Goal: Task Accomplishment & Management: Complete application form

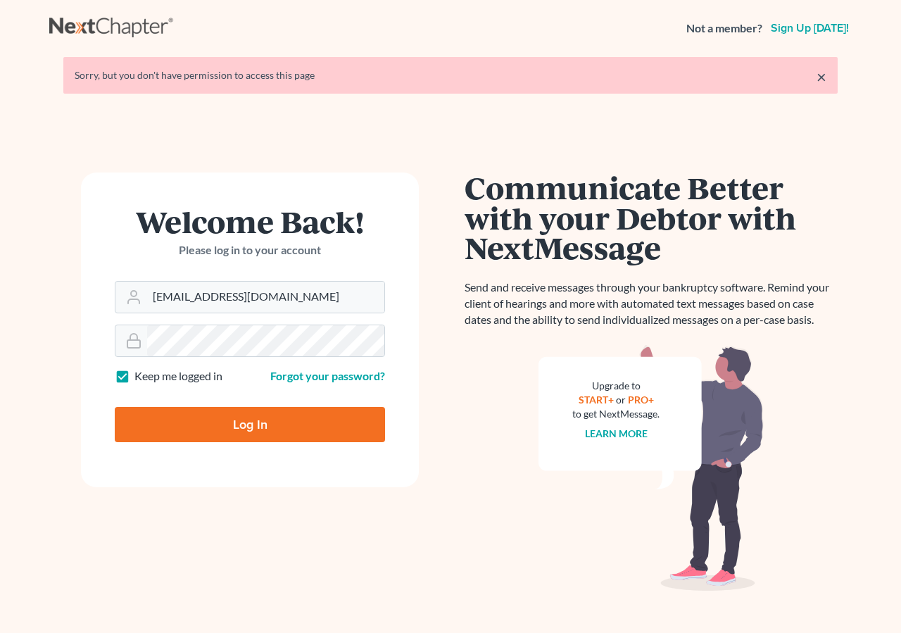
click at [211, 426] on input "Log In" at bounding box center [250, 424] width 270 height 35
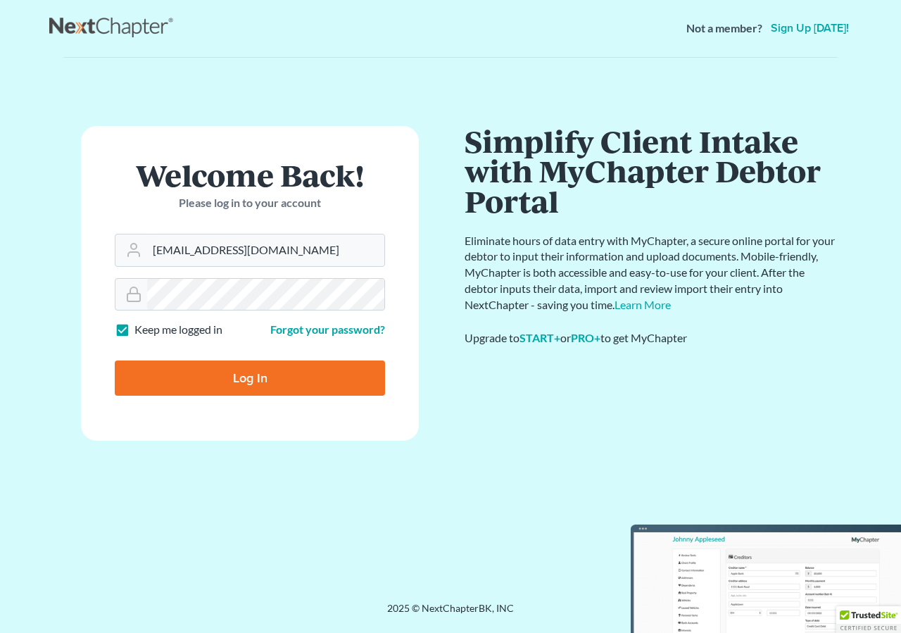
type input "Thinking..."
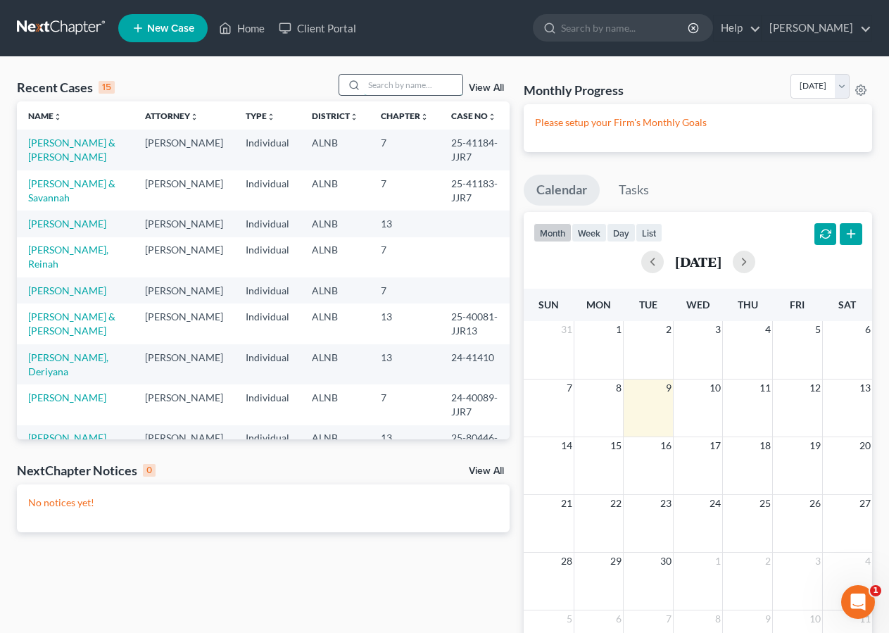
click at [364, 80] on input "search" at bounding box center [413, 85] width 99 height 20
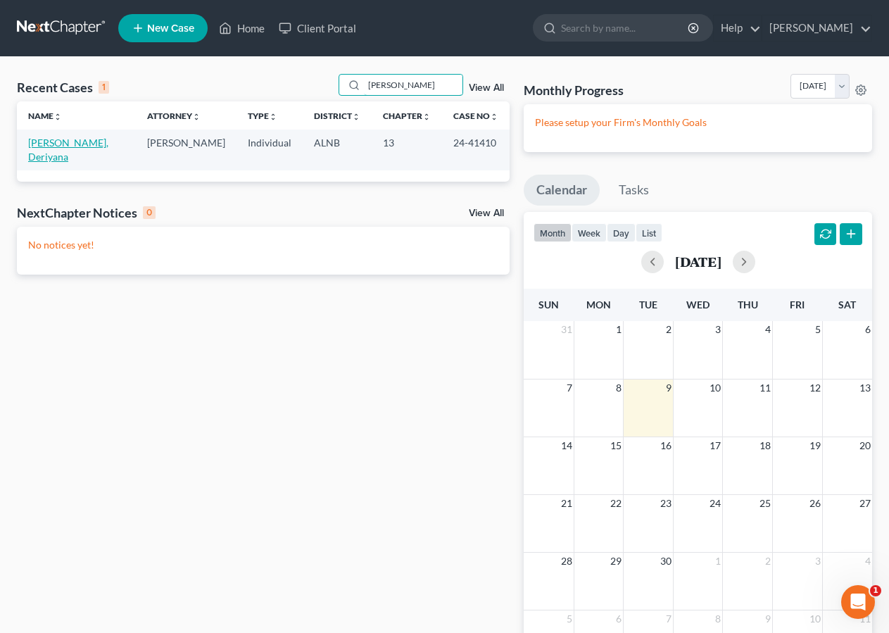
type input "[PERSON_NAME]"
click at [70, 140] on link "[PERSON_NAME], Deriyana" at bounding box center [68, 150] width 80 height 26
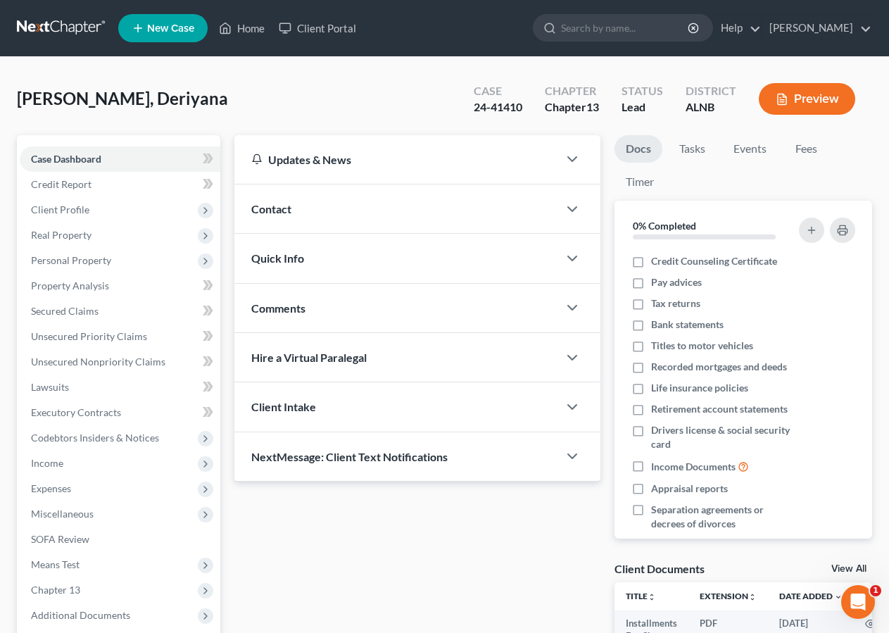
scroll to position [153, 0]
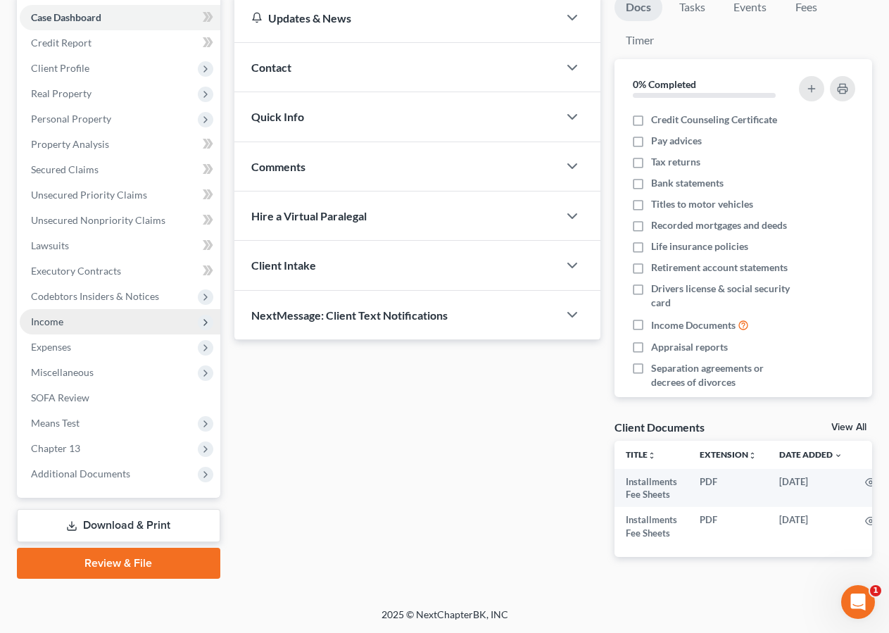
click at [49, 315] on span "Income" at bounding box center [47, 321] width 32 height 12
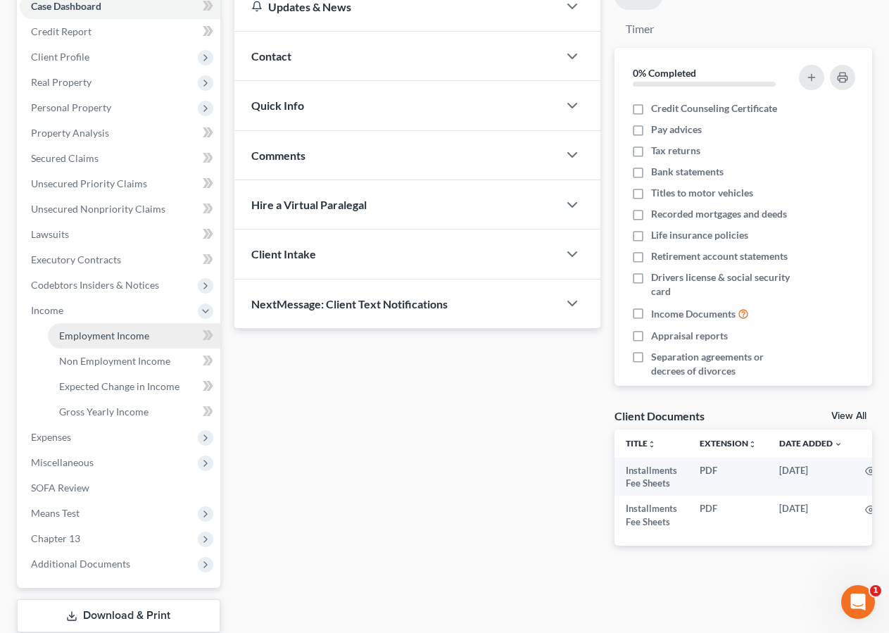
click at [109, 337] on span "Employment Income" at bounding box center [104, 335] width 90 height 12
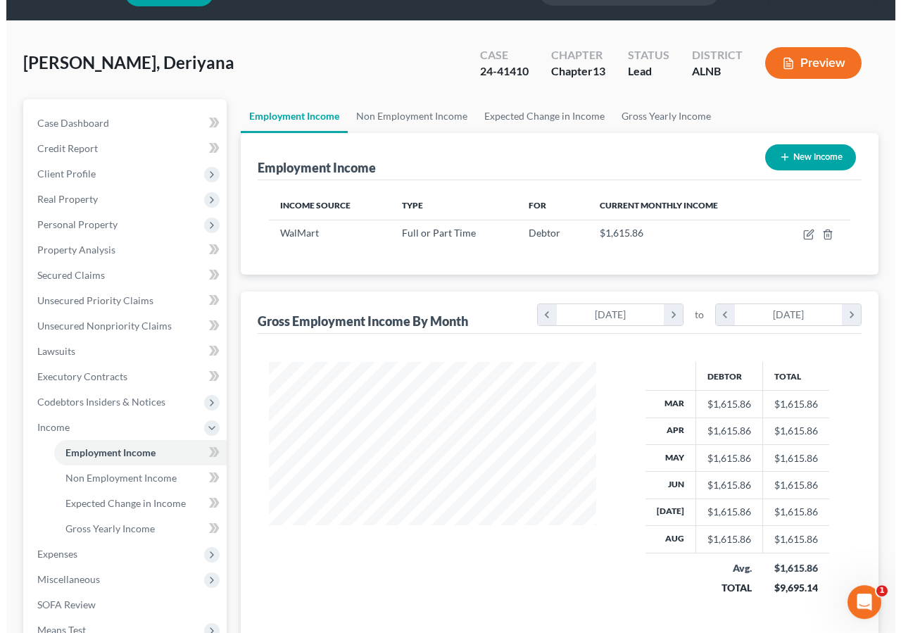
scroll to position [34, 0]
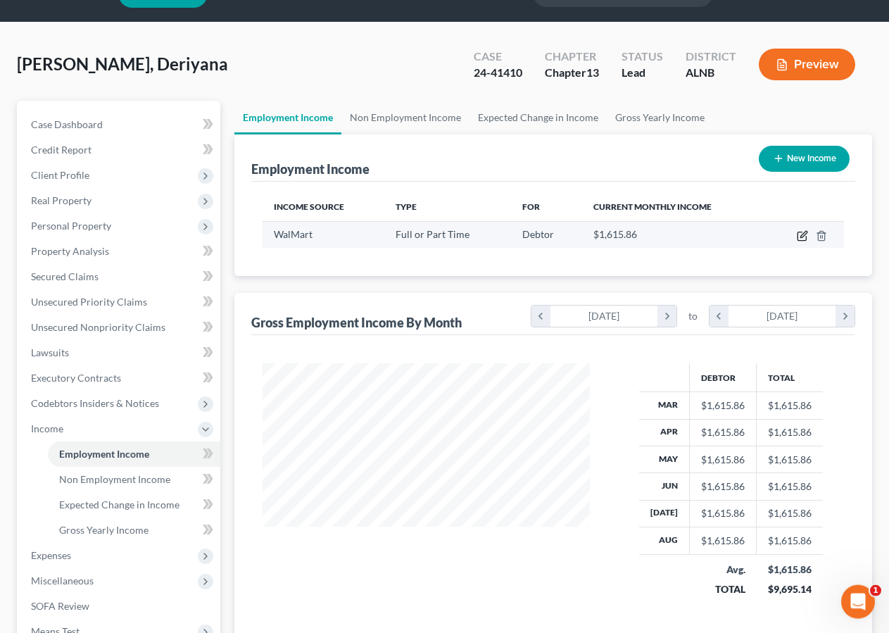
click at [802, 237] on icon "button" at bounding box center [803, 234] width 6 height 6
select select "0"
select select "2"
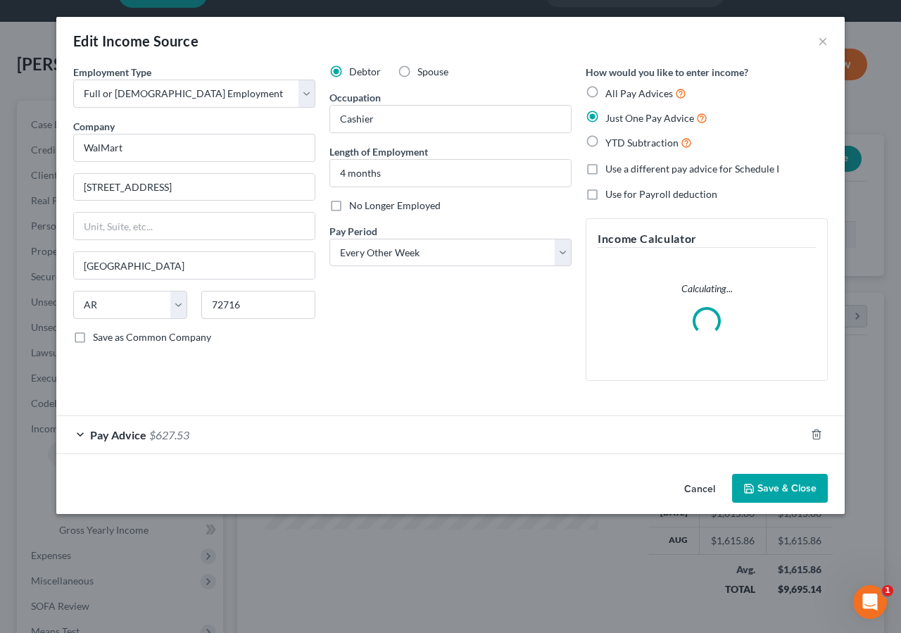
scroll to position [252, 360]
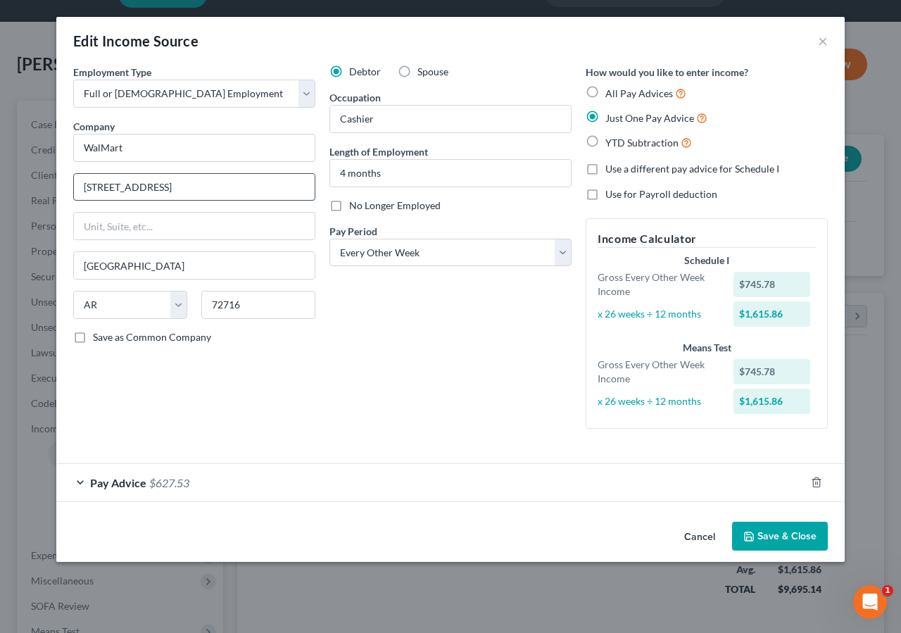
click at [121, 185] on input "[STREET_ADDRESS]" at bounding box center [194, 187] width 241 height 27
type input "[STREET_ADDRESS]"
click at [147, 486] on div "Pay Advice $627.53" at bounding box center [430, 482] width 749 height 37
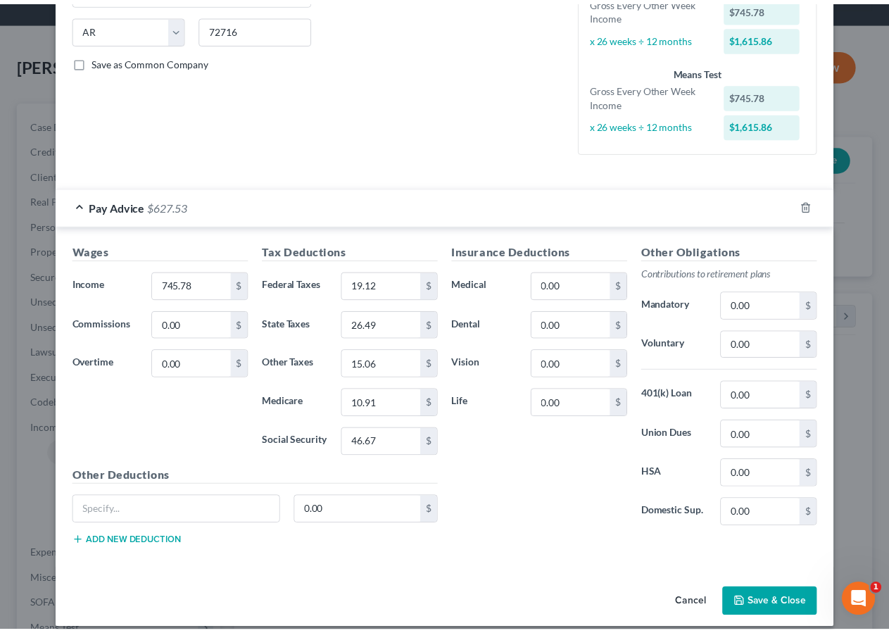
scroll to position [290, 0]
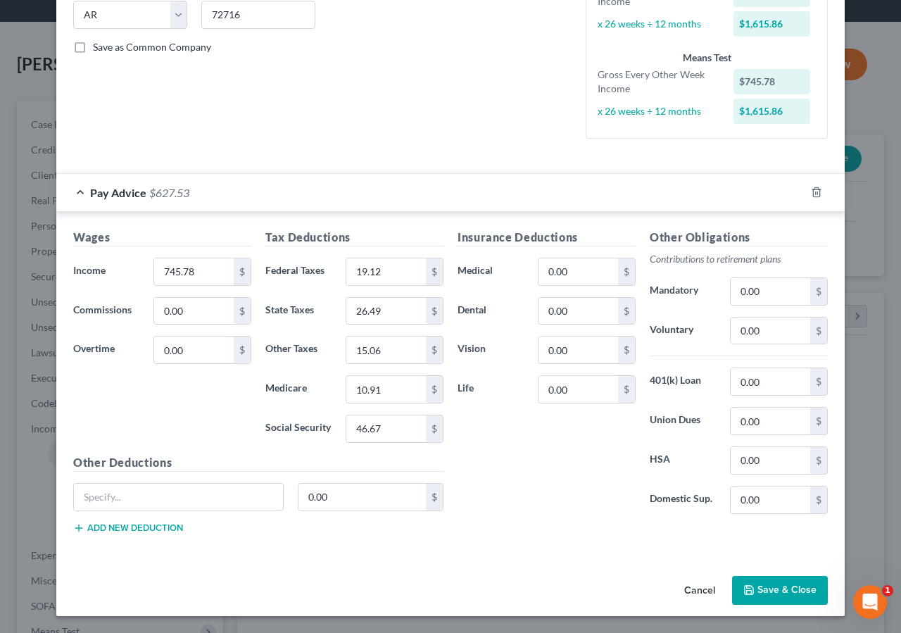
drag, startPoint x: 899, startPoint y: 387, endPoint x: 6, endPoint y: 18, distance: 967.1
click at [766, 586] on button "Save & Close" at bounding box center [780, 591] width 96 height 30
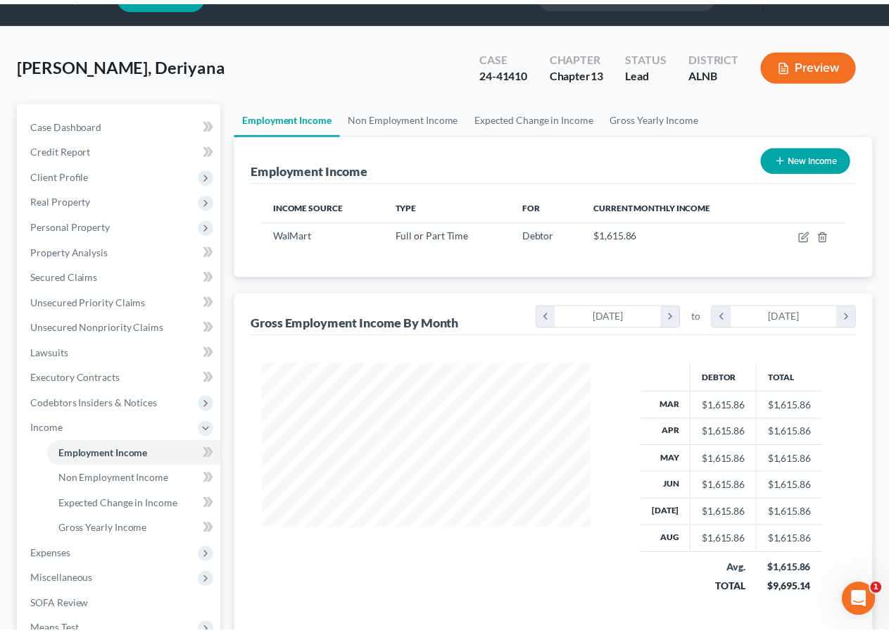
scroll to position [703514, 703411]
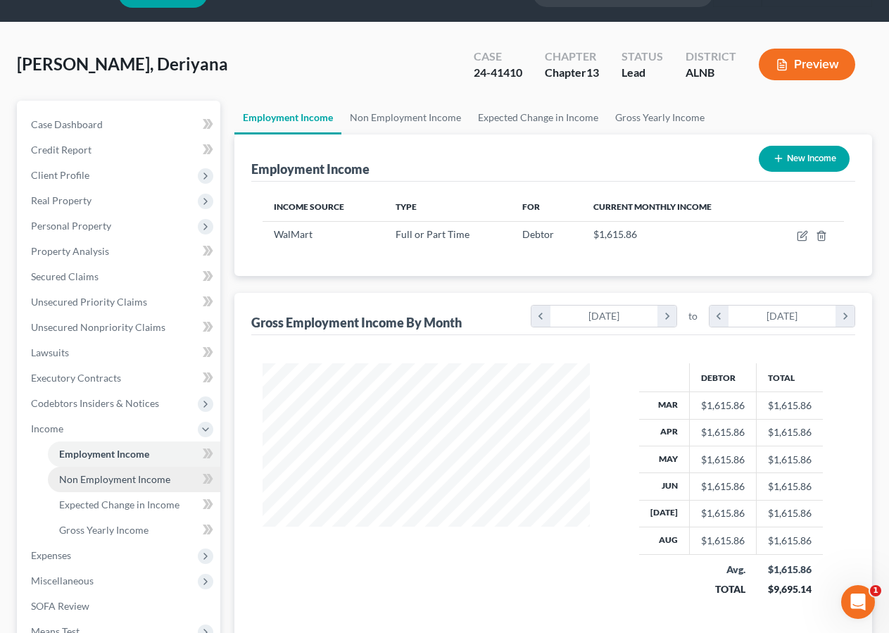
click at [98, 482] on span "Non Employment Income" at bounding box center [114, 479] width 111 height 12
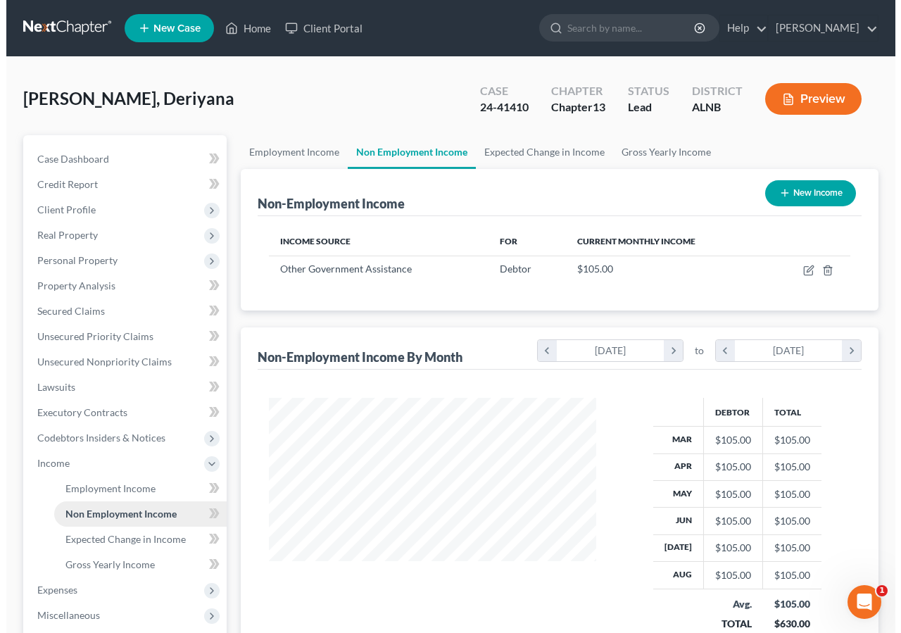
scroll to position [252, 355]
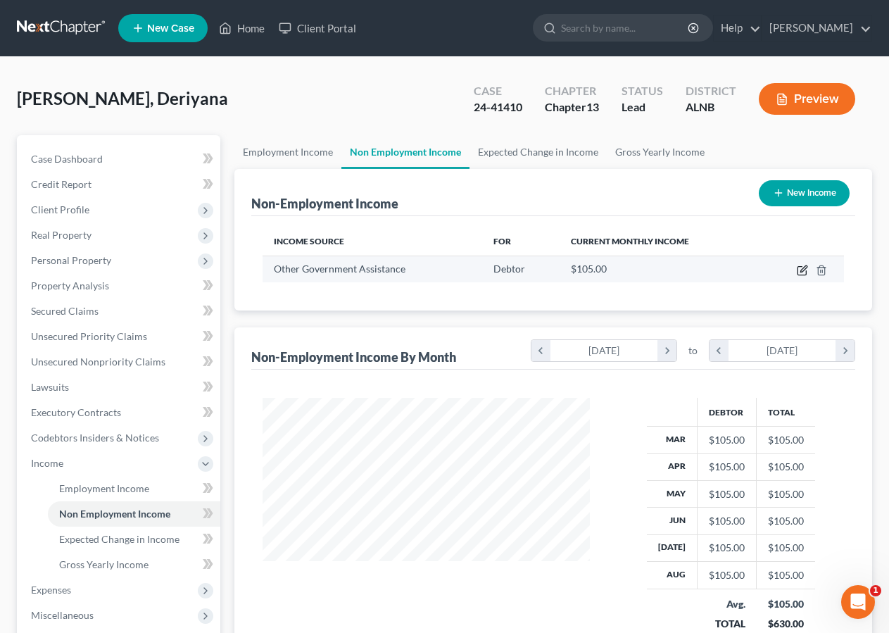
click at [804, 272] on icon "button" at bounding box center [802, 270] width 11 height 11
select select "5"
select select "0"
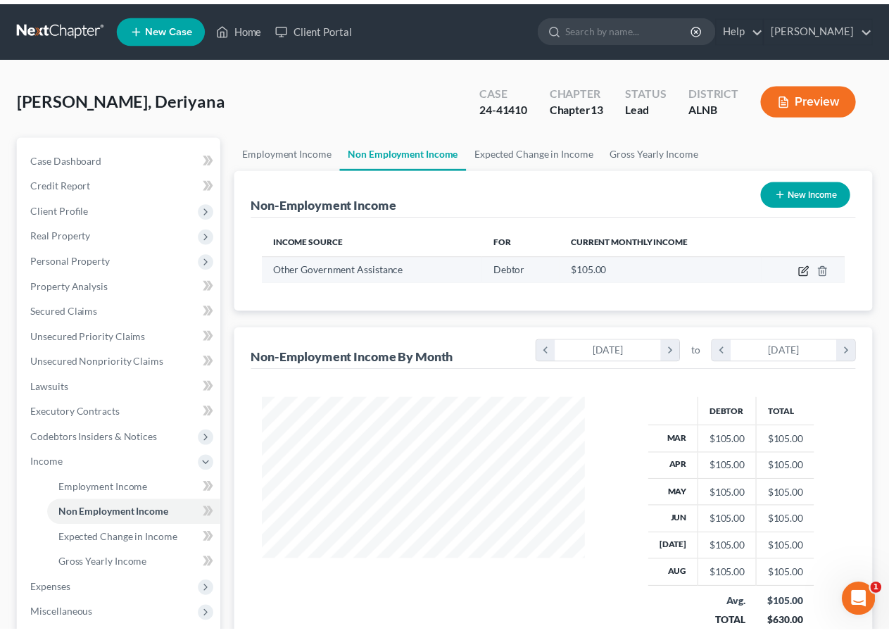
scroll to position [252, 360]
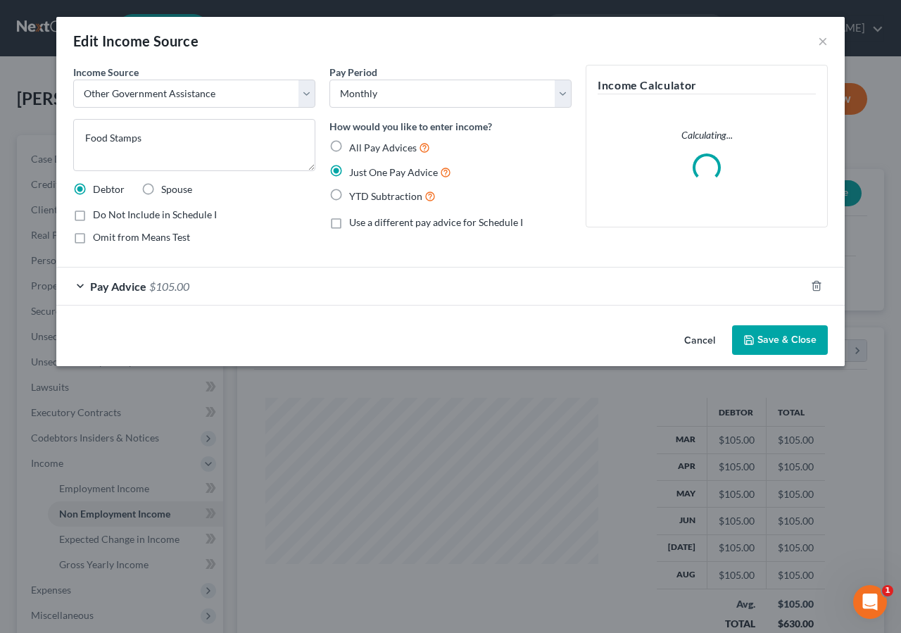
click at [809, 351] on button "Save & Close" at bounding box center [780, 340] width 96 height 30
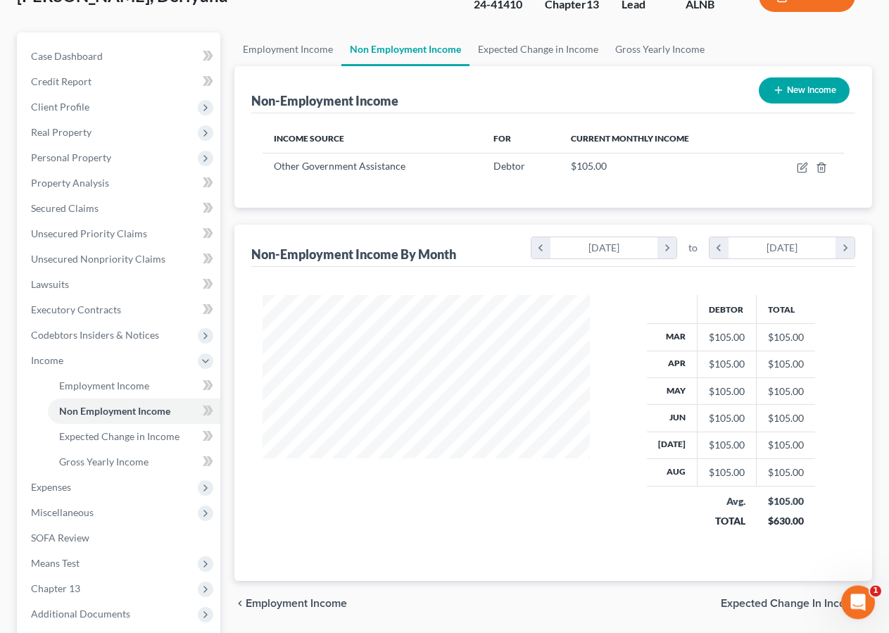
scroll to position [134, 0]
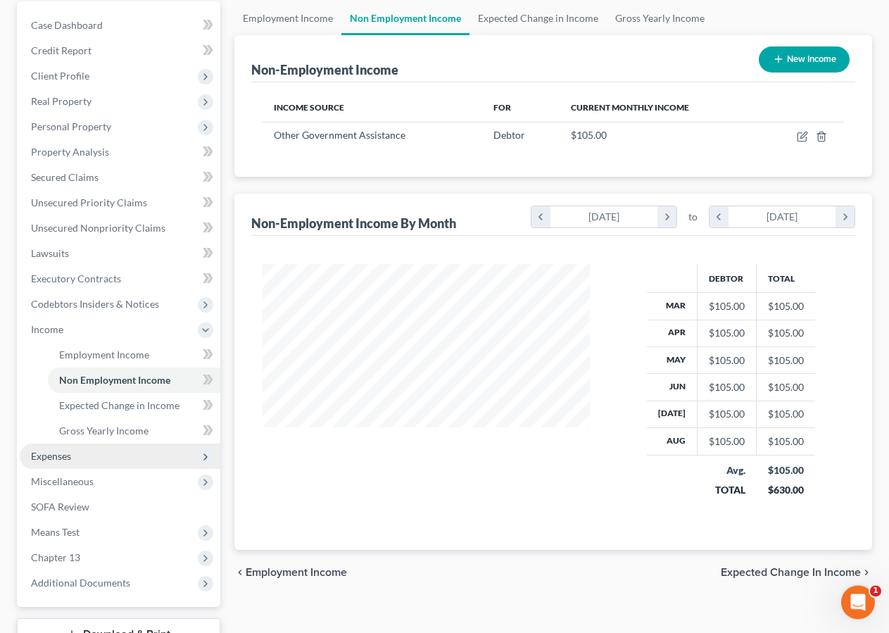
click at [63, 457] on span "Expenses" at bounding box center [51, 456] width 40 height 12
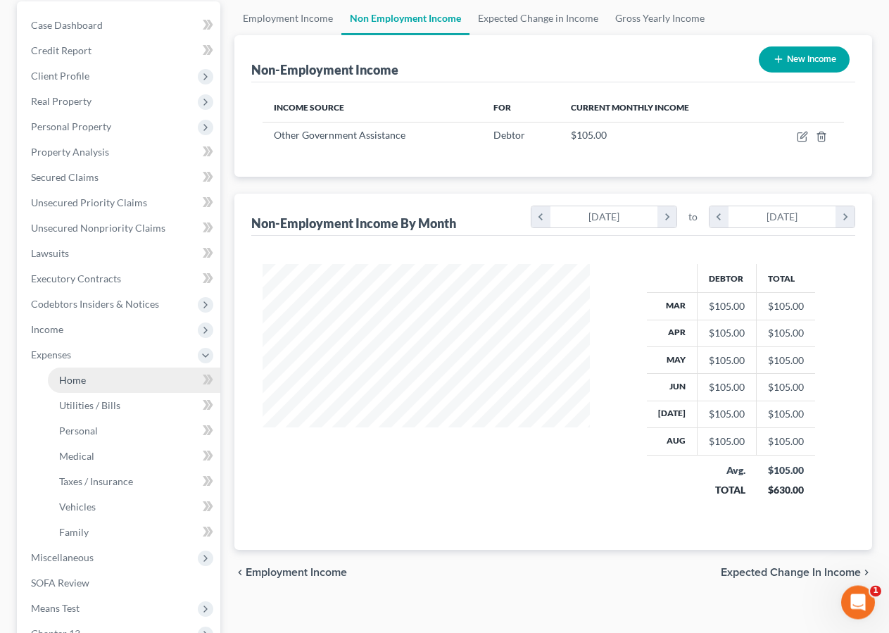
click at [82, 386] on link "Home" at bounding box center [134, 379] width 172 height 25
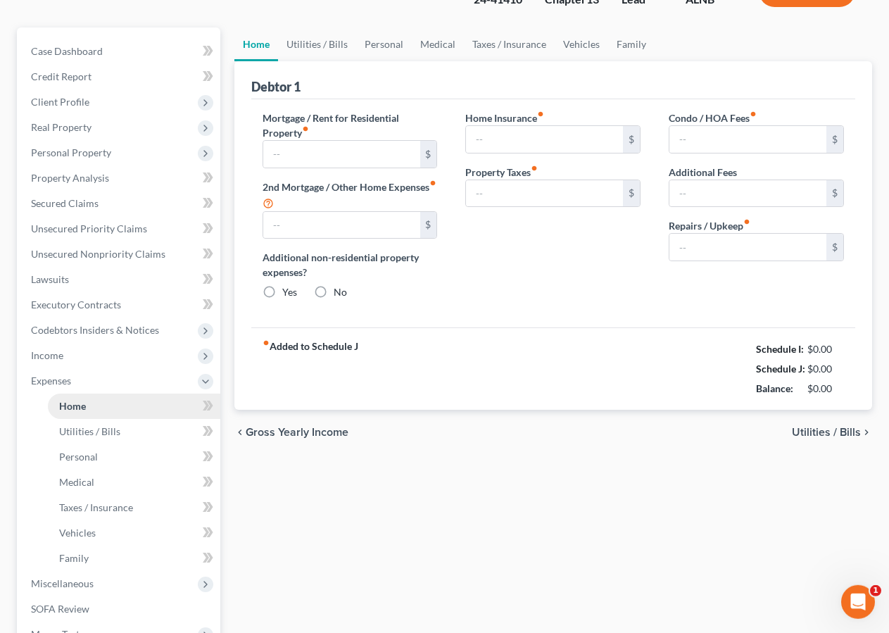
type input "0.00"
radio input "true"
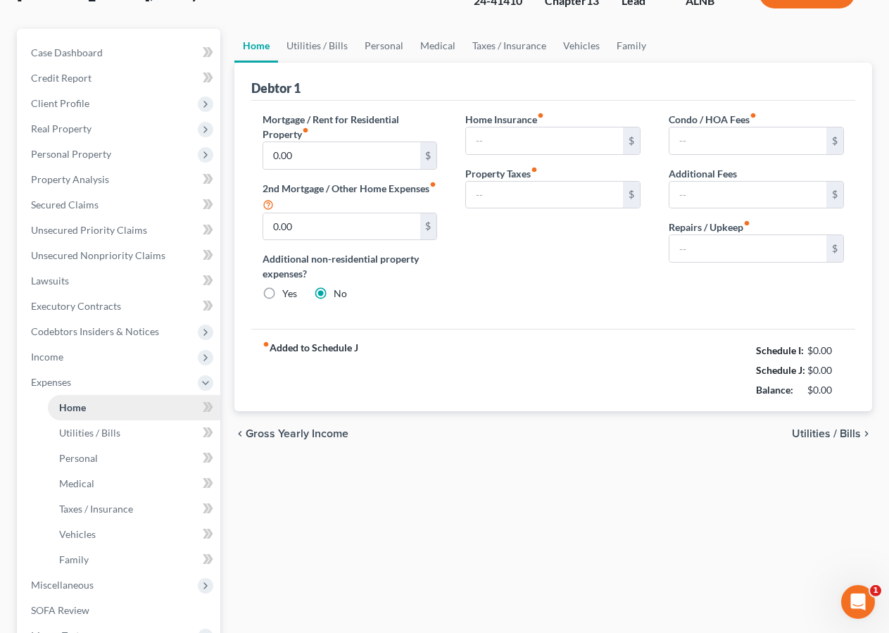
type input "0.00"
type input "50.00"
type input "0.00"
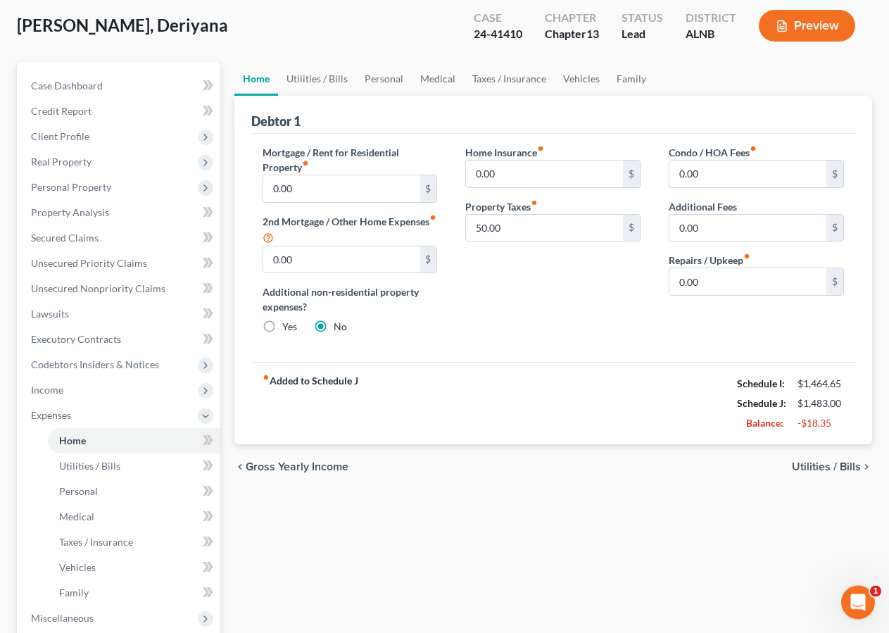
scroll to position [80, 0]
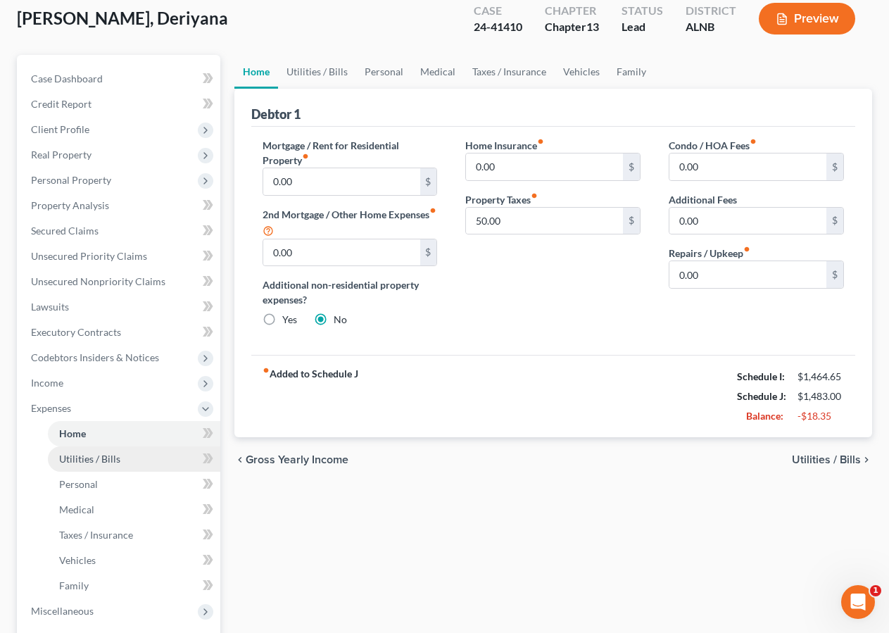
click at [139, 455] on link "Utilities / Bills" at bounding box center [134, 458] width 172 height 25
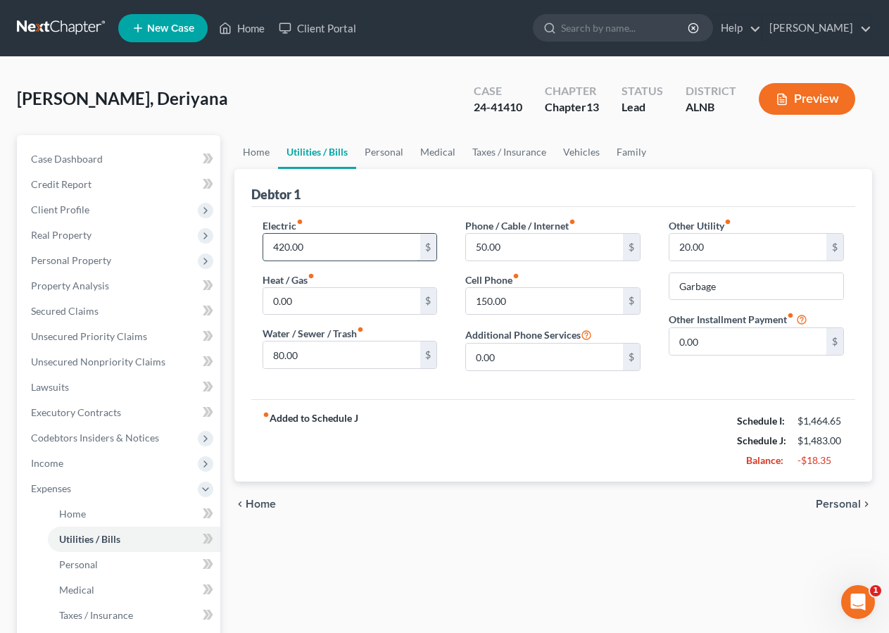
click at [303, 248] on input "420.00" at bounding box center [341, 247] width 157 height 27
type input "250.00"
click at [113, 567] on link "Personal" at bounding box center [134, 564] width 172 height 25
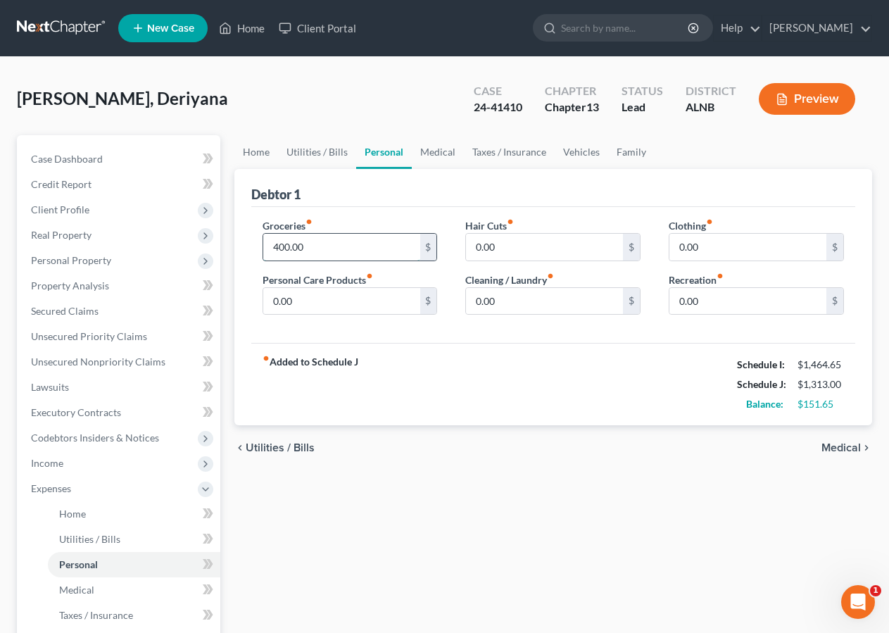
click at [277, 248] on input "400.00" at bounding box center [341, 247] width 157 height 27
type input "300.00"
click at [371, 254] on input "300.00" at bounding box center [341, 247] width 157 height 27
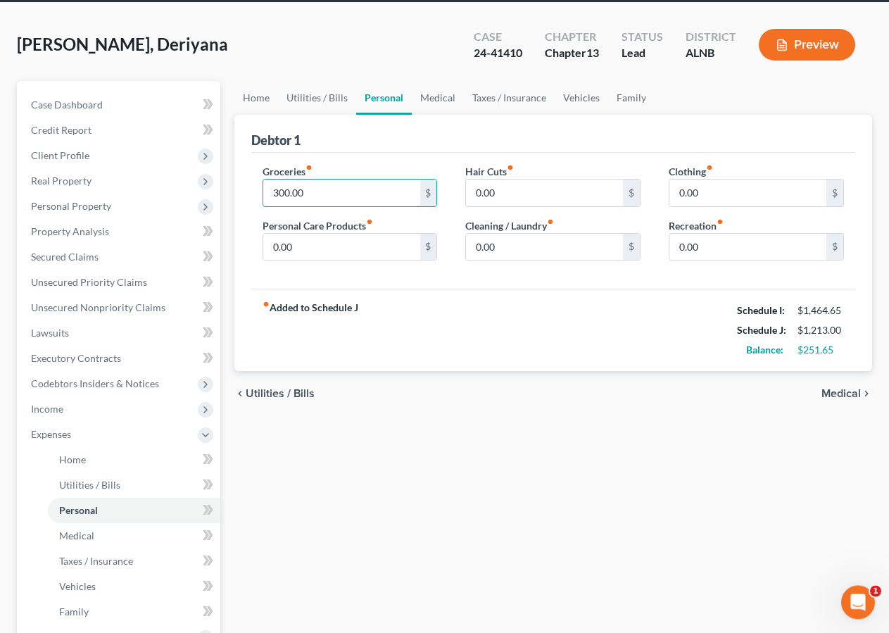
scroll to position [55, 0]
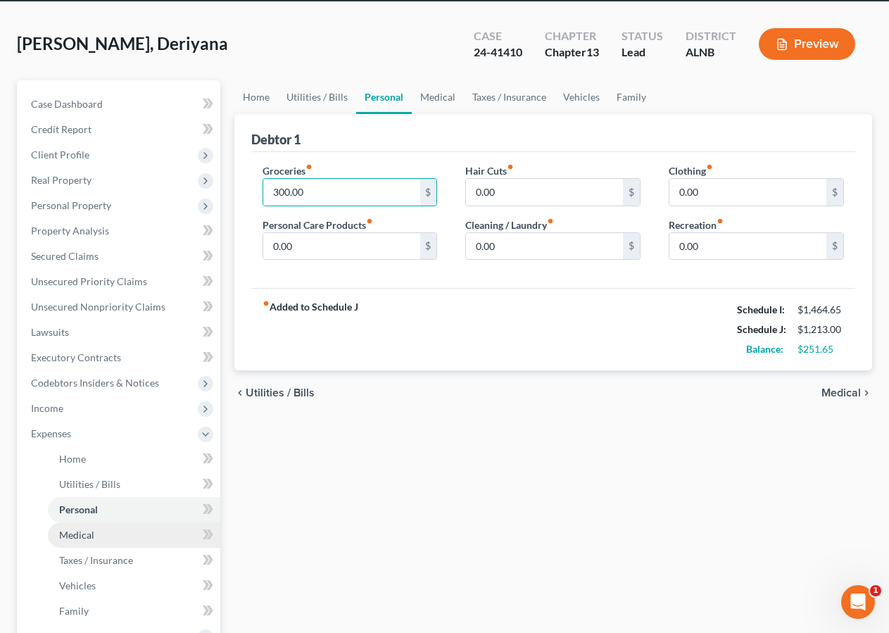
click at [66, 533] on span "Medical" at bounding box center [76, 535] width 35 height 12
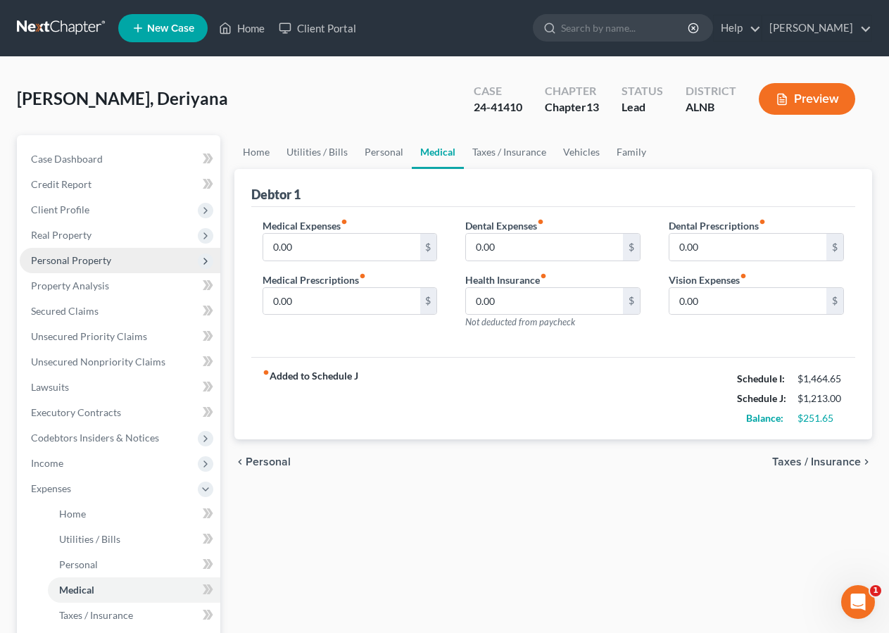
click at [60, 262] on span "Personal Property" at bounding box center [71, 260] width 80 height 12
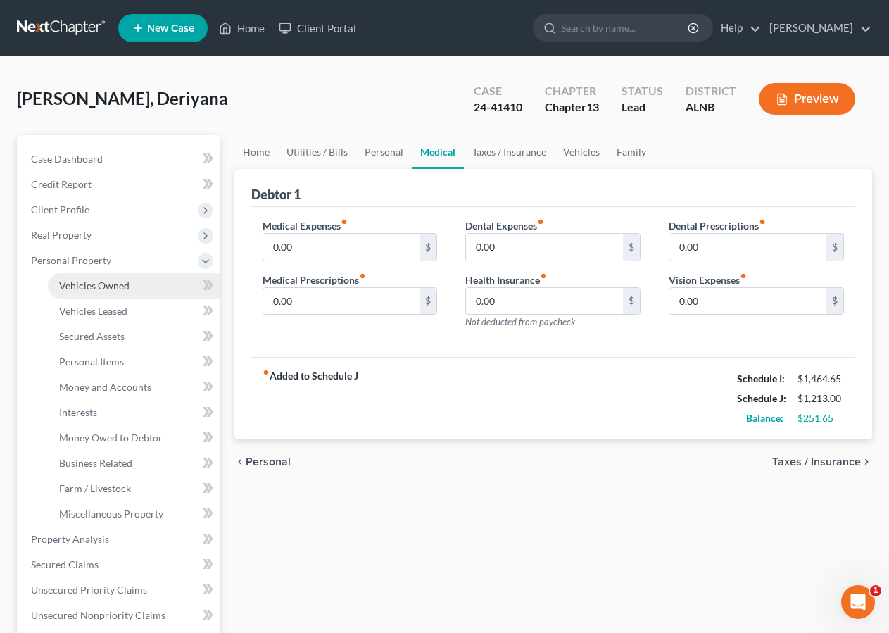
click at [90, 287] on span "Vehicles Owned" at bounding box center [94, 285] width 70 height 12
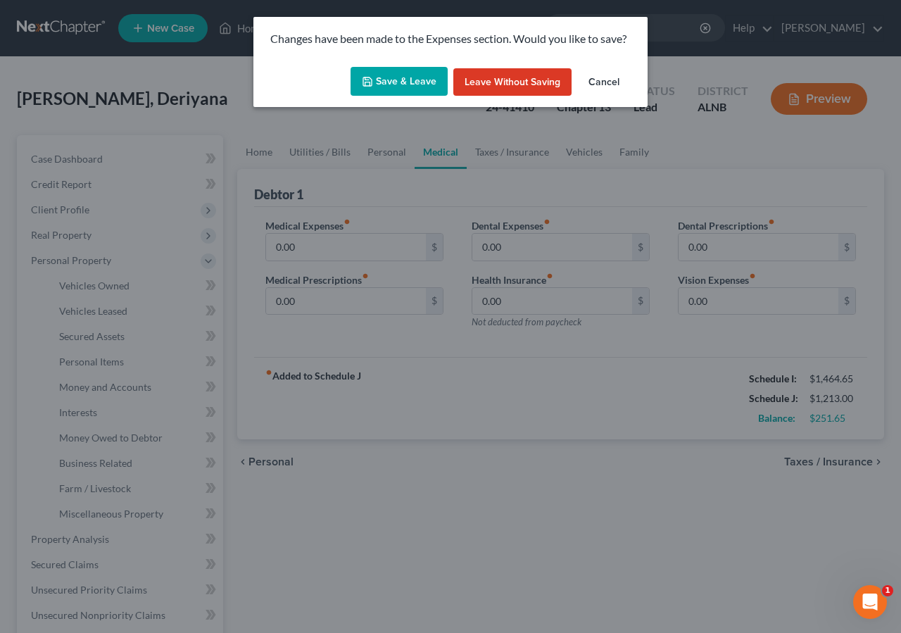
click at [403, 77] on button "Save & Leave" at bounding box center [398, 82] width 97 height 30
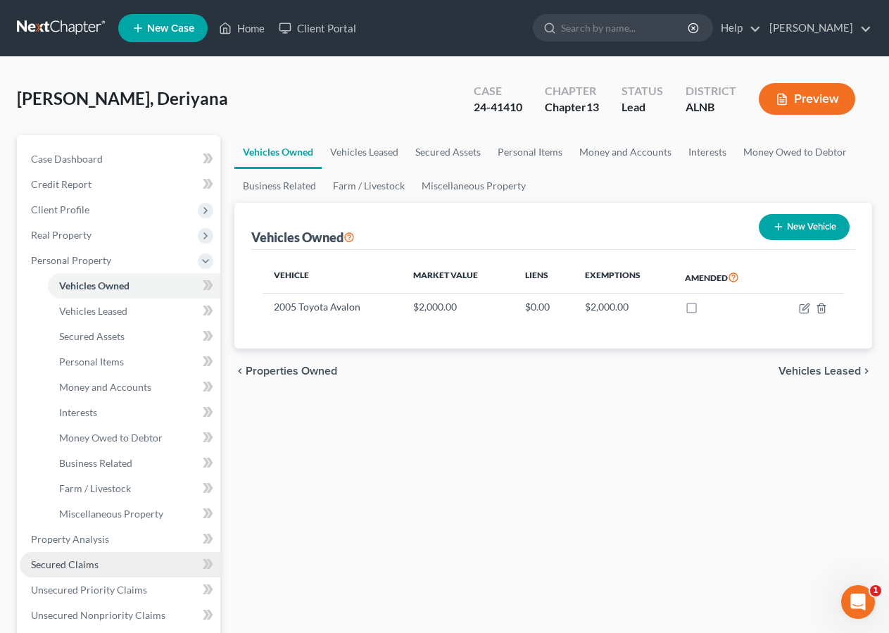
click at [84, 564] on span "Secured Claims" at bounding box center [65, 564] width 68 height 12
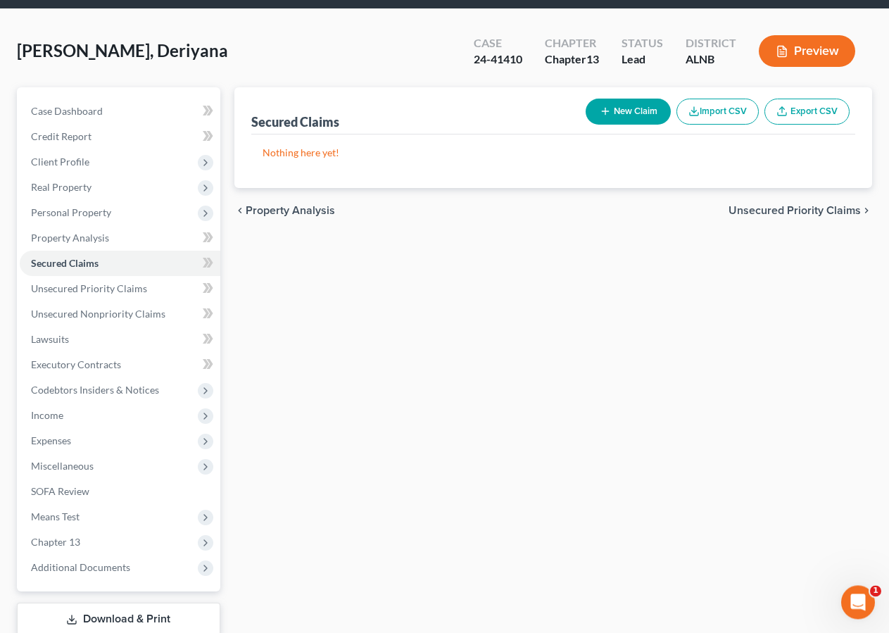
scroll to position [139, 0]
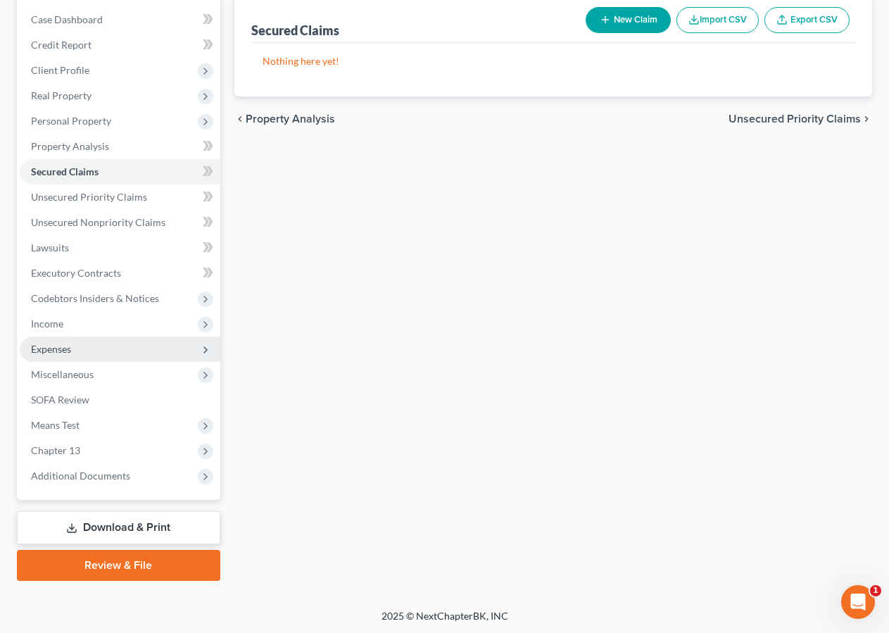
click at [62, 350] on span "Expenses" at bounding box center [51, 349] width 40 height 12
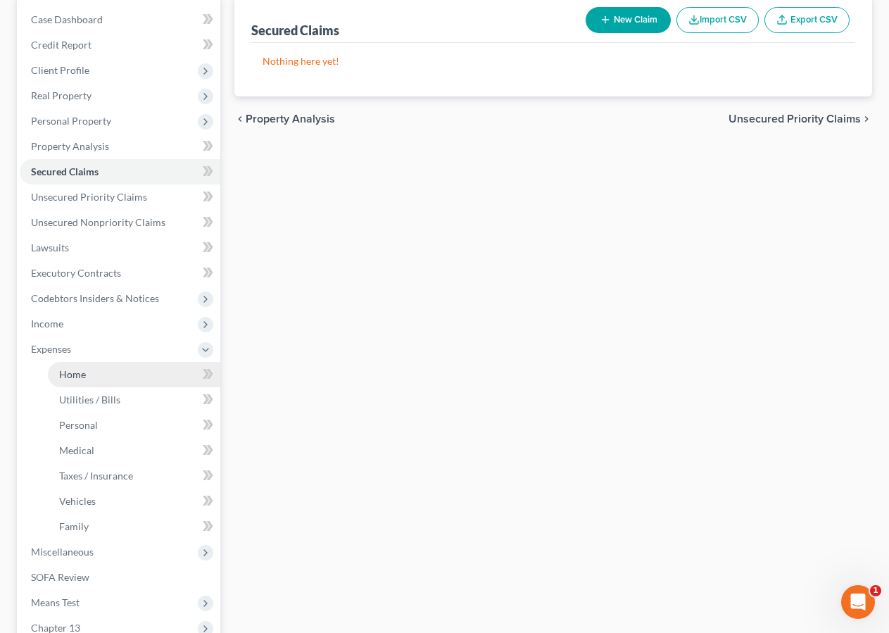
click at [65, 382] on link "Home" at bounding box center [134, 374] width 172 height 25
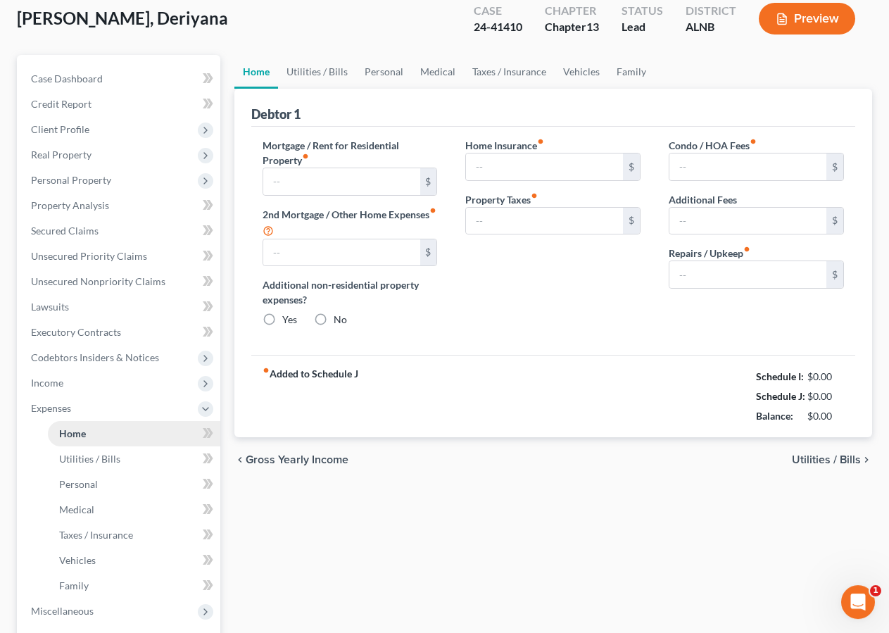
type input "0.00"
radio input "true"
type input "0.00"
type input "50.00"
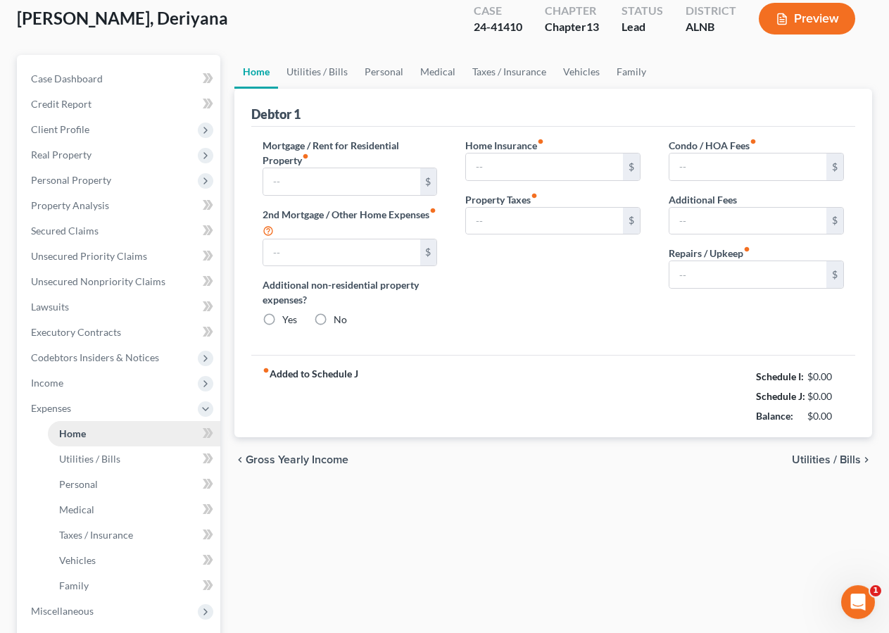
type input "0.00"
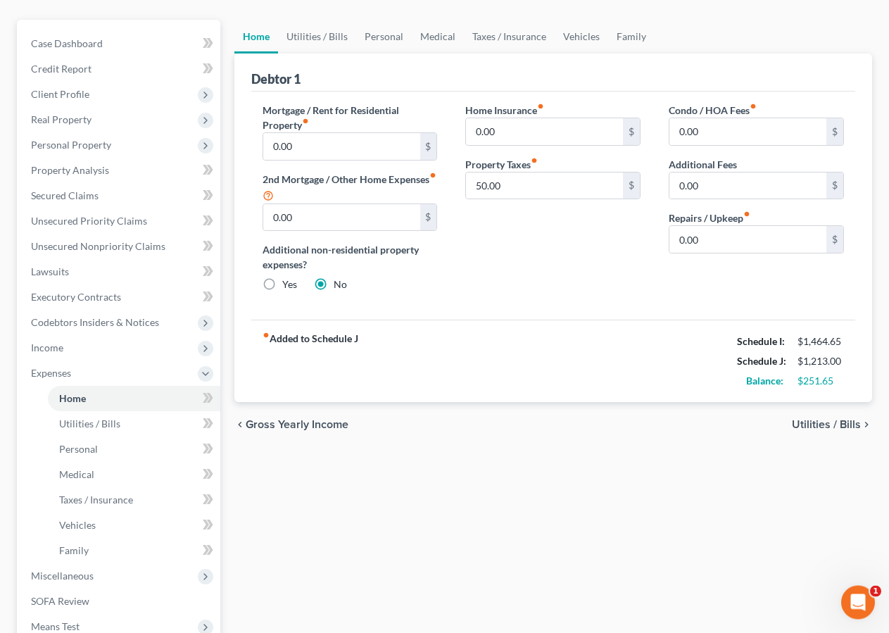
scroll to position [116, 0]
click at [102, 426] on span "Utilities / Bills" at bounding box center [89, 423] width 61 height 12
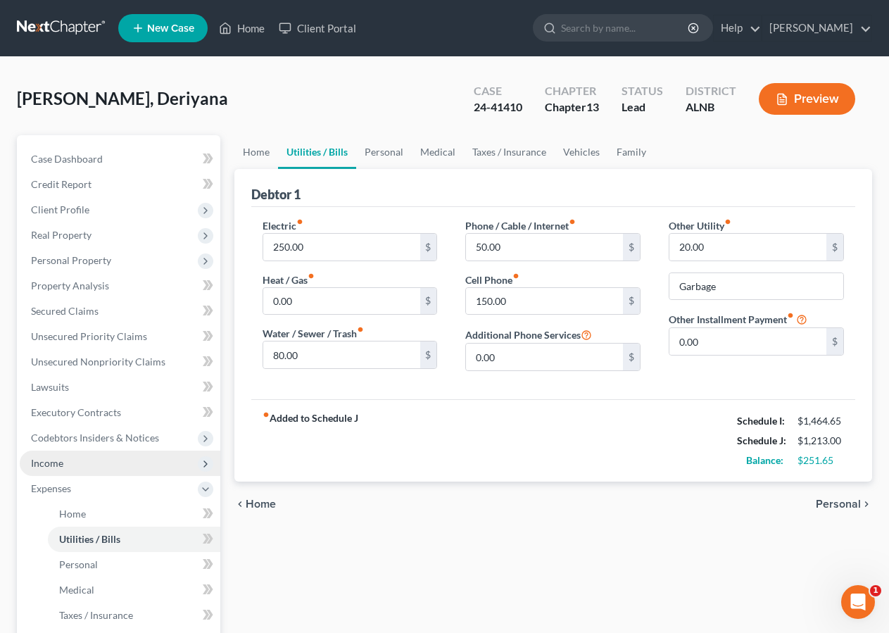
click at [120, 462] on span "Income" at bounding box center [120, 462] width 201 height 25
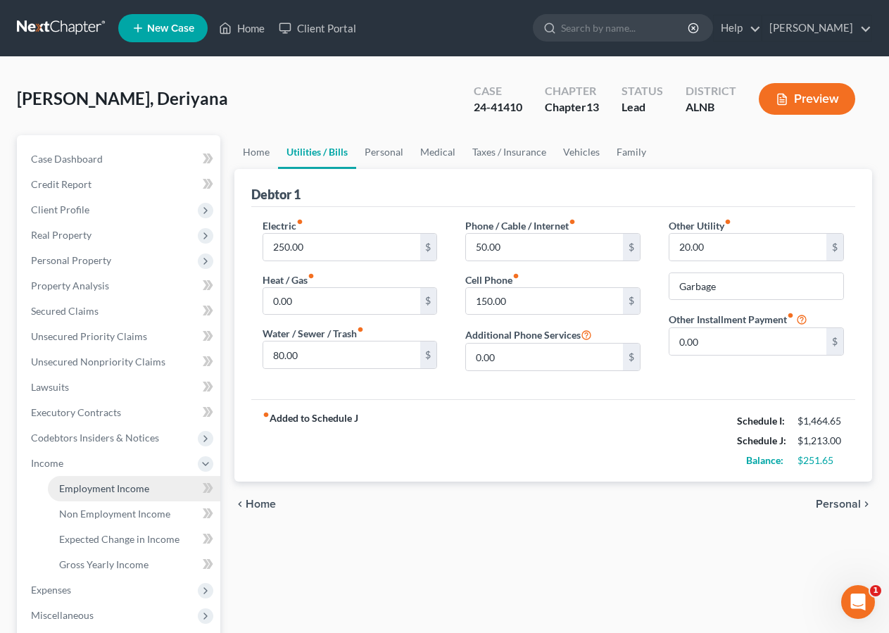
click at [105, 486] on span "Employment Income" at bounding box center [104, 488] width 90 height 12
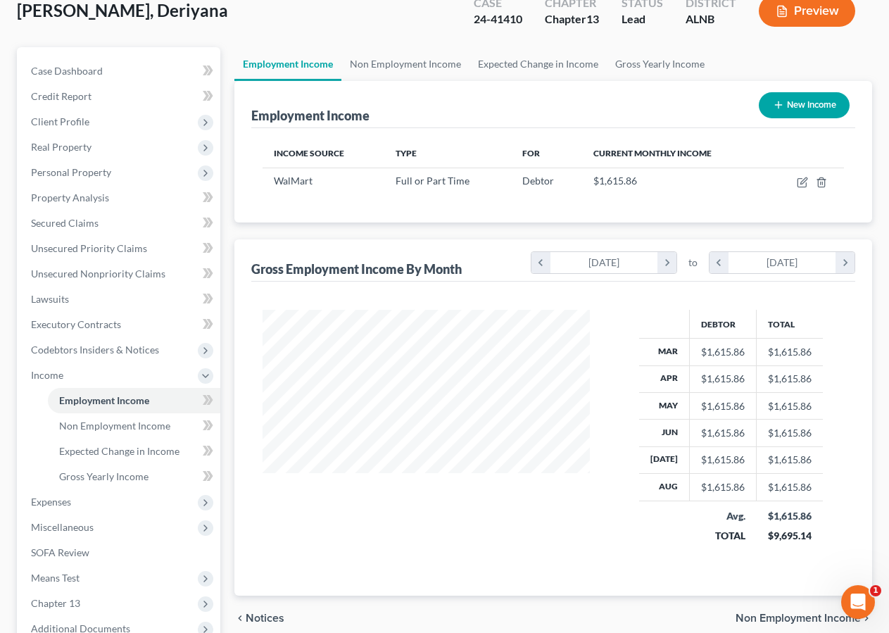
scroll to position [87, 0]
click at [111, 428] on span "Non Employment Income" at bounding box center [114, 426] width 111 height 12
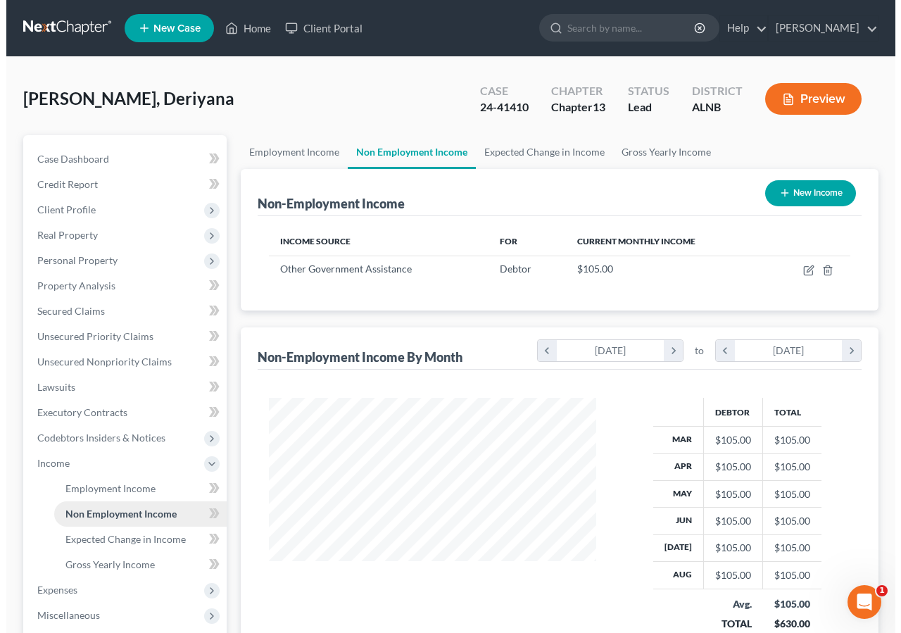
scroll to position [252, 355]
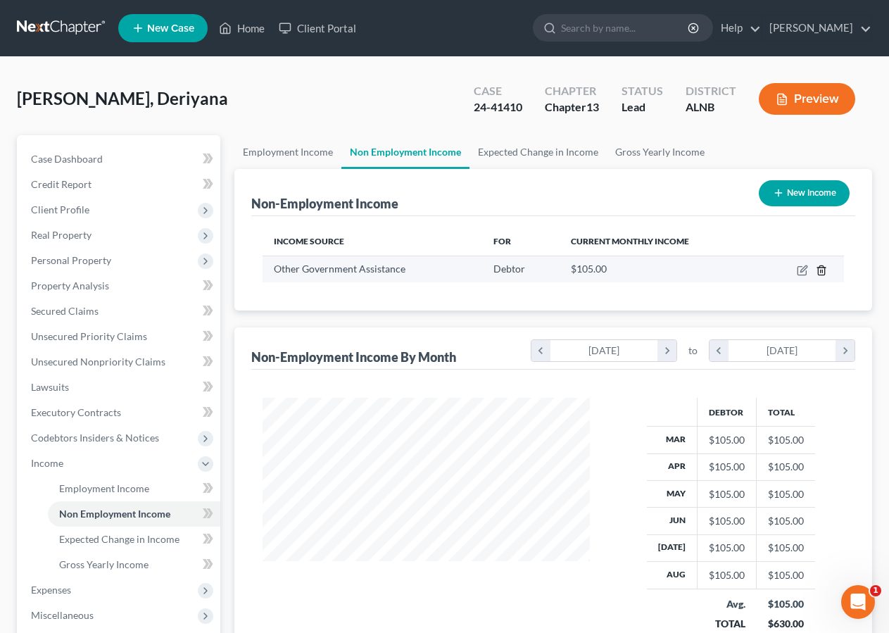
click at [818, 271] on icon "button" at bounding box center [821, 269] width 6 height 9
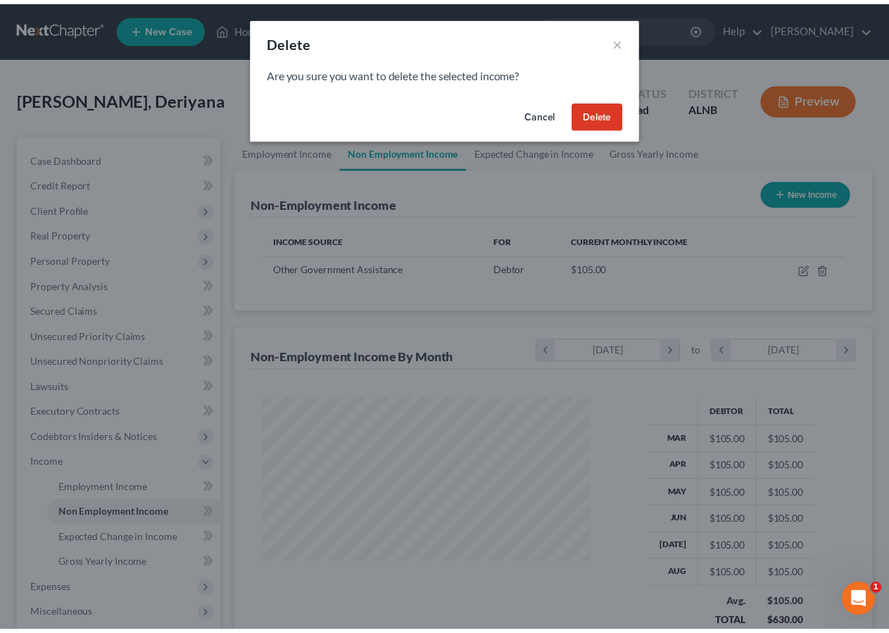
scroll to position [252, 360]
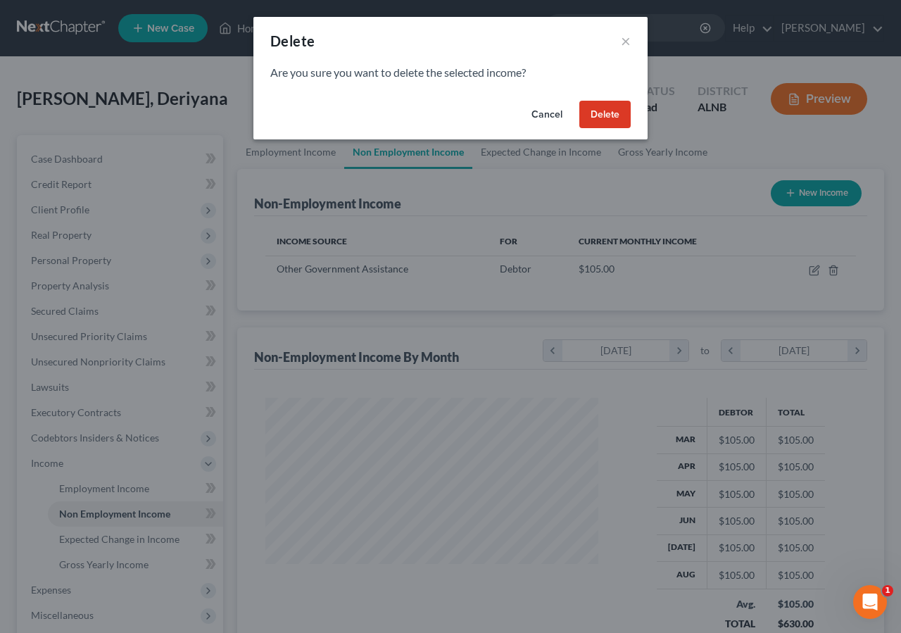
click at [592, 116] on button "Delete" at bounding box center [604, 115] width 51 height 28
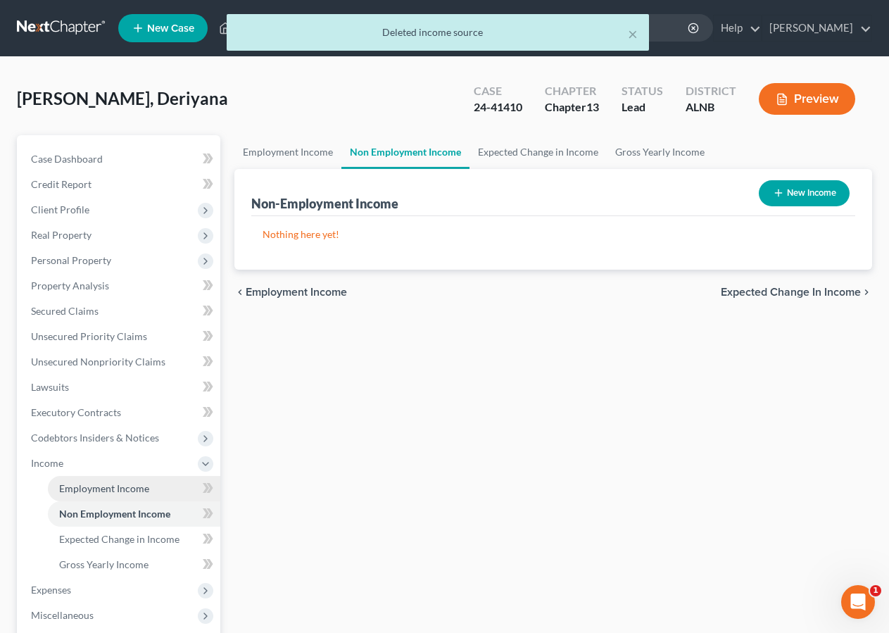
click at [94, 479] on link "Employment Income" at bounding box center [134, 488] width 172 height 25
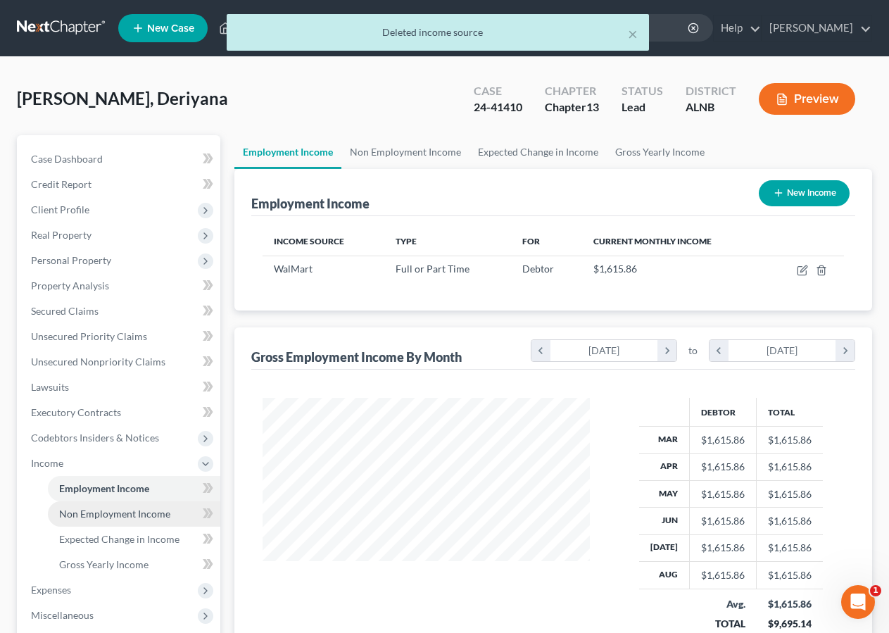
scroll to position [252, 355]
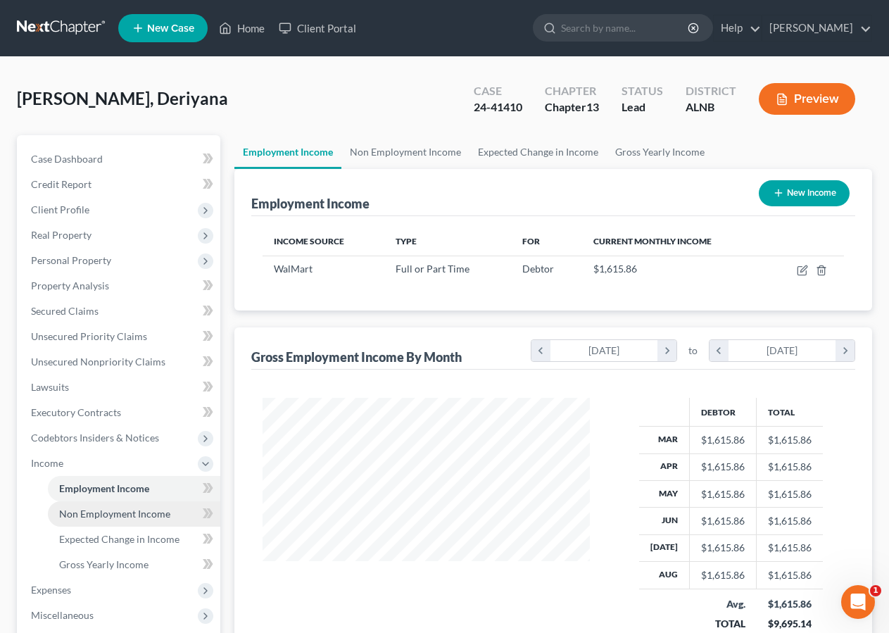
click at [99, 512] on span "Non Employment Income" at bounding box center [114, 513] width 111 height 12
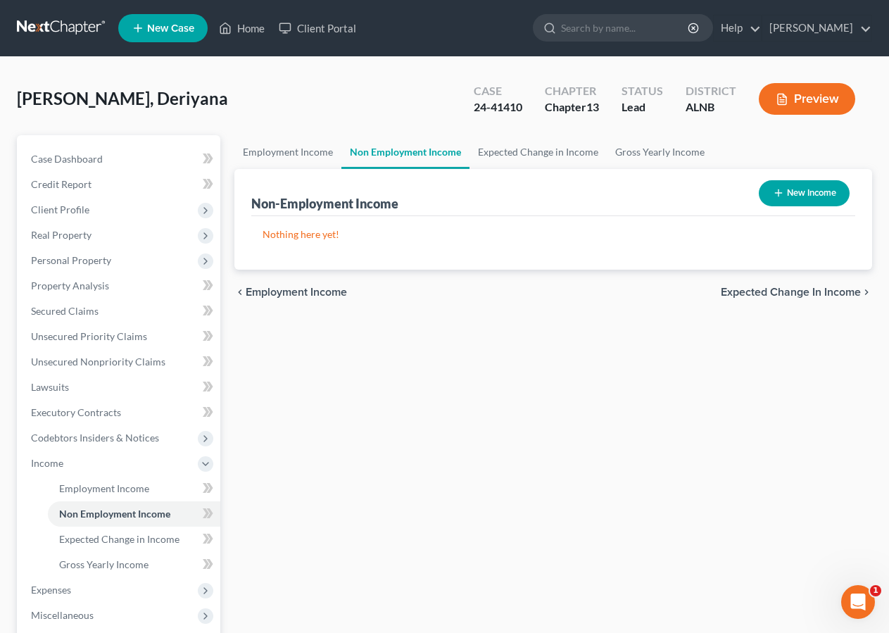
click at [795, 195] on button "New Income" at bounding box center [804, 193] width 91 height 26
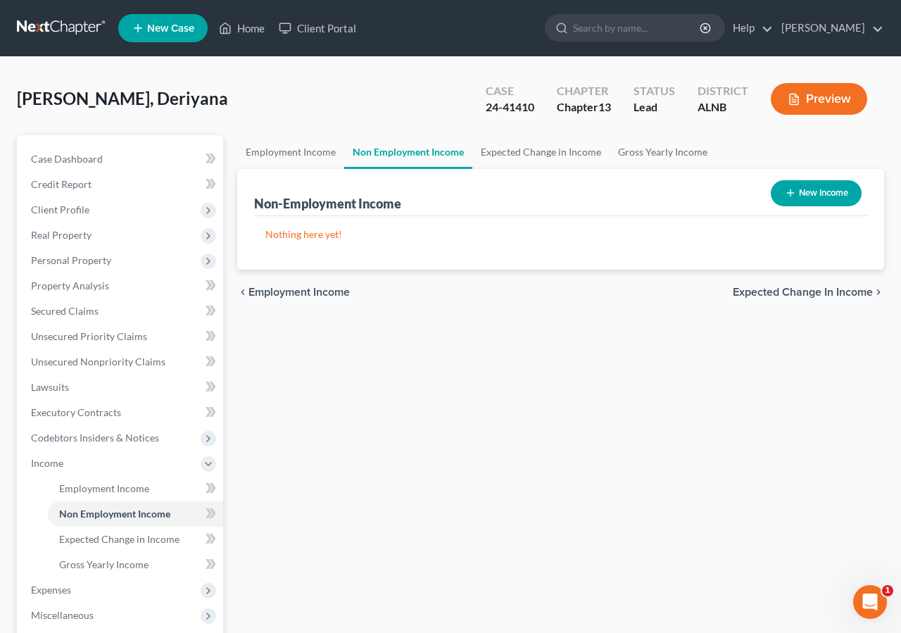
select select "0"
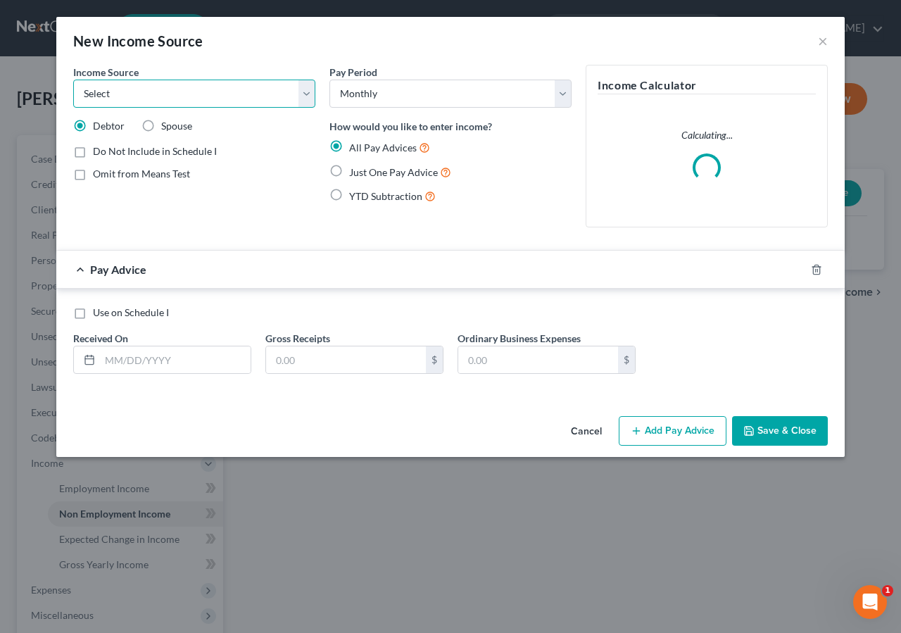
click at [113, 94] on select "Select Unemployment Disability (from employer) Pension Retirement Social Securi…" at bounding box center [194, 94] width 242 height 28
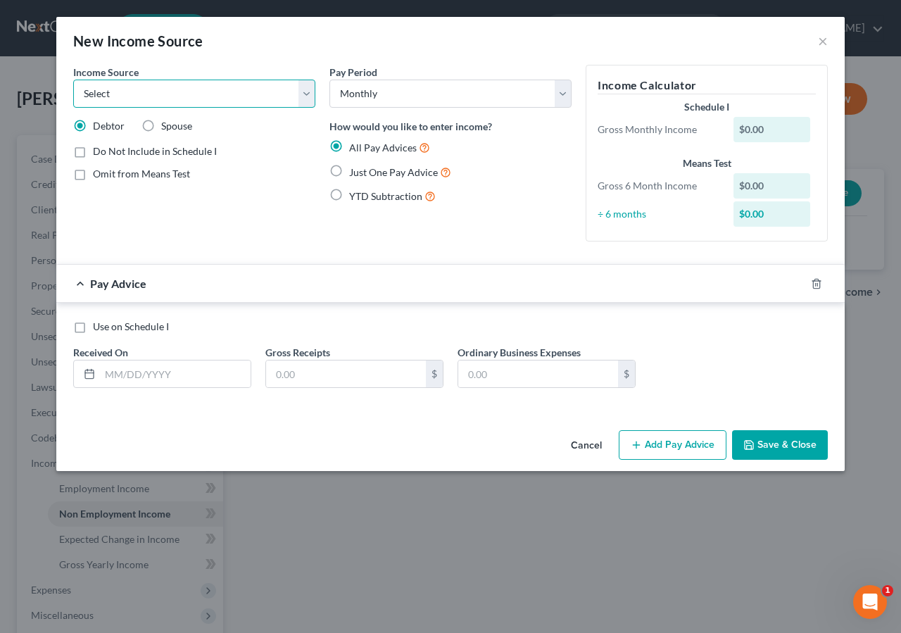
select select "8"
click option "Contributions to Household" at bounding box center [0, 0] width 0 height 0
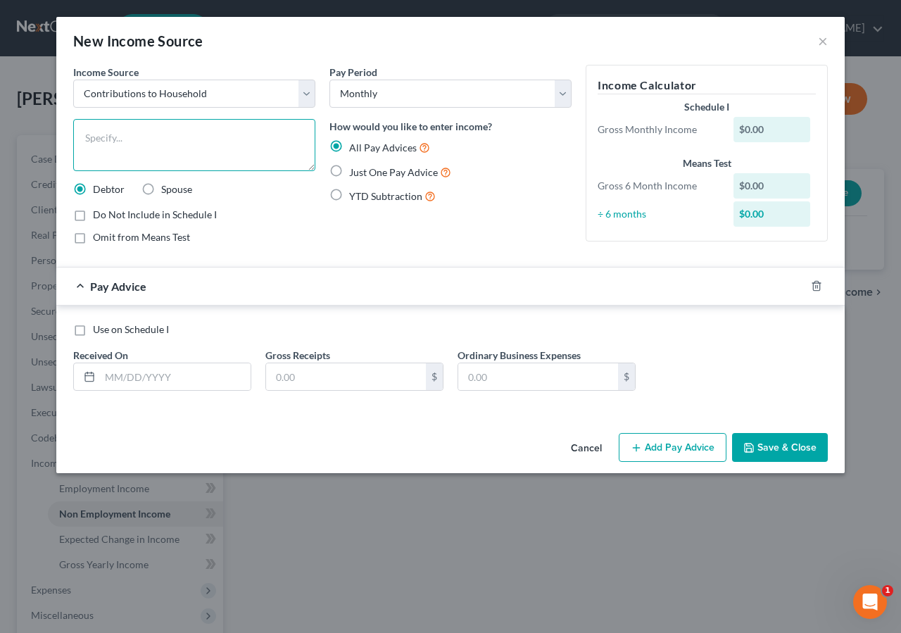
click at [89, 139] on textarea at bounding box center [194, 145] width 242 height 52
type textarea "[PERSON_NAME]'s mother contributes"
click at [349, 172] on label "Just One Pay Advice" at bounding box center [400, 172] width 102 height 16
click at [355, 172] on input "Just One Pay Advice" at bounding box center [359, 168] width 9 height 9
radio input "true"
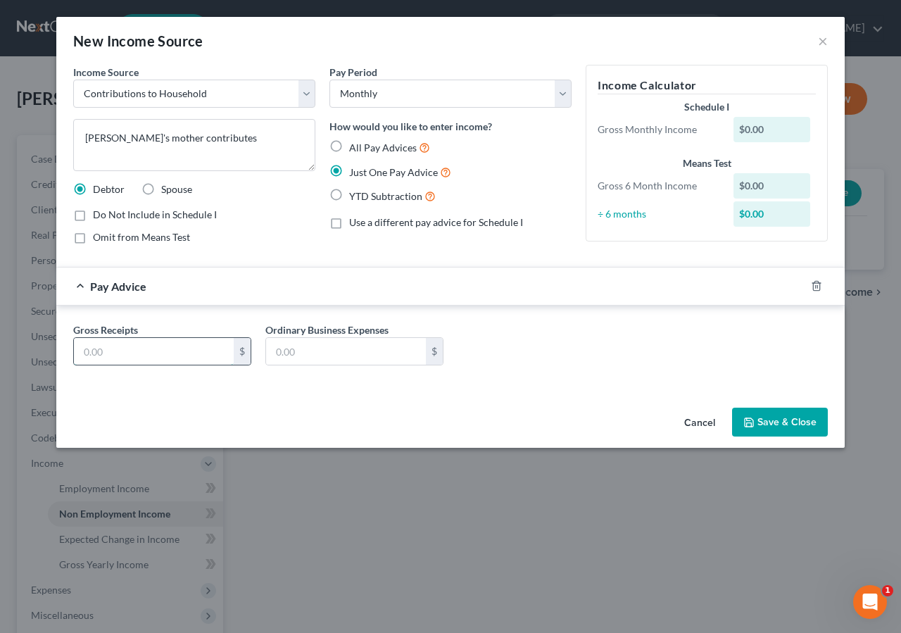
click at [101, 364] on input "text" at bounding box center [154, 351] width 160 height 27
type input "200.00"
click at [216, 142] on textarea "[PERSON_NAME]'s mother contributes" at bounding box center [194, 145] width 242 height 52
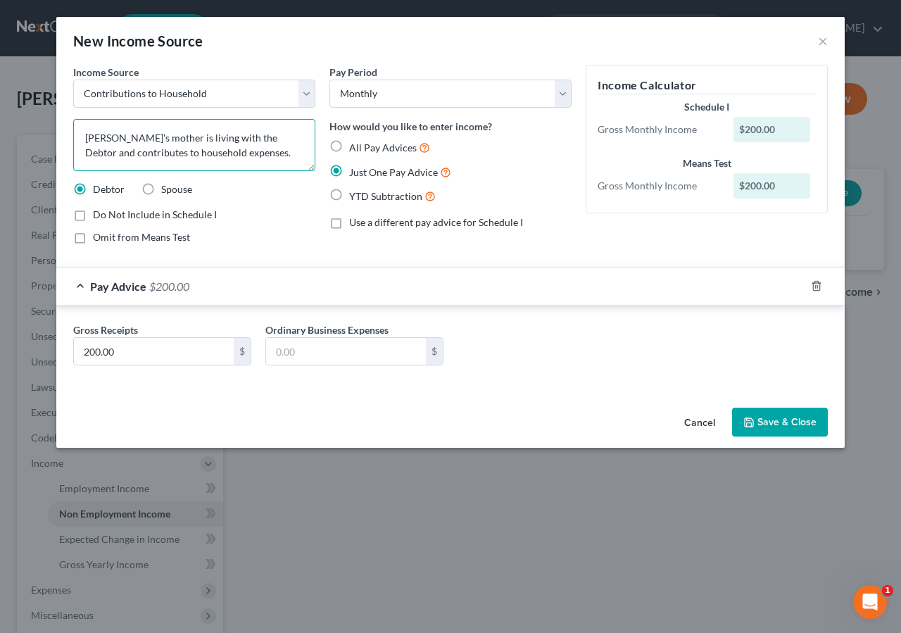
type textarea "[PERSON_NAME]'s mother is living with the Debtor and contributes to household e…"
click at [759, 426] on button "Save & Close" at bounding box center [780, 422] width 96 height 30
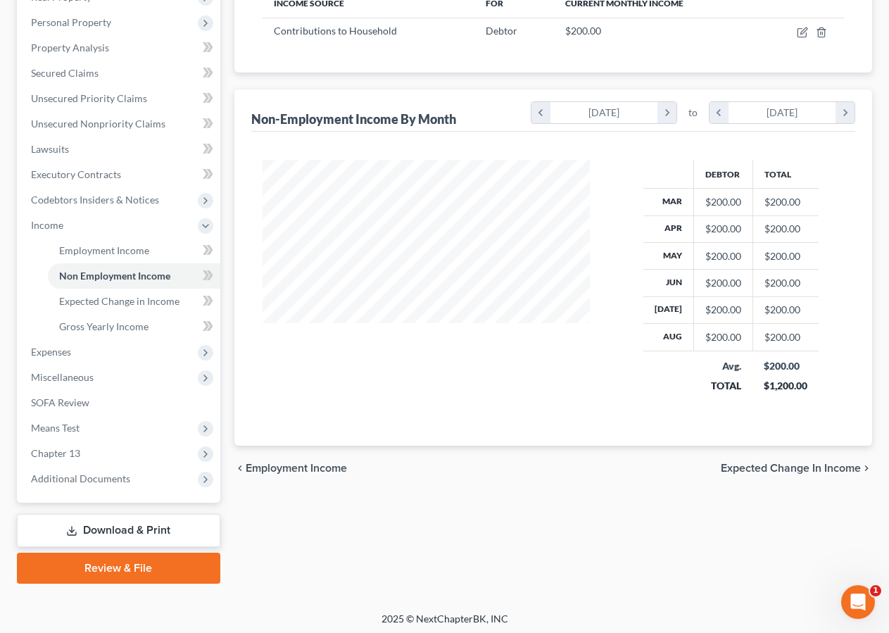
scroll to position [232, 0]
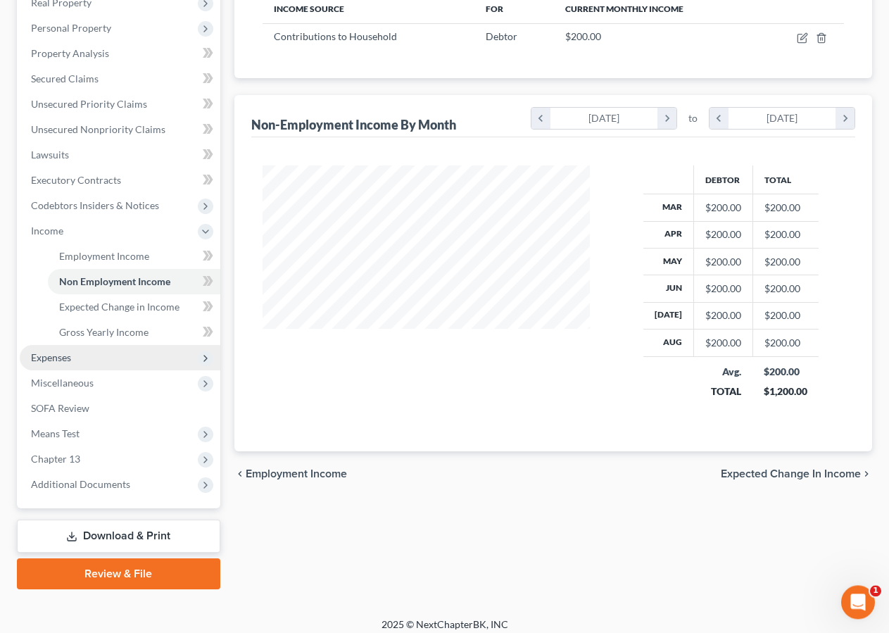
click at [68, 354] on span "Expenses" at bounding box center [51, 357] width 40 height 12
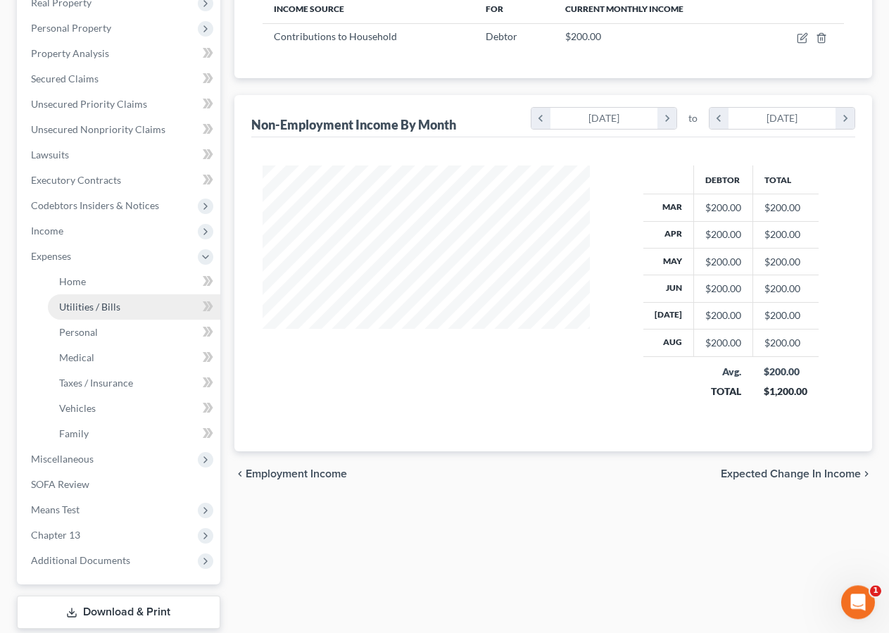
click at [122, 294] on link "Utilities / Bills" at bounding box center [134, 306] width 172 height 25
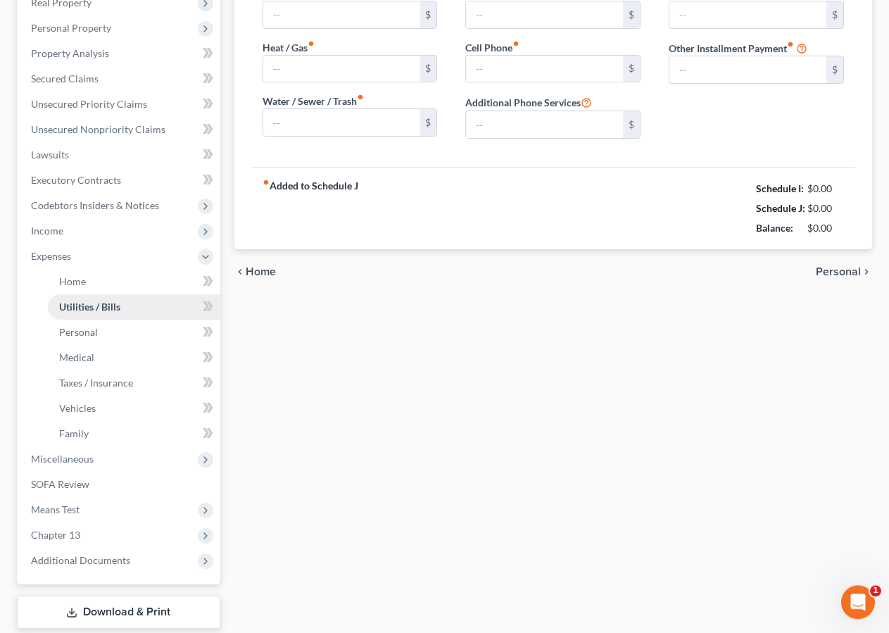
type input "250.00"
type input "0.00"
type input "80.00"
type input "50.00"
type input "150.00"
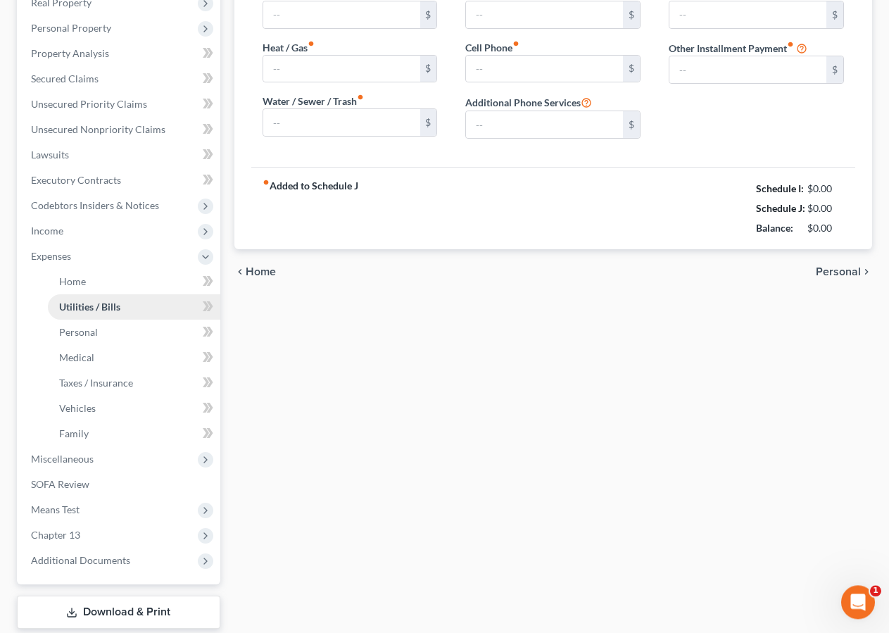
type input "0.00"
type input "20.00"
type input "Garbage"
type input "0.00"
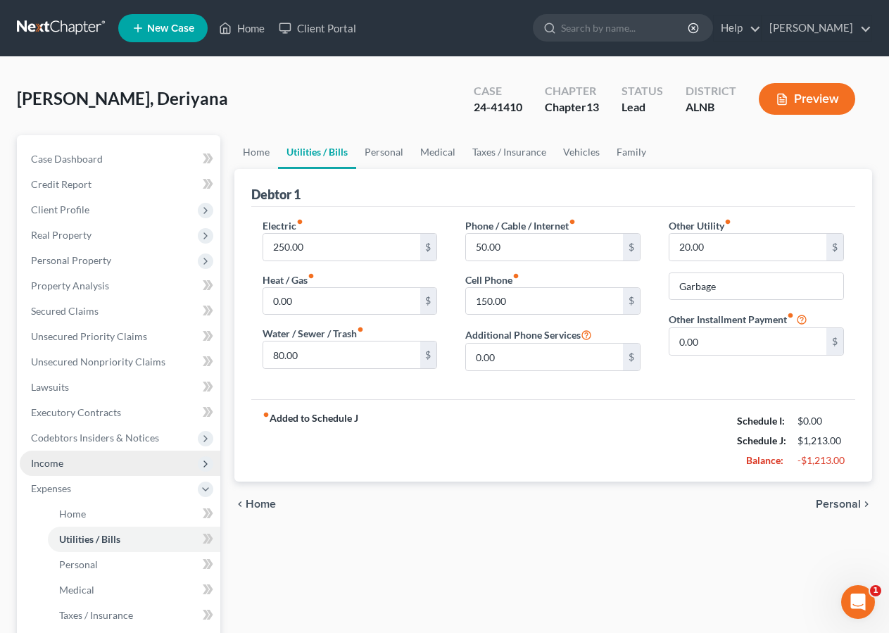
click at [97, 467] on span "Income" at bounding box center [120, 462] width 201 height 25
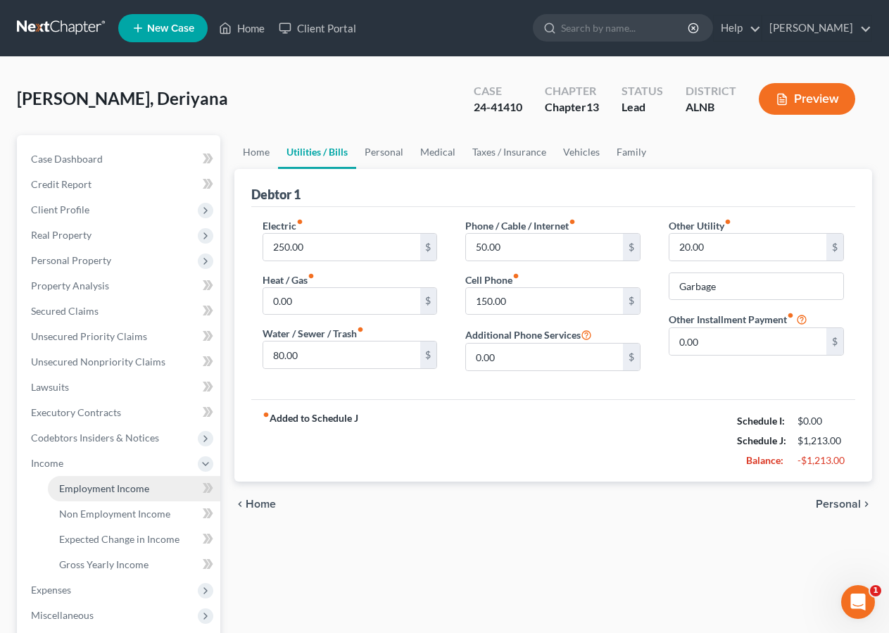
click at [117, 488] on span "Employment Income" at bounding box center [104, 488] width 90 height 12
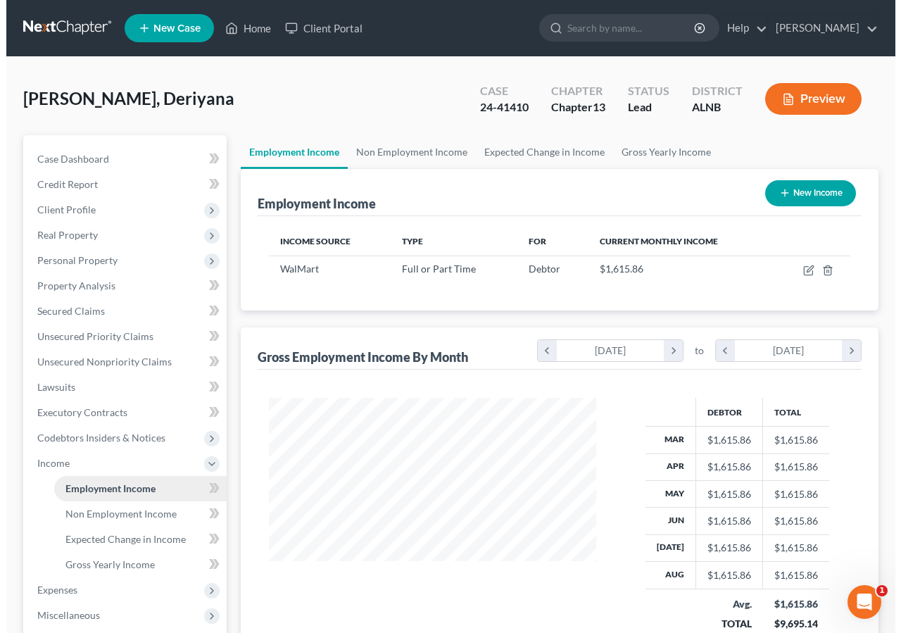
scroll to position [252, 355]
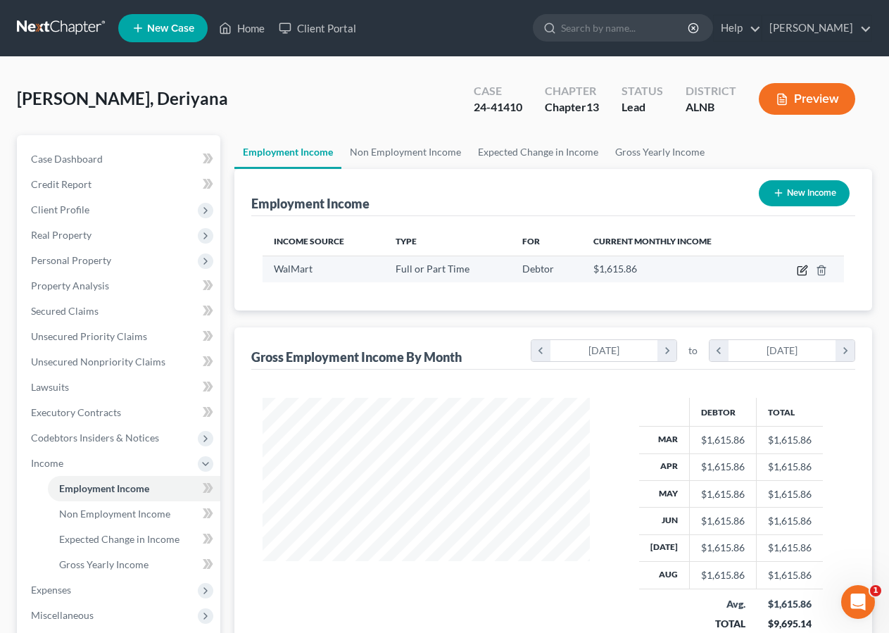
click at [801, 270] on icon "button" at bounding box center [802, 270] width 11 height 11
select select "0"
select select "2"
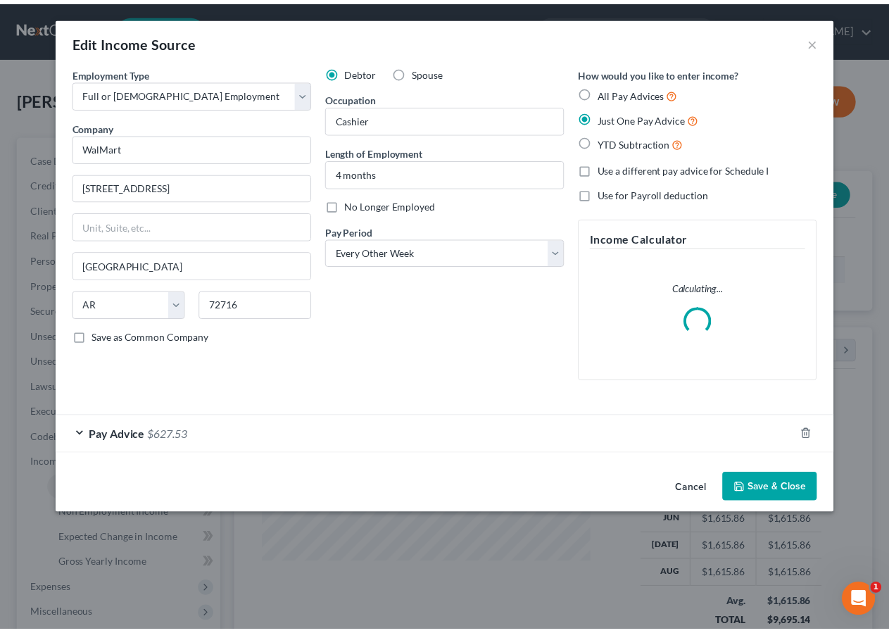
scroll to position [252, 360]
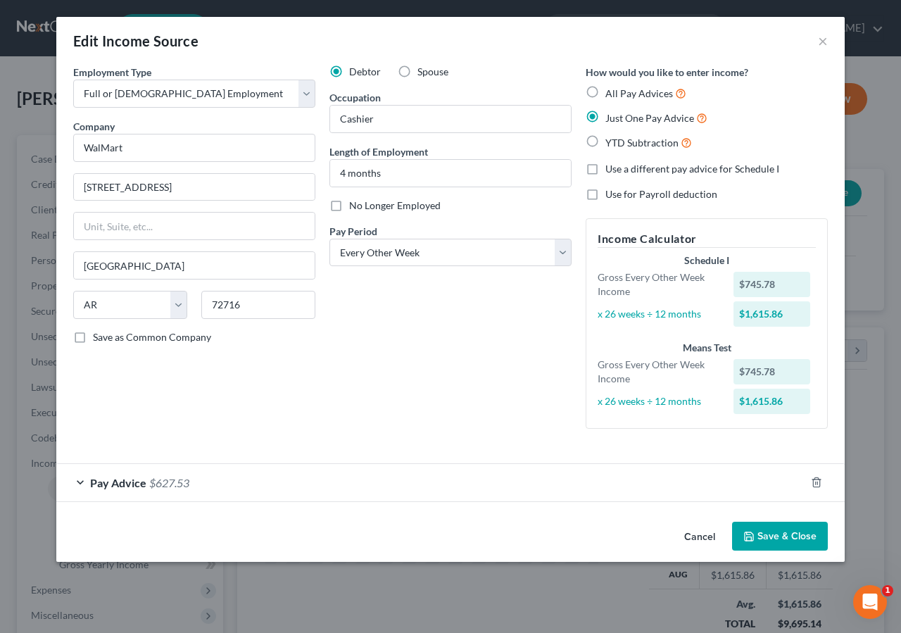
click at [795, 529] on button "Save & Close" at bounding box center [780, 536] width 96 height 30
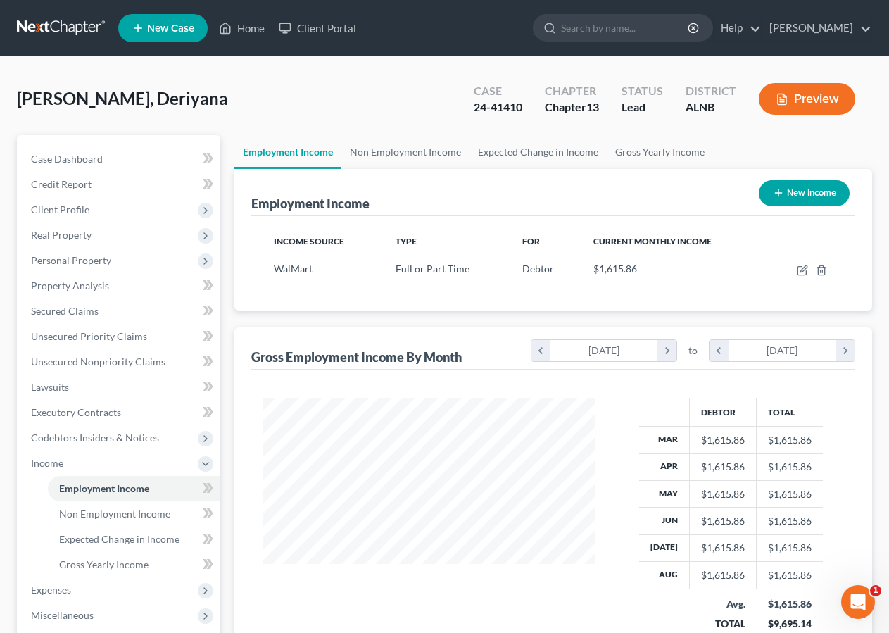
scroll to position [703514, 703411]
click at [153, 521] on link "Non Employment Income" at bounding box center [134, 513] width 172 height 25
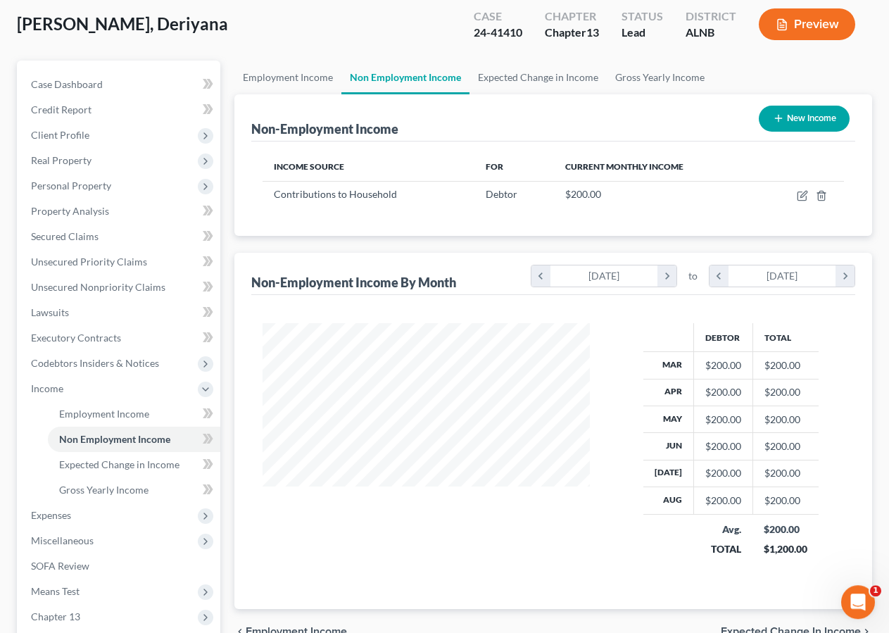
scroll to position [91, 0]
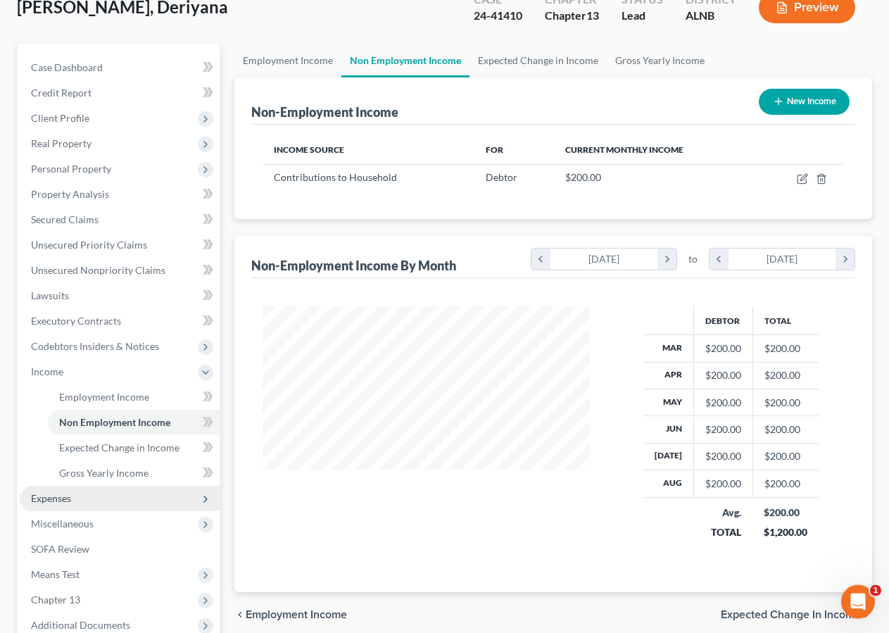
click at [72, 494] on span "Expenses" at bounding box center [120, 498] width 201 height 25
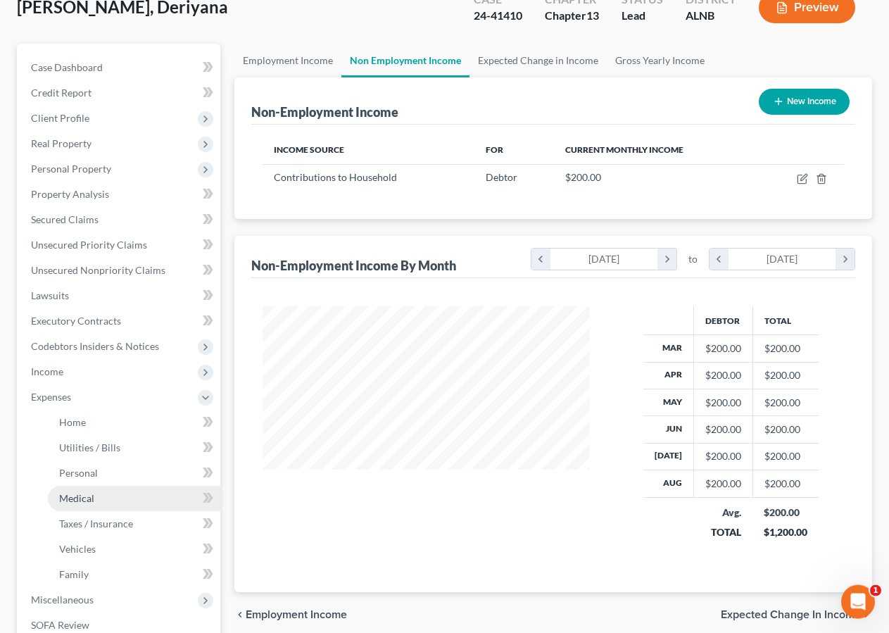
click at [78, 502] on span "Medical" at bounding box center [76, 498] width 35 height 12
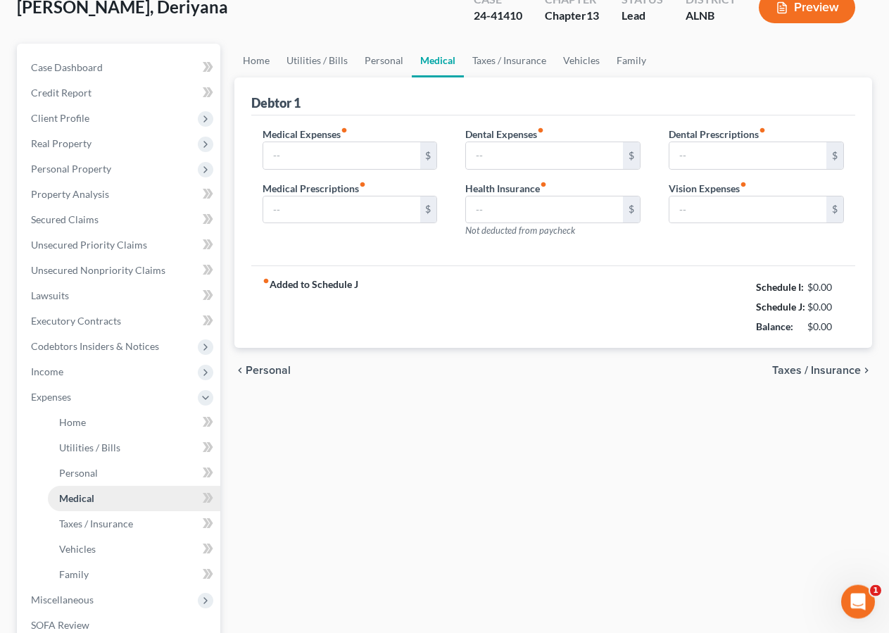
type input "0.00"
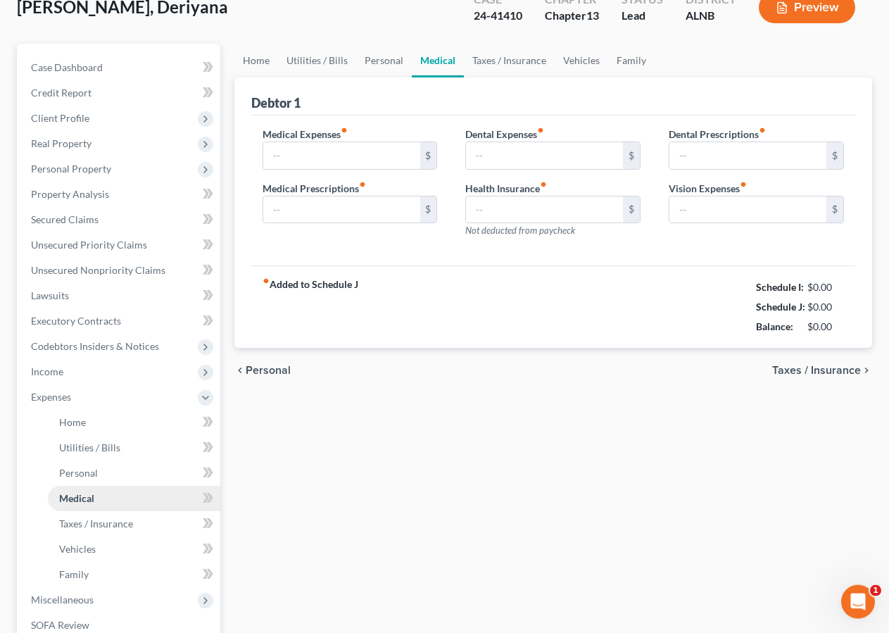
type input "0.00"
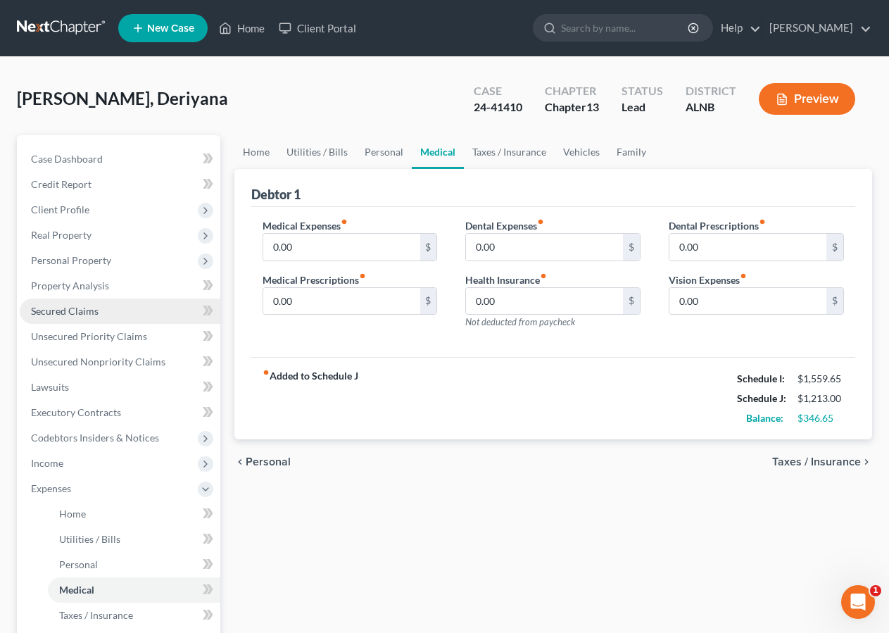
click at [51, 307] on span "Secured Claims" at bounding box center [65, 311] width 68 height 12
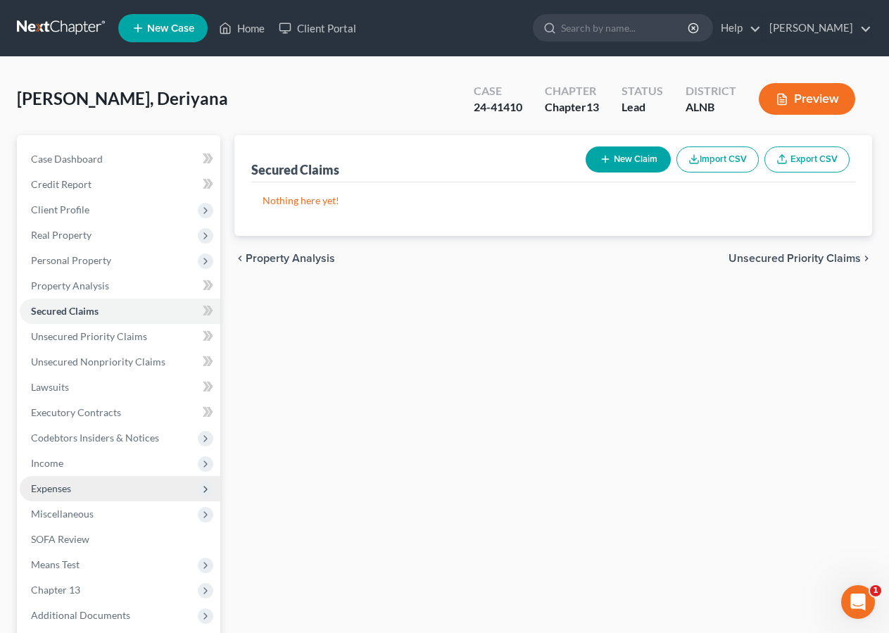
click at [61, 486] on span "Expenses" at bounding box center [51, 488] width 40 height 12
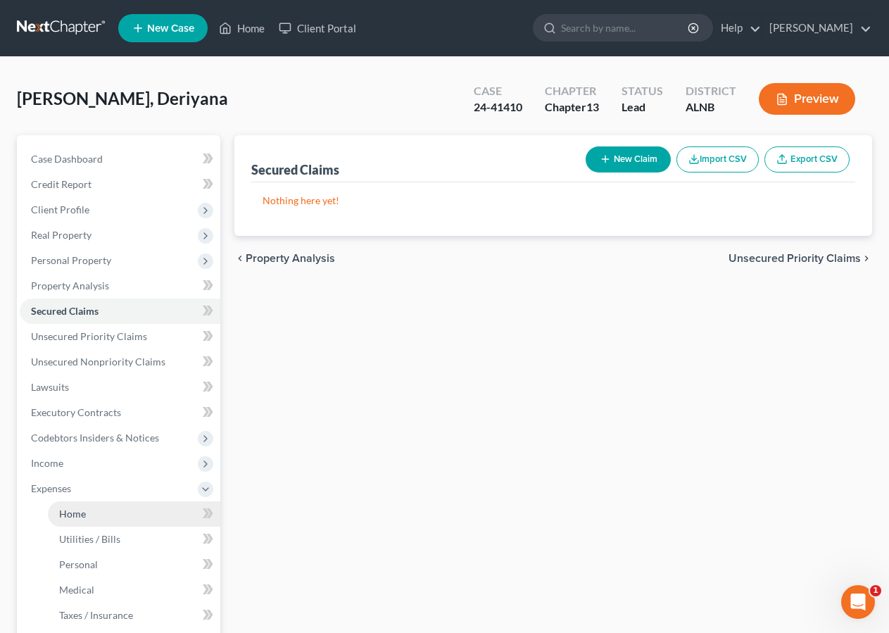
click at [91, 513] on link "Home" at bounding box center [134, 513] width 172 height 25
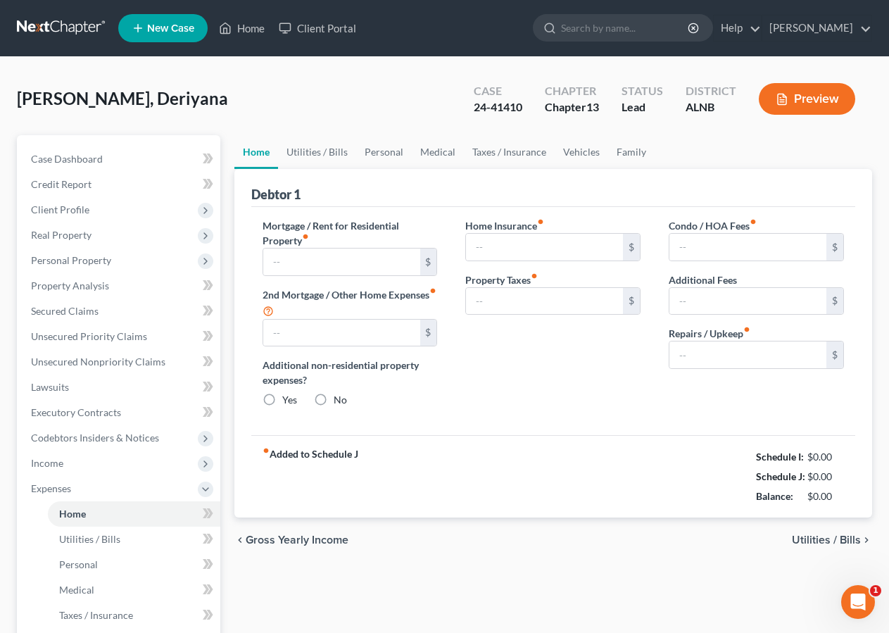
type input "0.00"
radio input "true"
type input "0.00"
type input "50.00"
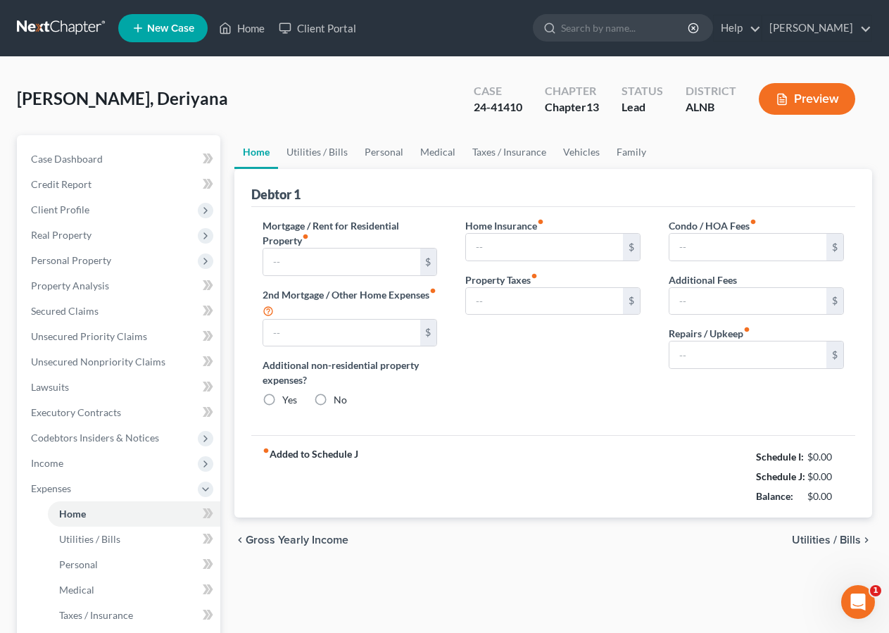
type input "0.00"
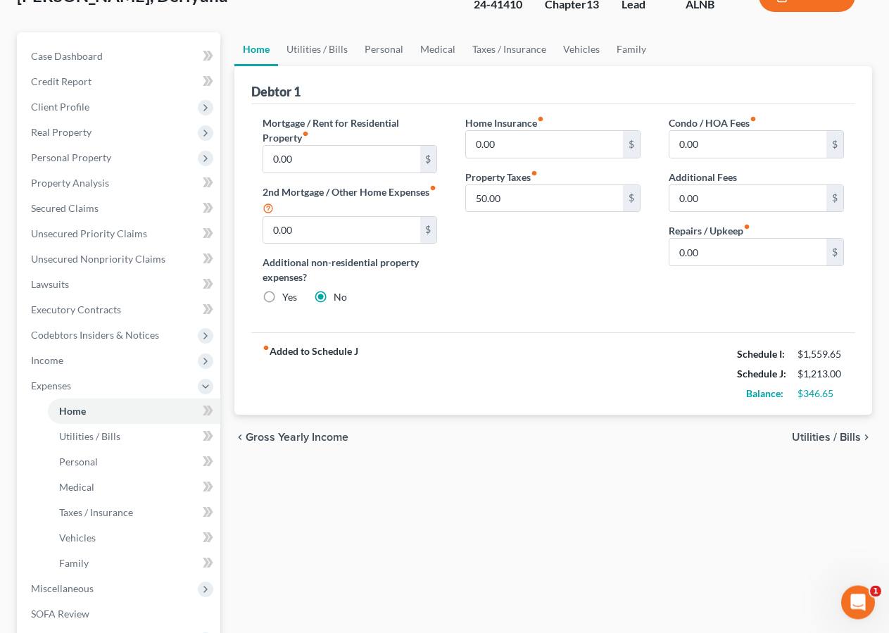
scroll to position [130, 0]
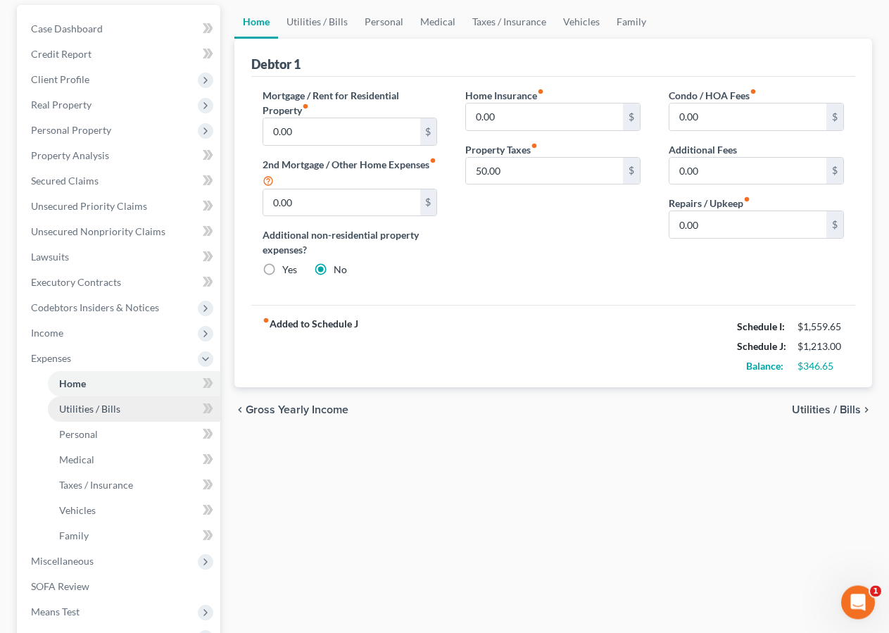
click at [94, 411] on span "Utilities / Bills" at bounding box center [89, 409] width 61 height 12
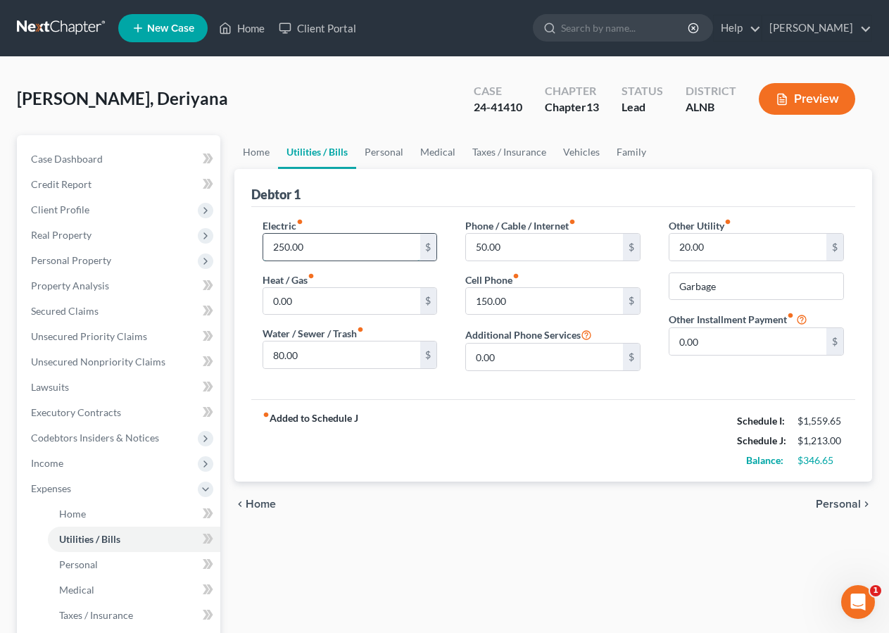
click at [303, 246] on input "250.00" at bounding box center [341, 247] width 157 height 27
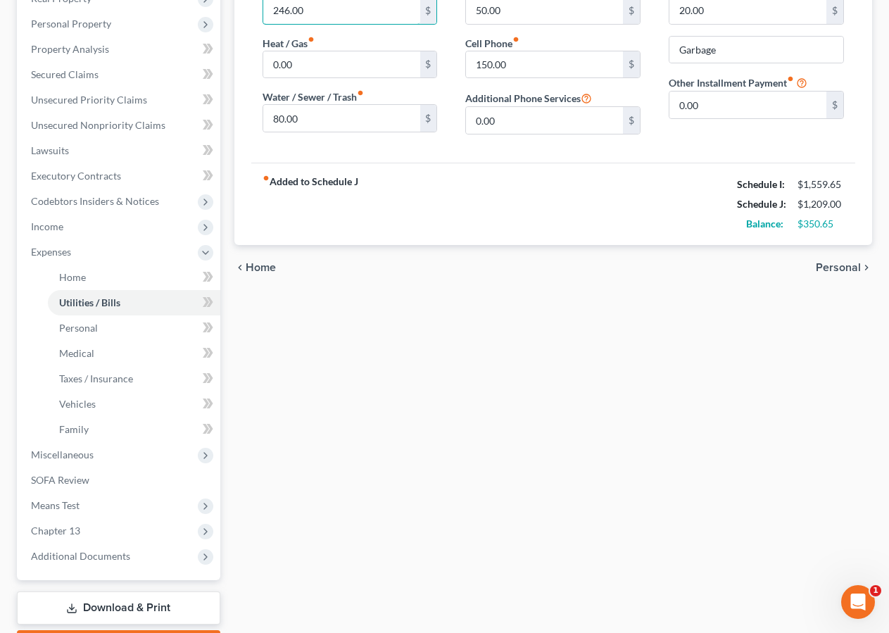
scroll to position [317, 0]
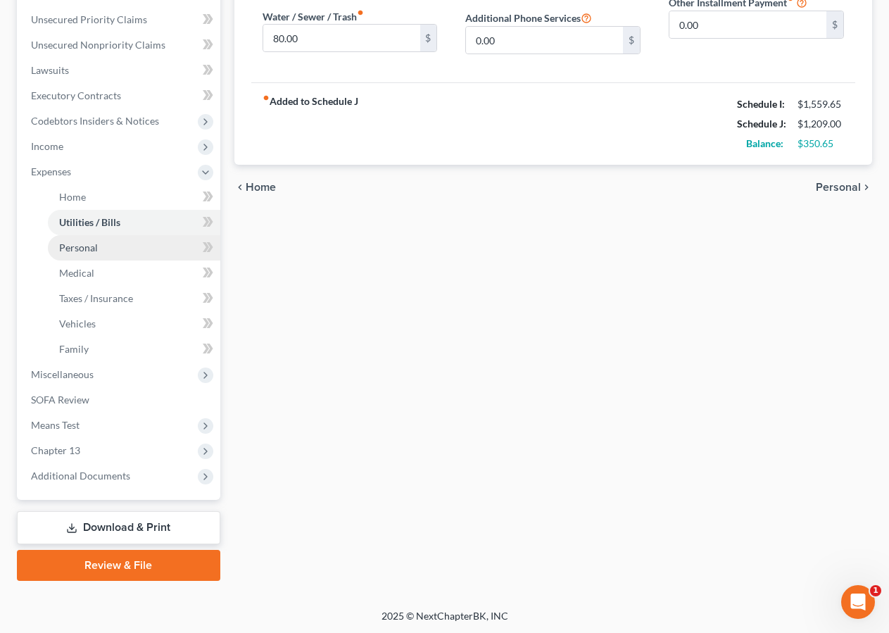
type input "246.00"
click at [84, 250] on span "Personal" at bounding box center [78, 247] width 39 height 12
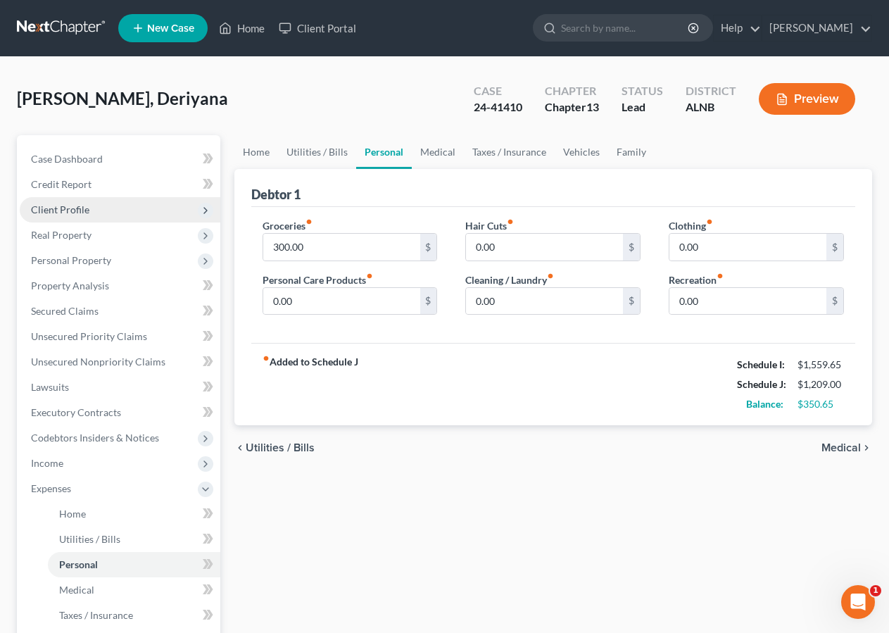
click at [61, 211] on span "Client Profile" at bounding box center [60, 209] width 58 height 12
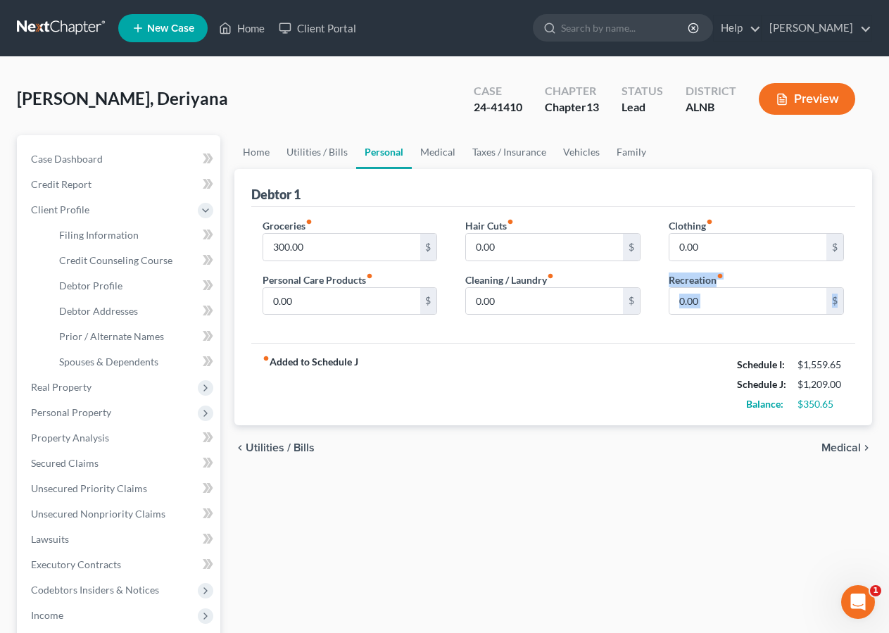
drag, startPoint x: 885, startPoint y: 256, endPoint x: 898, endPoint y: 291, distance: 36.7
click at [889, 291] on html "Home New Case Client Portal [PERSON_NAME] [EMAIL_ADDRESS][DOMAIN_NAME] My Accou…" at bounding box center [444, 462] width 889 height 925
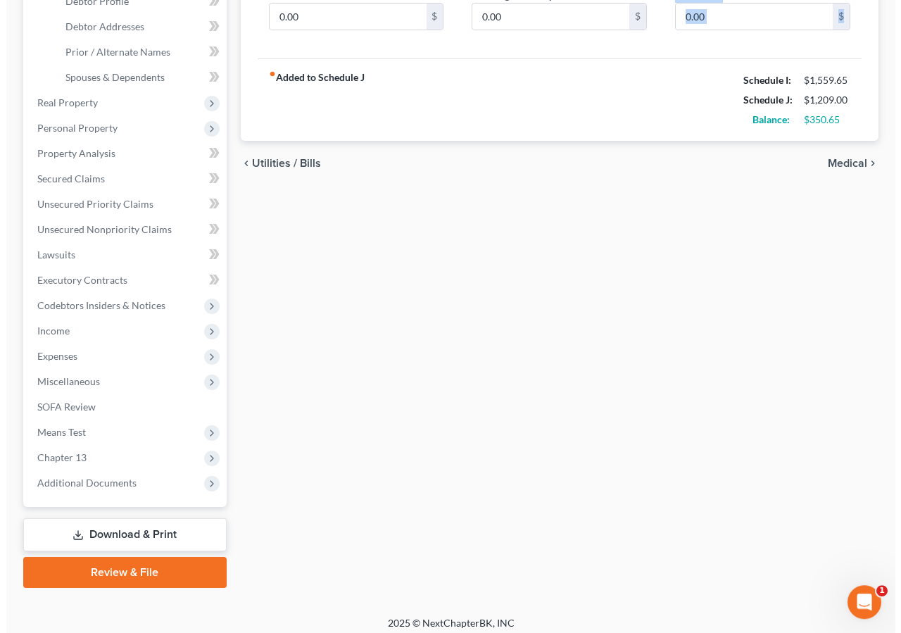
scroll to position [289, 0]
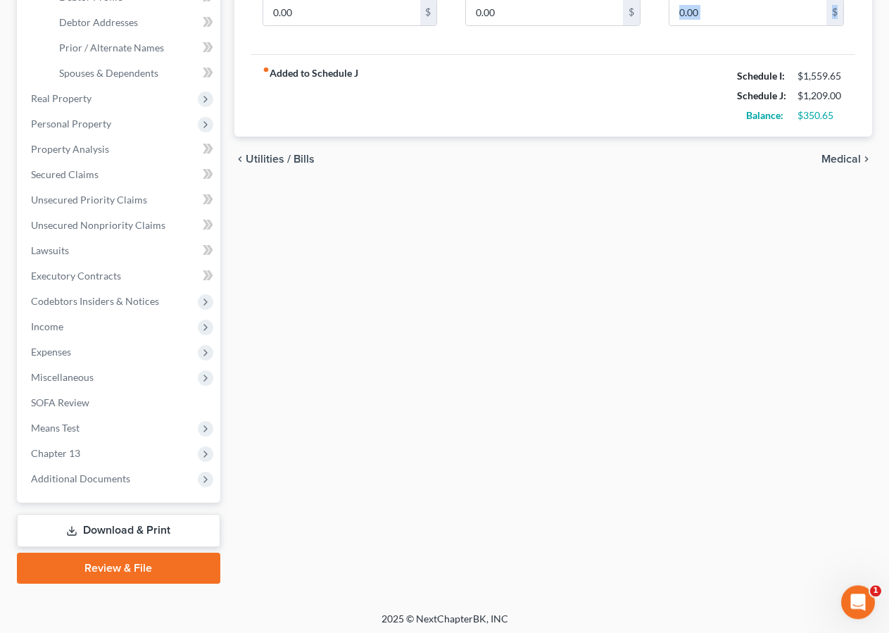
click at [82, 531] on link "Download & Print" at bounding box center [118, 530] width 203 height 33
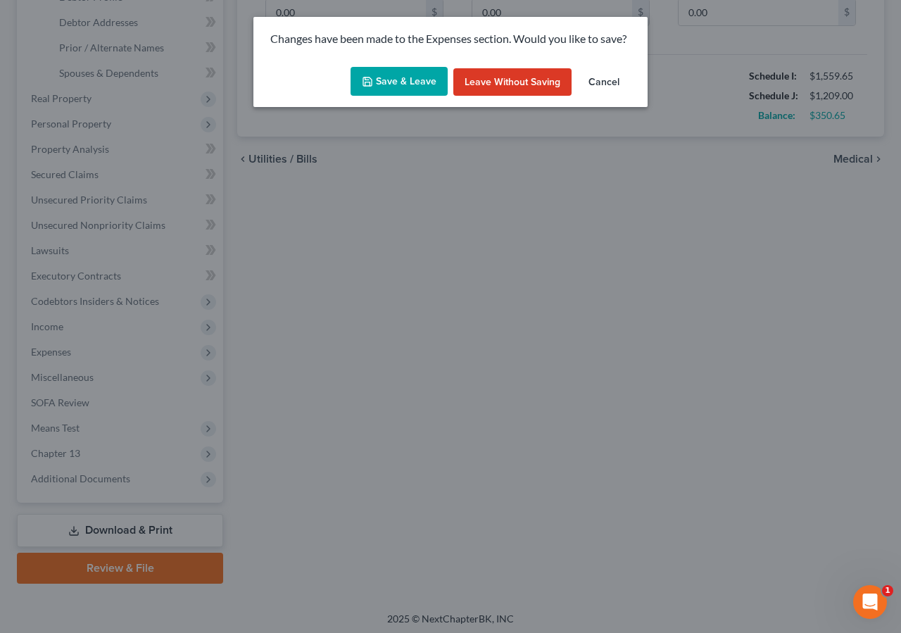
click at [390, 77] on button "Save & Leave" at bounding box center [398, 82] width 97 height 30
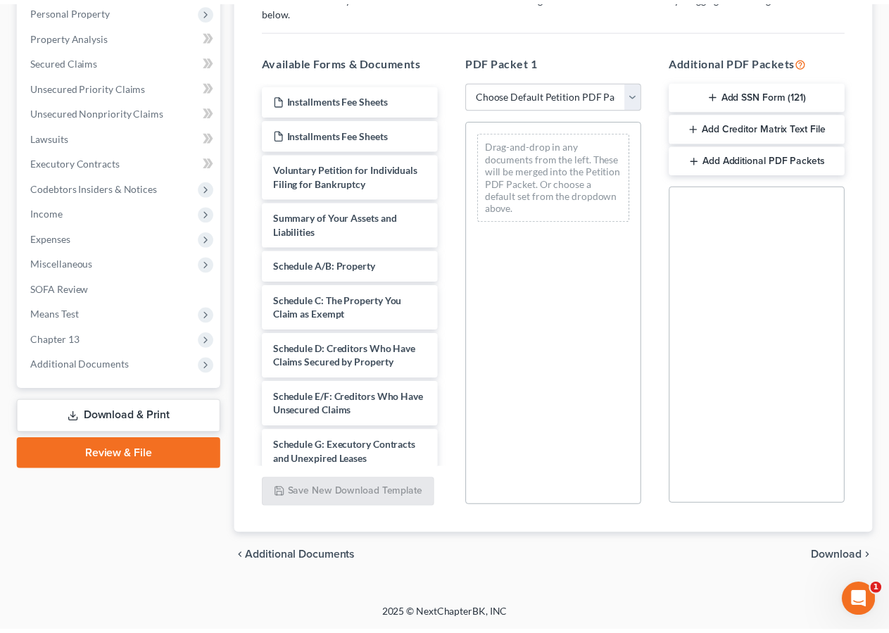
scroll to position [250, 0]
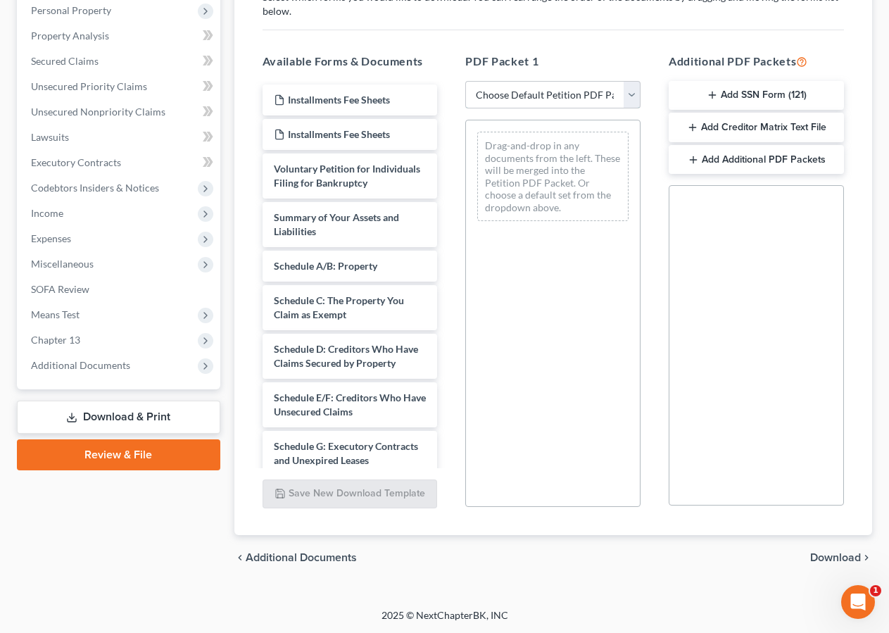
click at [465, 81] on select "Choose Default Petition PDF Packet Complete Bankruptcy Petition (all forms and …" at bounding box center [552, 95] width 175 height 28
select select "2"
click option "Amended Forms" at bounding box center [0, 0] width 0 height 0
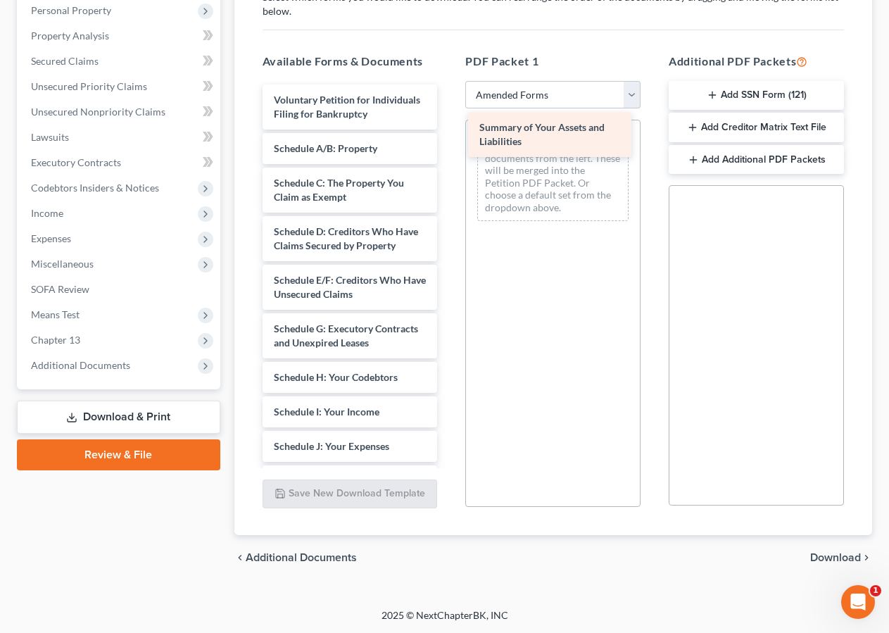
drag, startPoint x: 336, startPoint y: 165, endPoint x: 542, endPoint y: 130, distance: 208.4
click at [449, 130] on div "Summary of Your Assets and Liabilities Voluntary Petition for Individuals Filin…" at bounding box center [350, 442] width 198 height 717
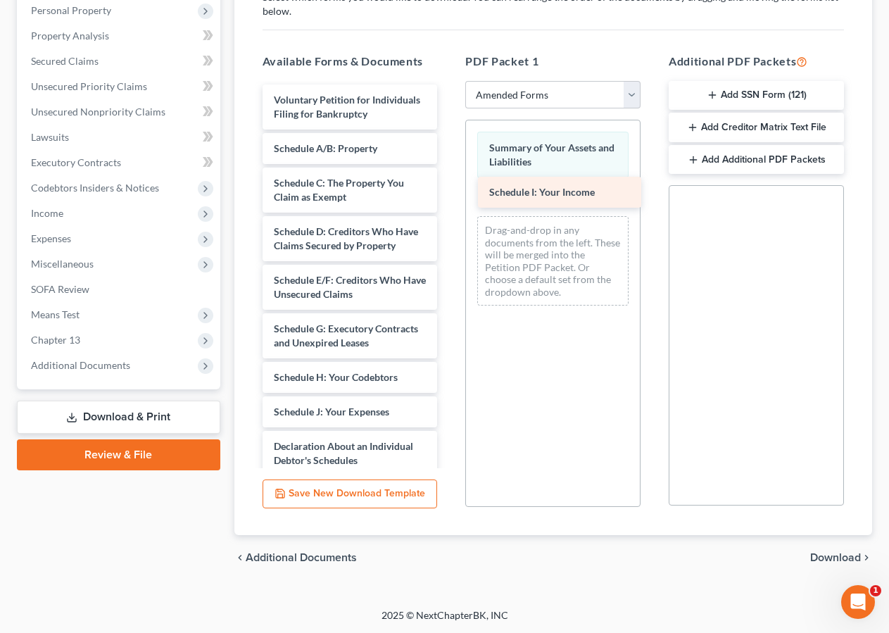
drag, startPoint x: 328, startPoint y: 456, endPoint x: 543, endPoint y: 196, distance: 337.9
click at [449, 196] on div "Schedule I: Your Income Voluntary Petition for Individuals Filing for Bankruptc…" at bounding box center [350, 425] width 198 height 683
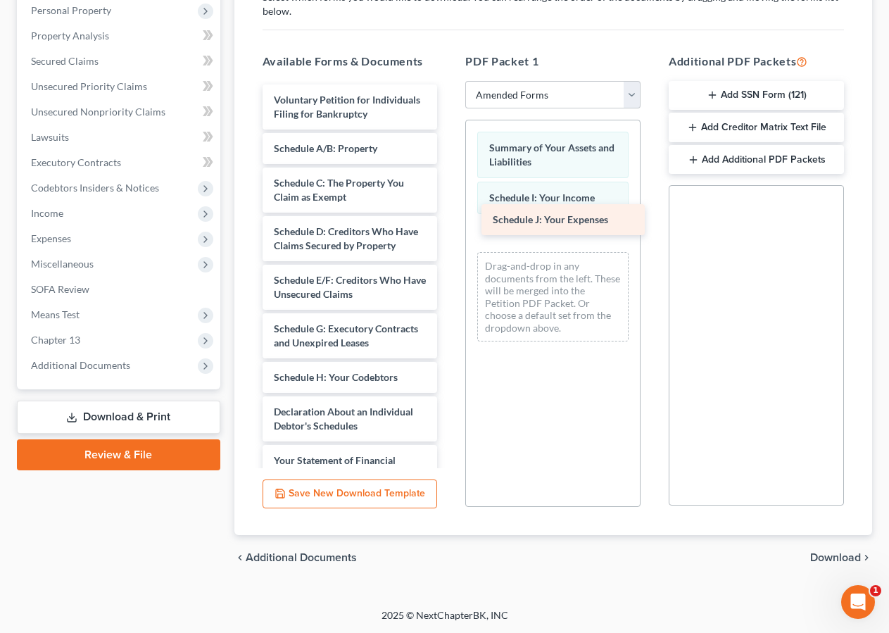
drag, startPoint x: 341, startPoint y: 456, endPoint x: 560, endPoint y: 222, distance: 320.2
click at [449, 222] on div "Schedule J: Your Expenses Voluntary Petition for Individuals Filing for Bankrup…" at bounding box center [350, 408] width 198 height 648
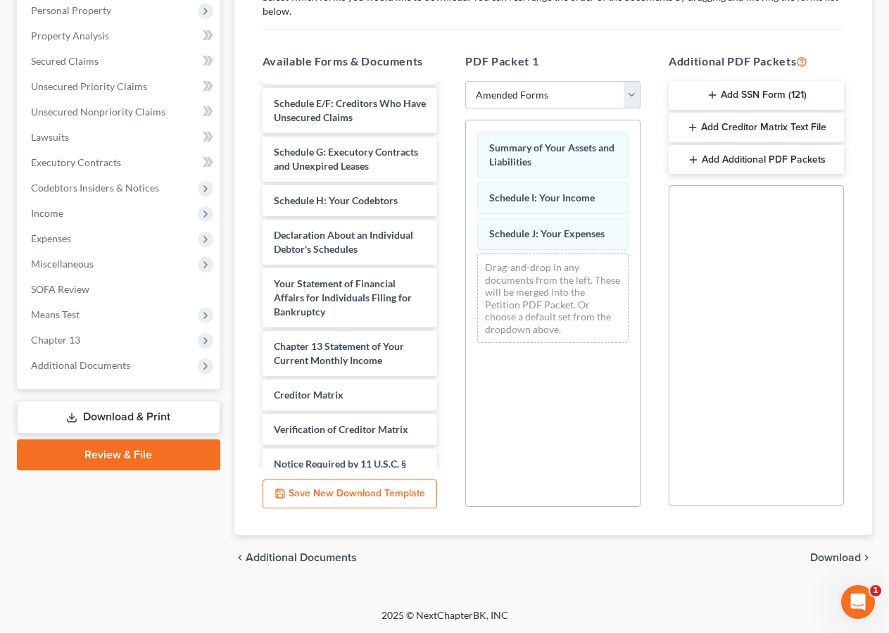
scroll to position [181, 0]
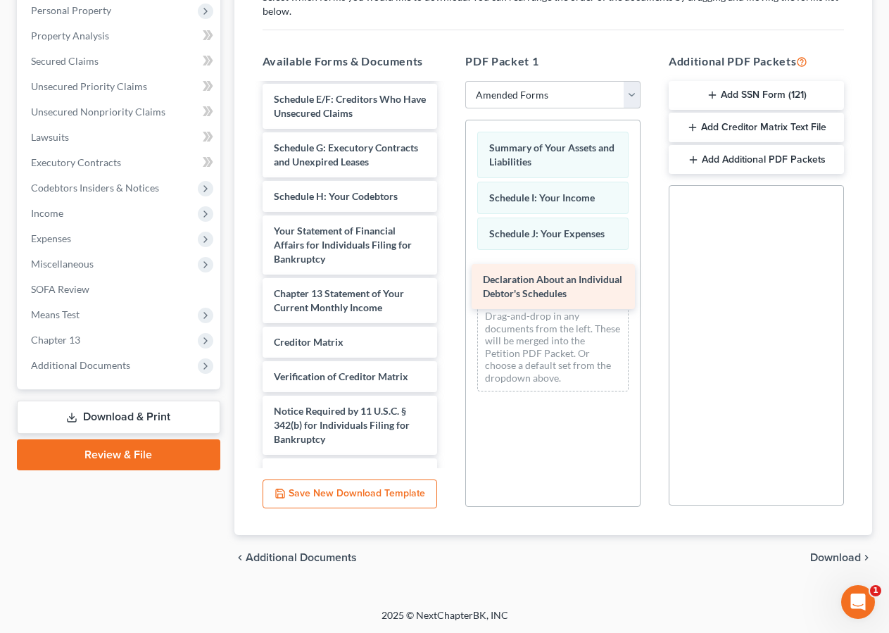
drag, startPoint x: 323, startPoint y: 276, endPoint x: 543, endPoint y: 277, distance: 219.6
click at [449, 282] on div "Declaration About an Individual Debtor's Schedules Voluntary Petition for Indiv…" at bounding box center [350, 204] width 198 height 600
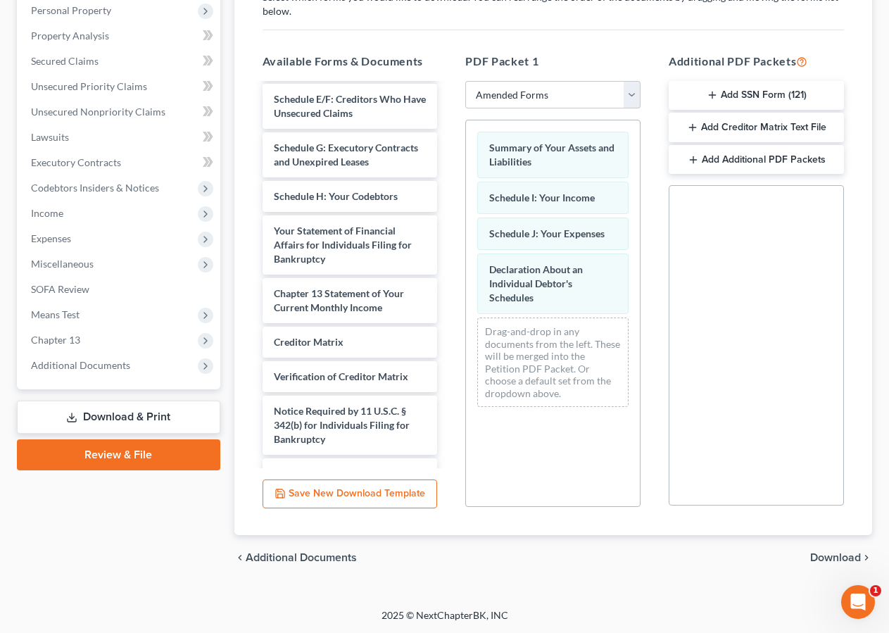
click at [829, 557] on span "Download" at bounding box center [835, 557] width 51 height 11
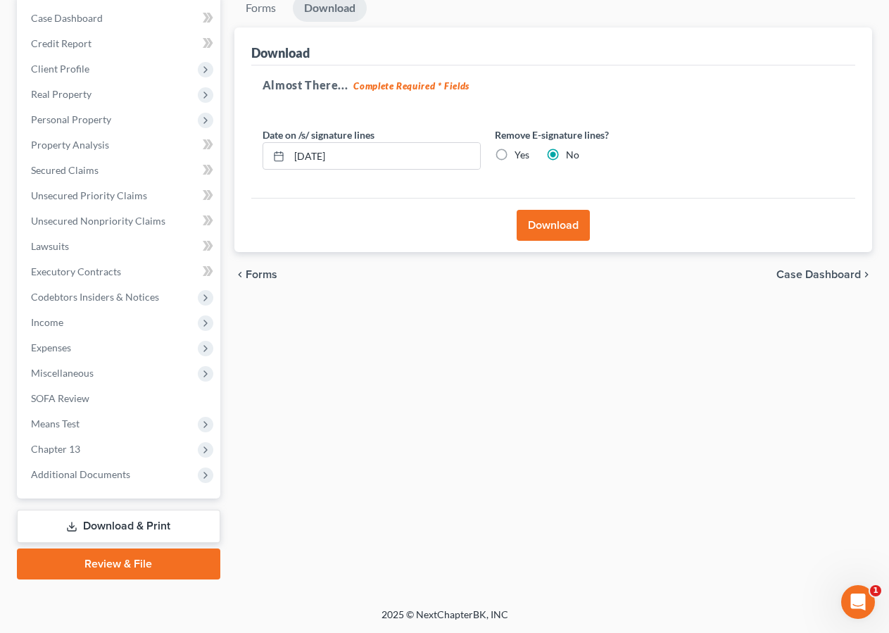
scroll to position [139, 0]
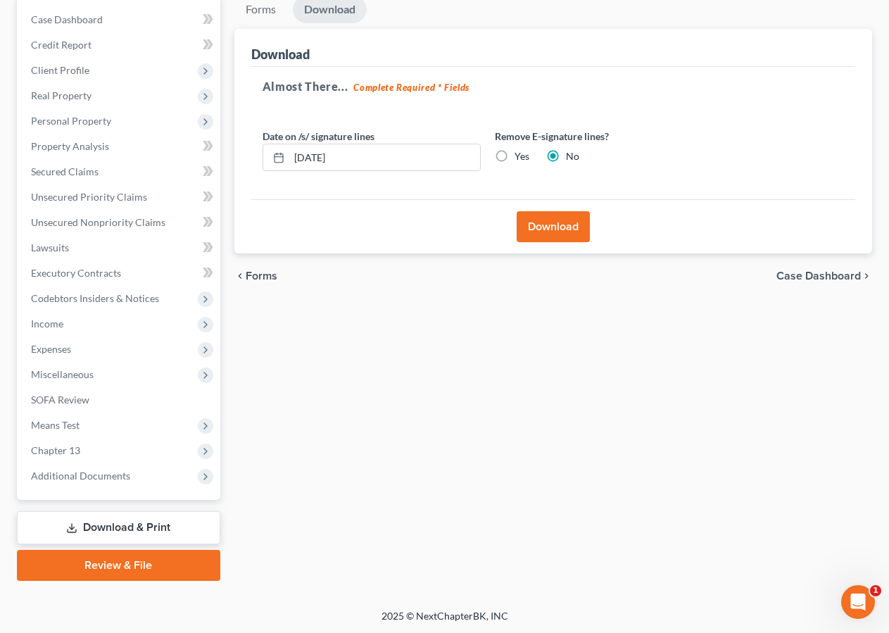
click at [560, 221] on button "Download" at bounding box center [553, 226] width 73 height 31
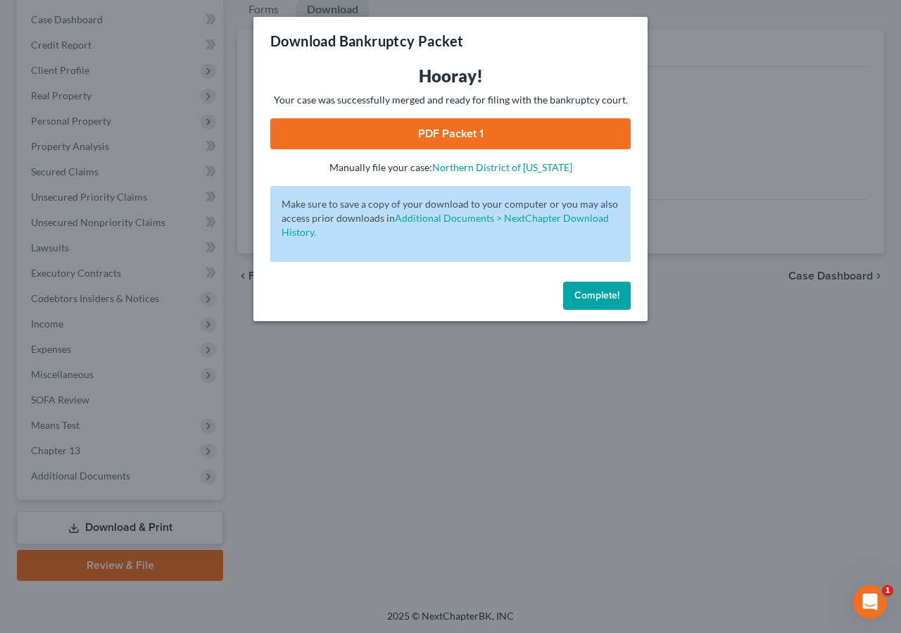
click at [597, 298] on span "Complete!" at bounding box center [596, 295] width 45 height 12
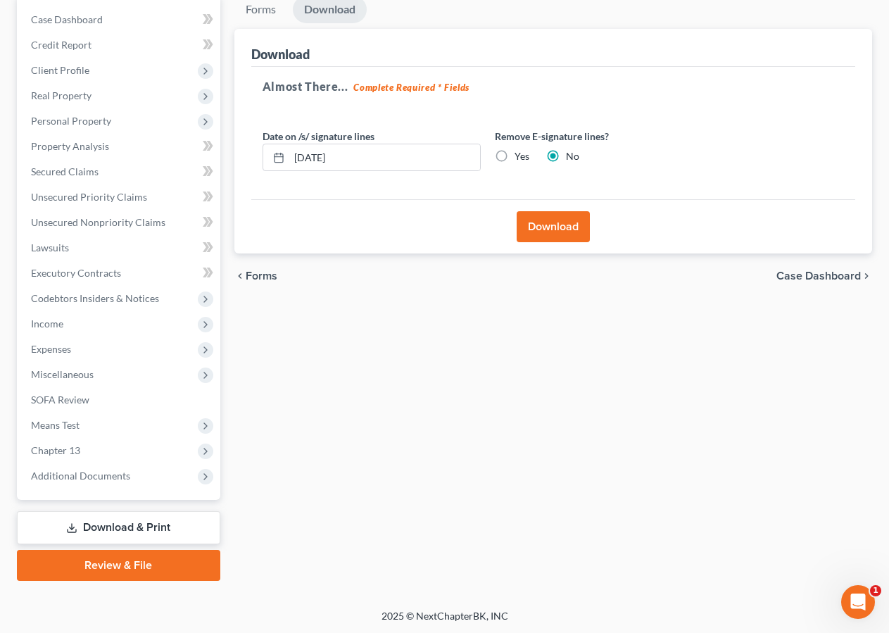
click at [559, 220] on button "Download" at bounding box center [553, 226] width 73 height 31
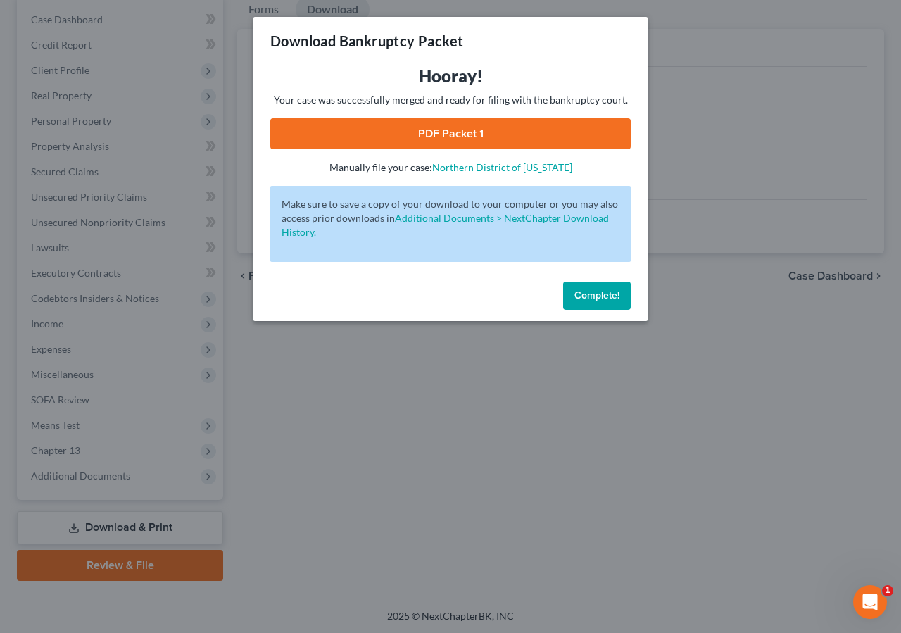
click at [471, 125] on link "PDF Packet 1" at bounding box center [450, 133] width 360 height 31
click at [608, 294] on span "Complete!" at bounding box center [596, 295] width 45 height 12
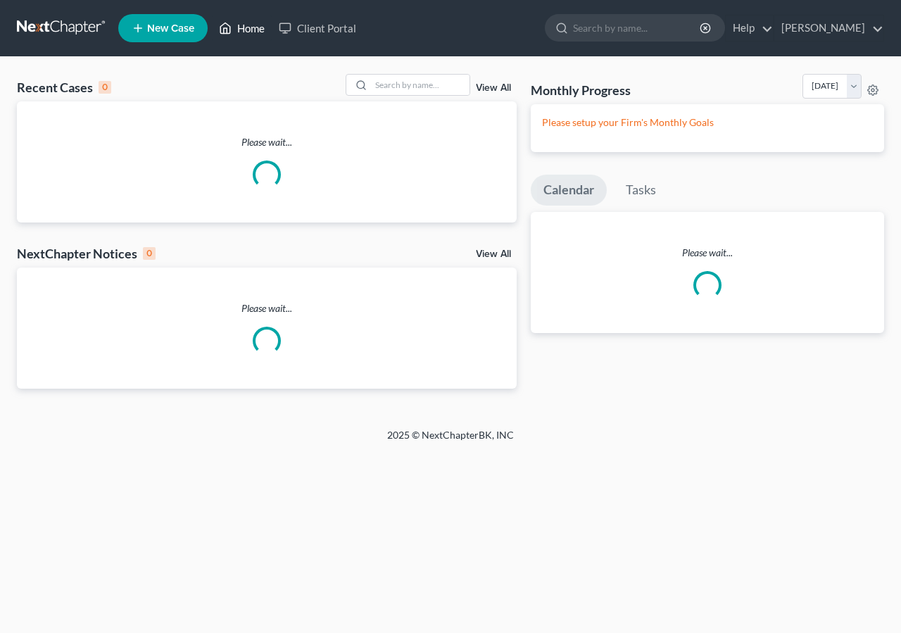
click at [249, 27] on link "Home" at bounding box center [242, 27] width 60 height 25
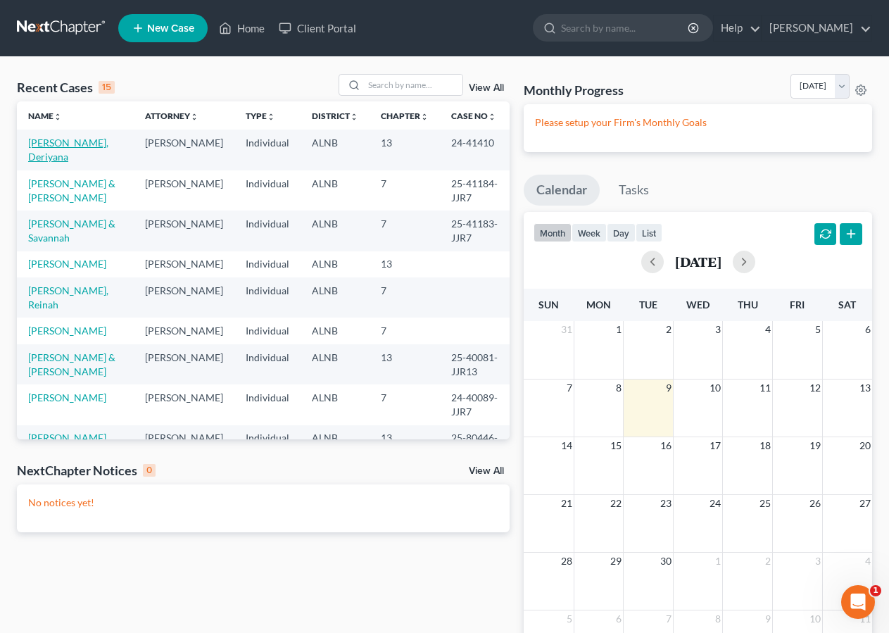
click at [79, 144] on link "[PERSON_NAME], Deriyana" at bounding box center [68, 150] width 80 height 26
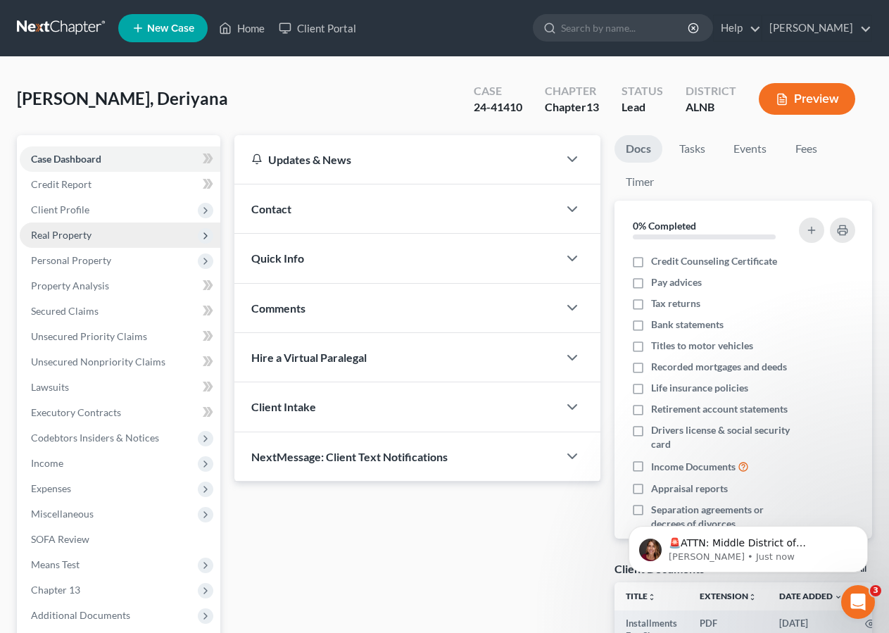
click at [93, 241] on span "Real Property" at bounding box center [120, 234] width 201 height 25
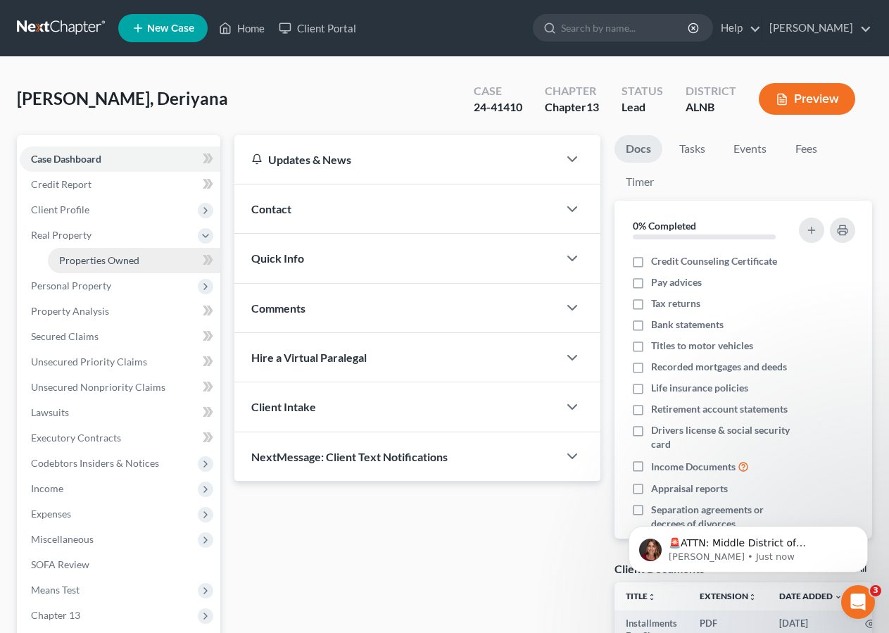
click at [106, 255] on span "Properties Owned" at bounding box center [99, 260] width 80 height 12
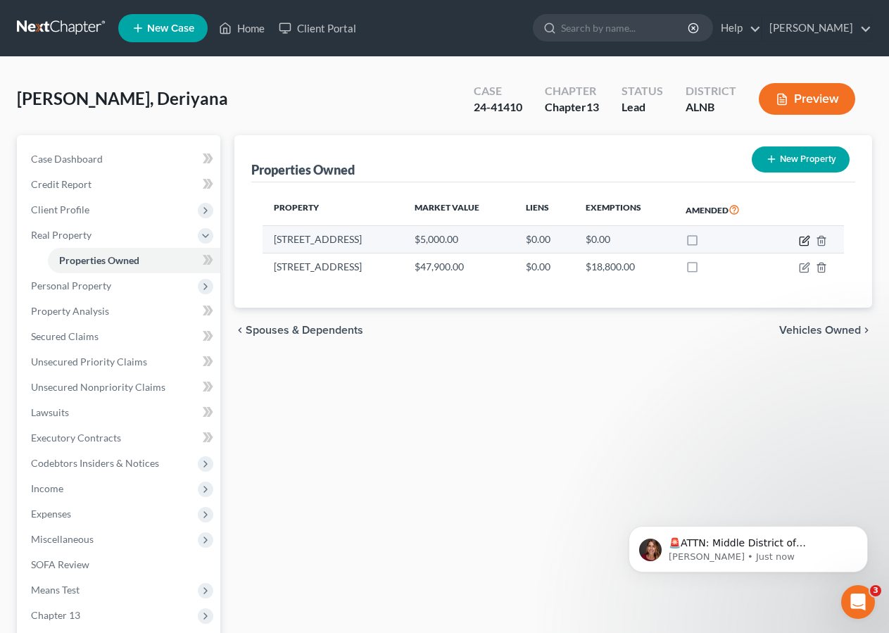
click at [804, 237] on icon "button" at bounding box center [804, 240] width 11 height 11
select select "0"
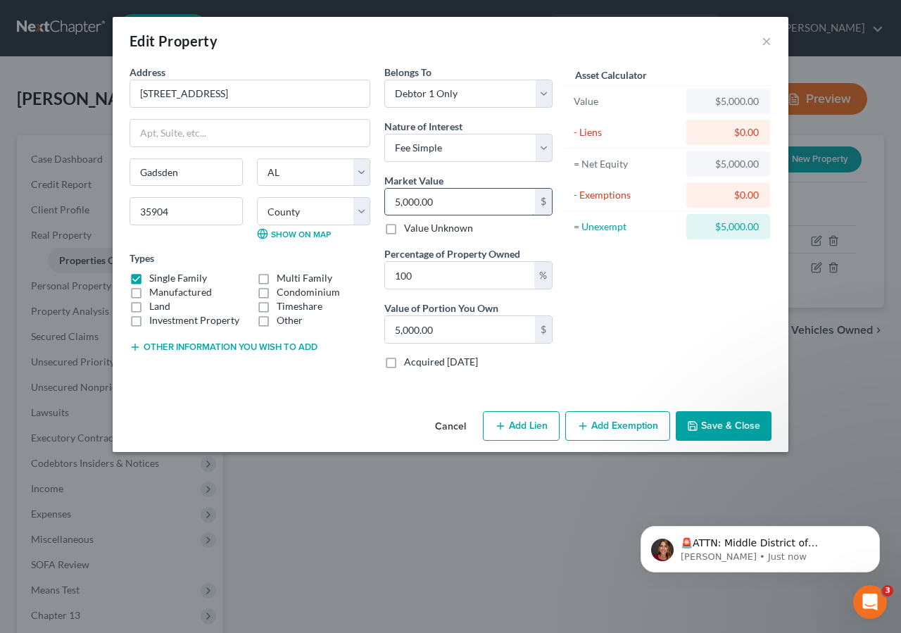
click at [443, 200] on input "5,000.00" at bounding box center [460, 202] width 150 height 27
type input "55"
type input "55.00"
type input "550"
type input "550.00"
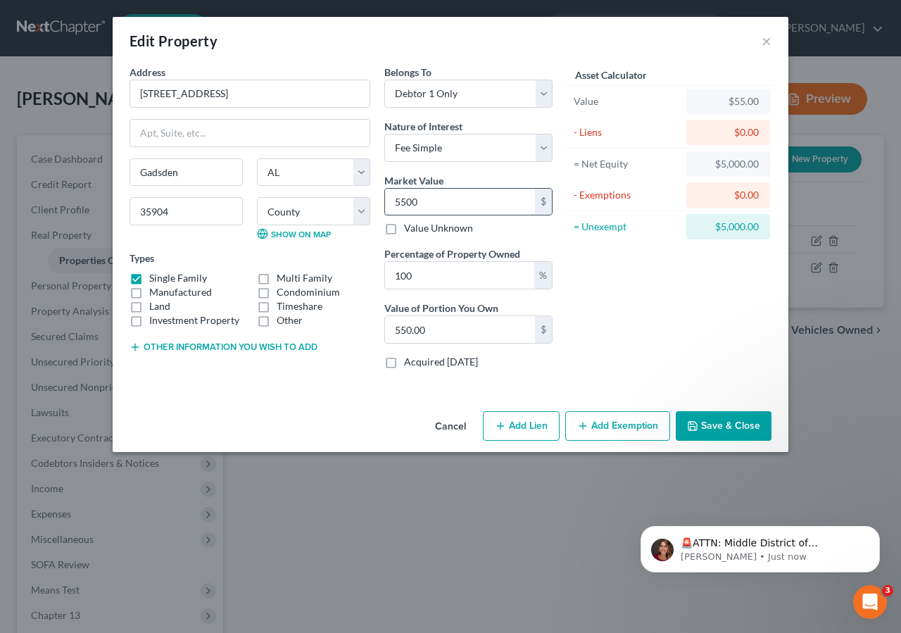
type input "5,500"
type input "5,500.00"
type input "5,5000"
type input "55,000.00"
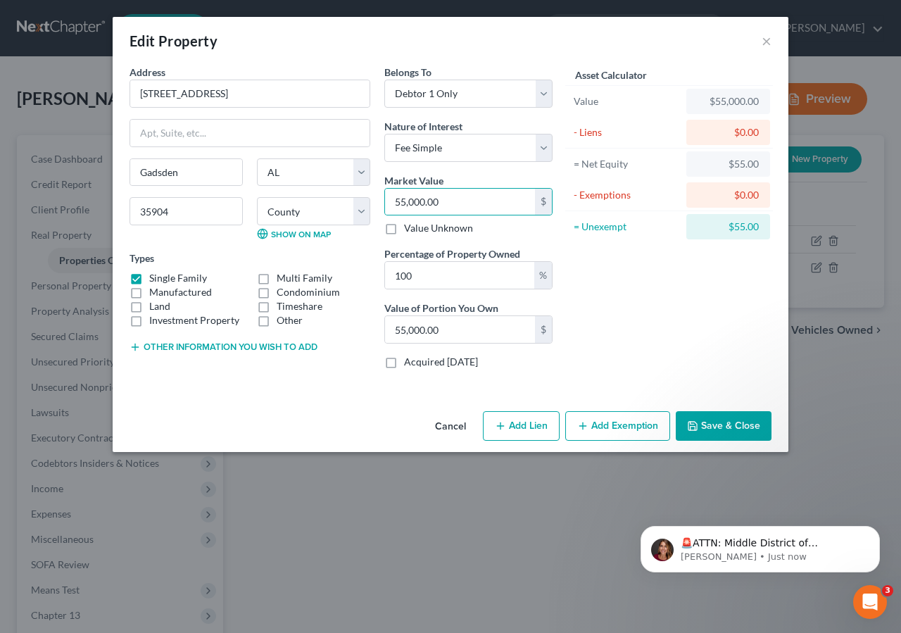
click at [733, 426] on button "Save & Close" at bounding box center [724, 426] width 96 height 30
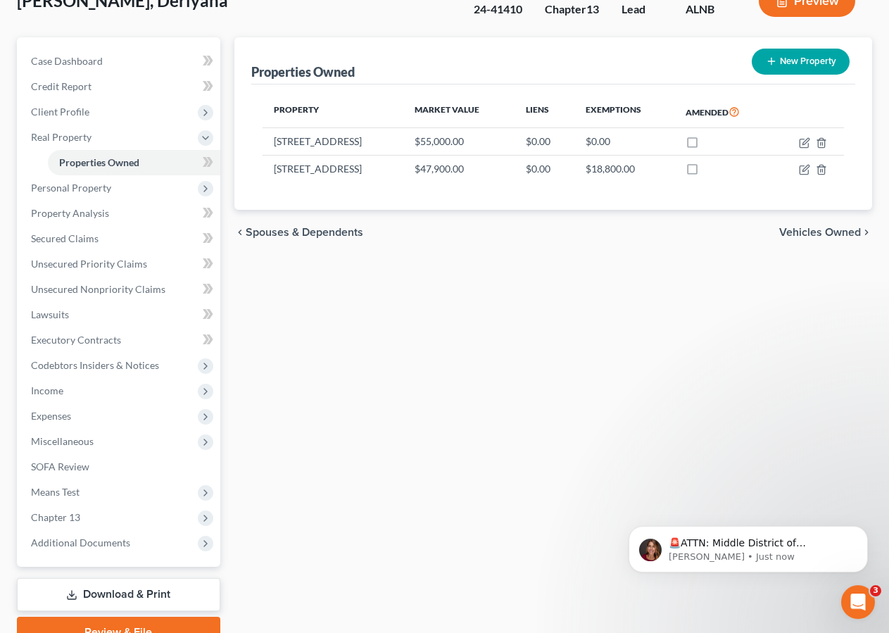
scroll to position [115, 0]
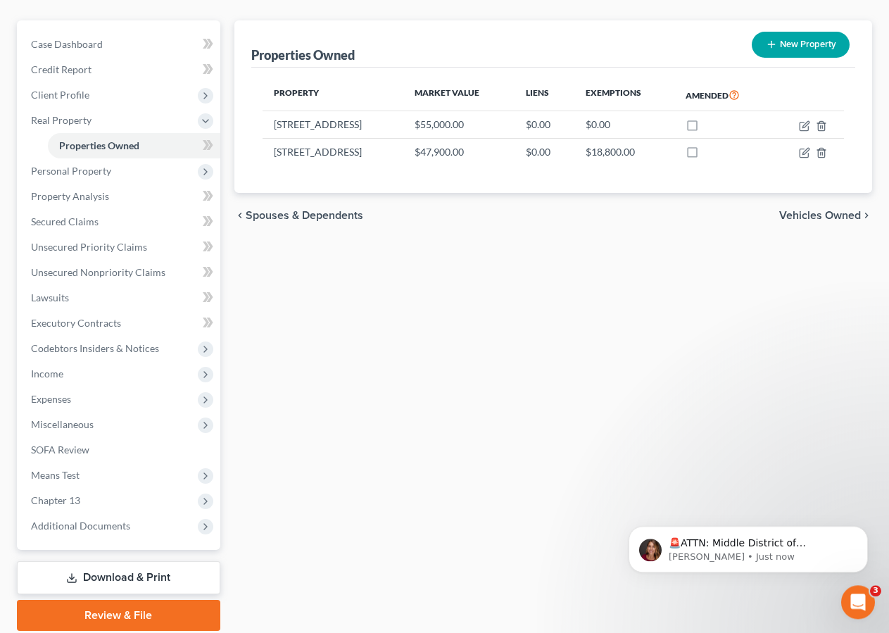
drag, startPoint x: 105, startPoint y: 576, endPoint x: 222, endPoint y: 563, distance: 118.2
click at [106, 576] on link "Download & Print" at bounding box center [118, 577] width 203 height 33
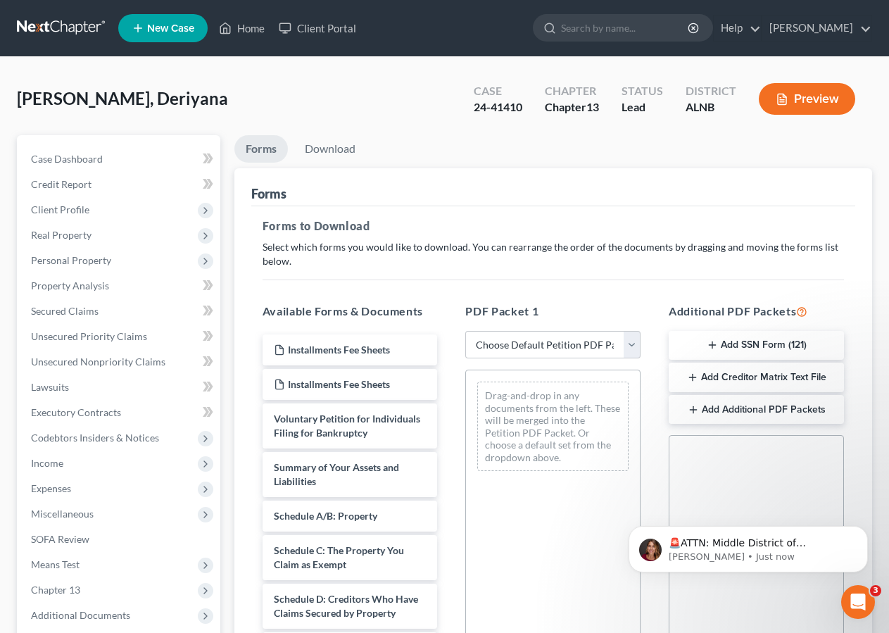
click at [642, 343] on div "PDF Packet 1 Choose Default Petition PDF Packet Complete Bankruptcy Petition (a…" at bounding box center [552, 529] width 203 height 477
click at [612, 343] on select "Choose Default Petition PDF Packet Complete Bankruptcy Petition (all forms and …" at bounding box center [552, 345] width 175 height 28
select select "2"
click option "Amended Forms" at bounding box center [0, 0] width 0 height 0
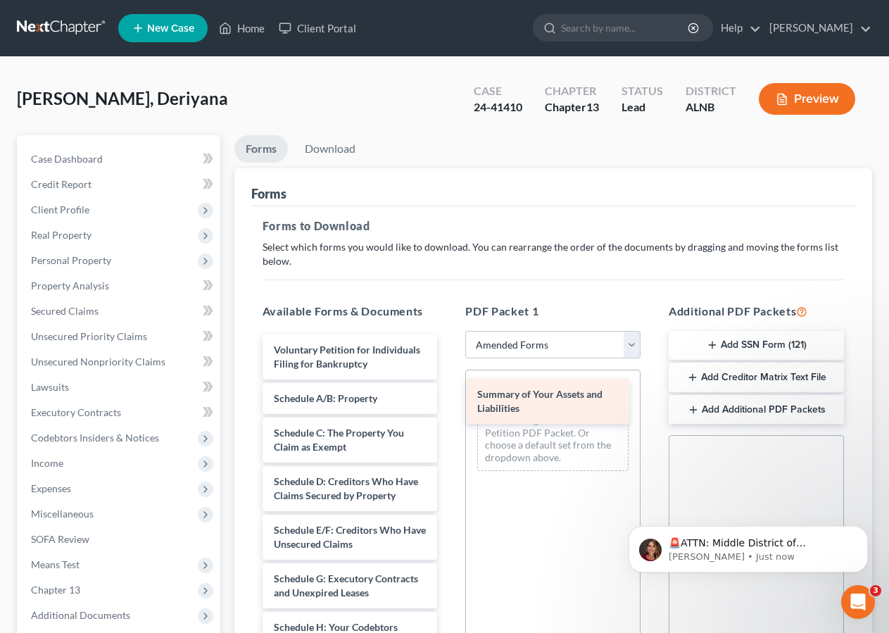
drag, startPoint x: 319, startPoint y: 421, endPoint x: 525, endPoint y: 402, distance: 207.1
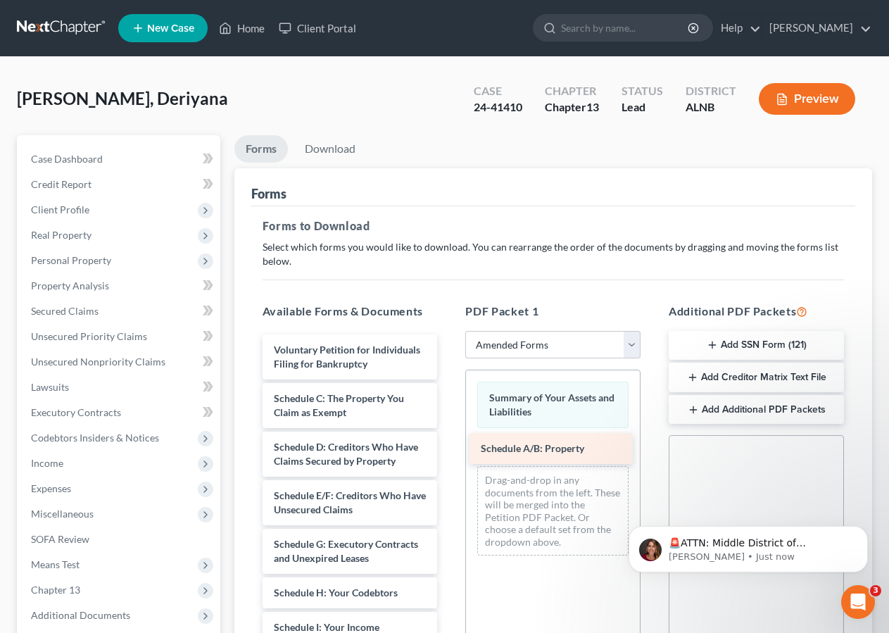
drag, startPoint x: 312, startPoint y: 416, endPoint x: 519, endPoint y: 453, distance: 210.1
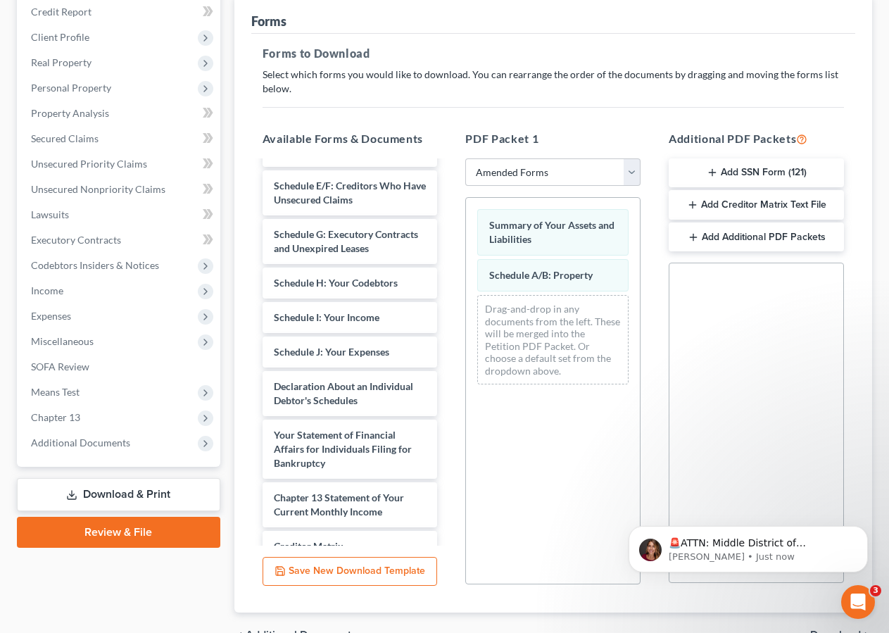
scroll to position [163, 0]
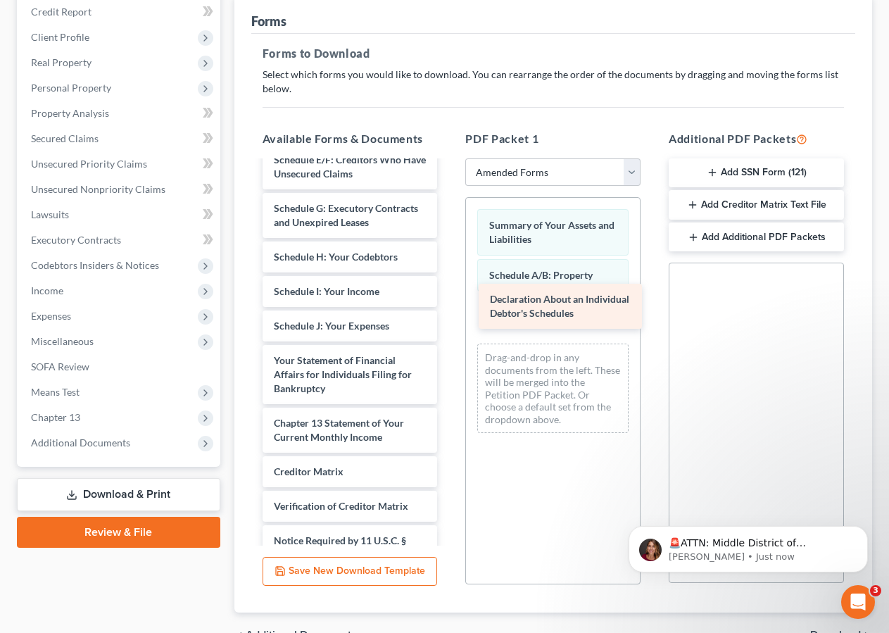
drag, startPoint x: 327, startPoint y: 407, endPoint x: 602, endPoint y: 301, distance: 294.7
click at [449, 301] on div "Declaration About an Individual Debtor's Schedules Voluntary Petition for Indiv…" at bounding box center [350, 316] width 198 height 634
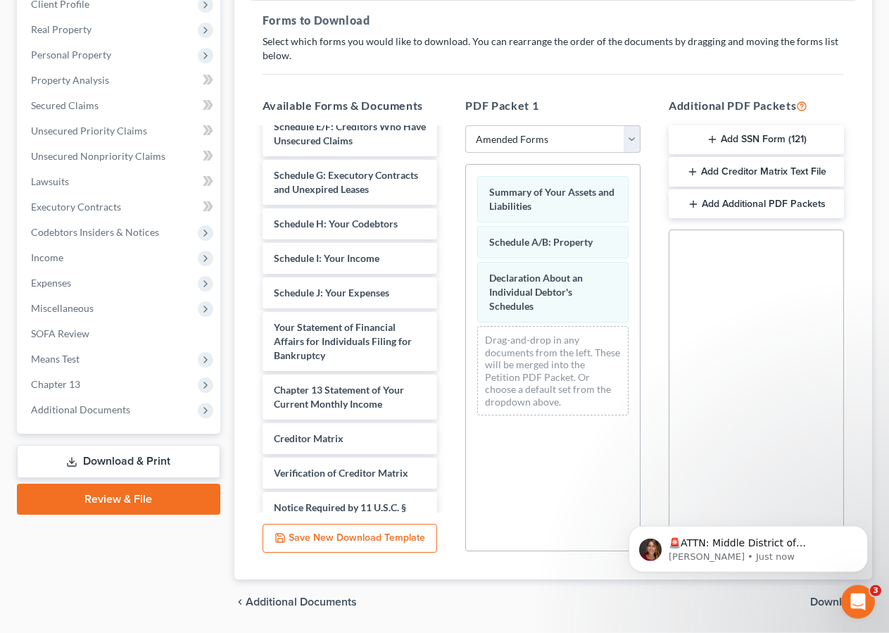
scroll to position [250, 0]
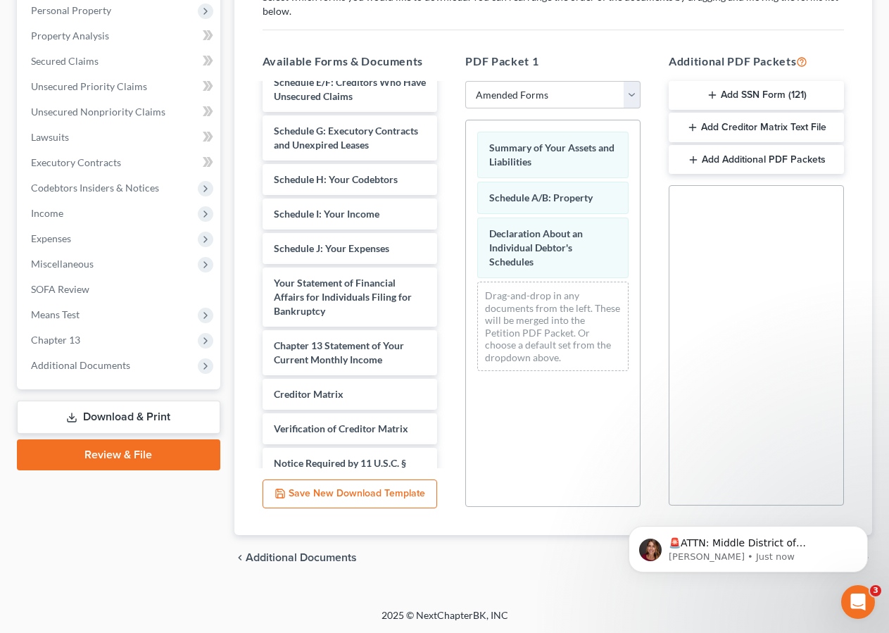
click at [826, 620] on div "2025 © NextChapterBK, INC" at bounding box center [445, 620] width 802 height 25
click at [863, 529] on icon "Dismiss notification" at bounding box center [864, 530] width 8 height 8
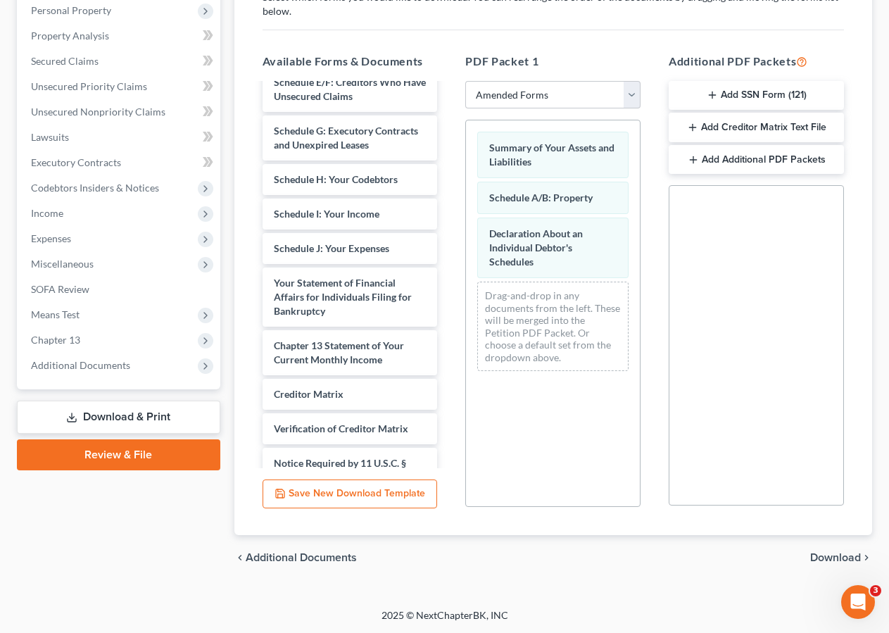
click at [835, 557] on span "Download" at bounding box center [835, 557] width 51 height 11
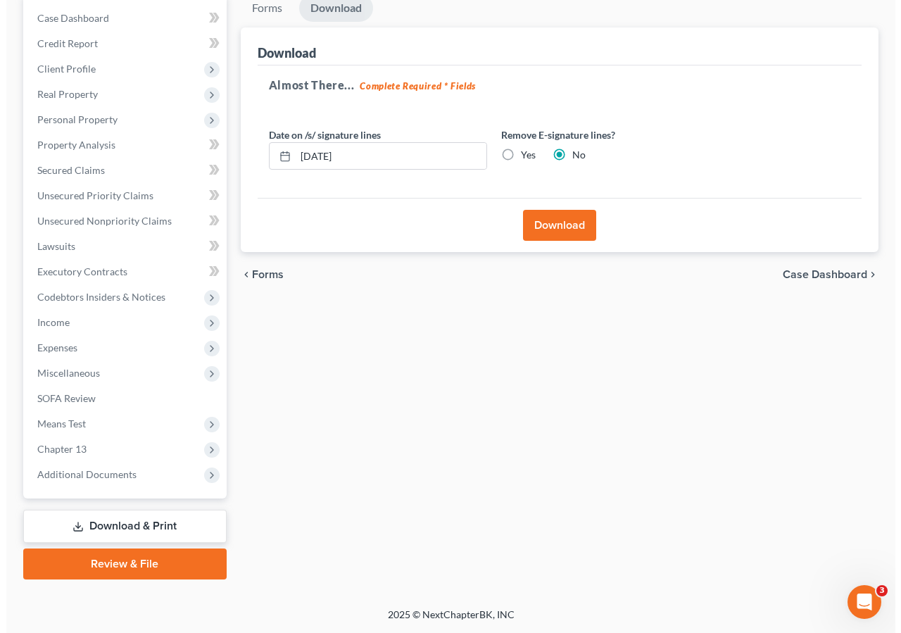
scroll to position [139, 0]
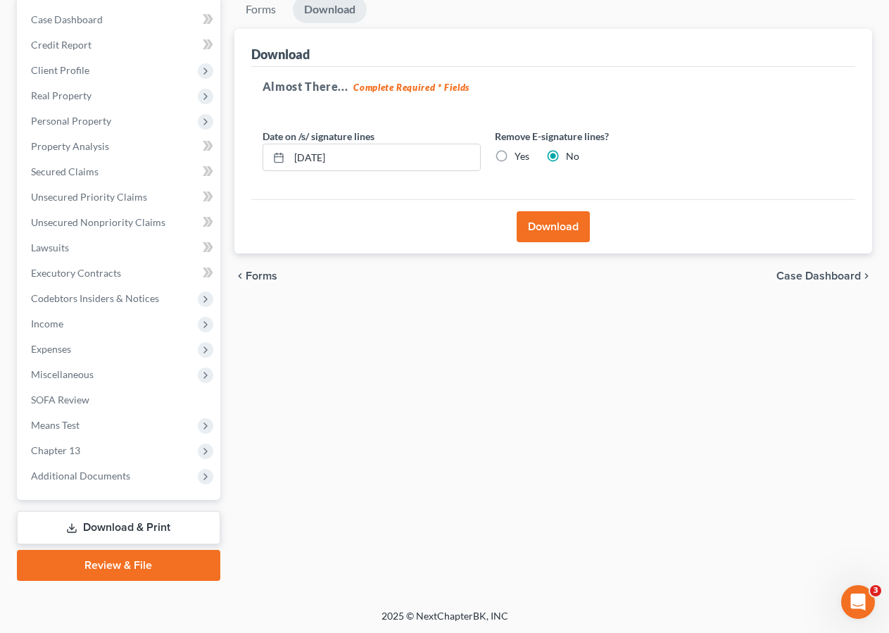
click at [566, 225] on button "Download" at bounding box center [553, 226] width 73 height 31
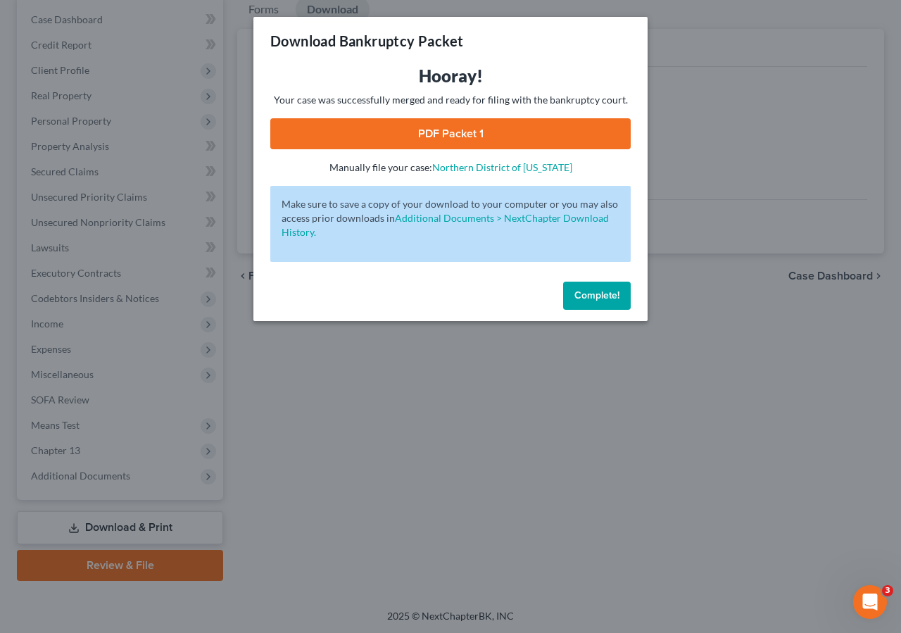
click at [438, 125] on link "PDF Packet 1" at bounding box center [450, 133] width 360 height 31
